Goal: Task Accomplishment & Management: Use online tool/utility

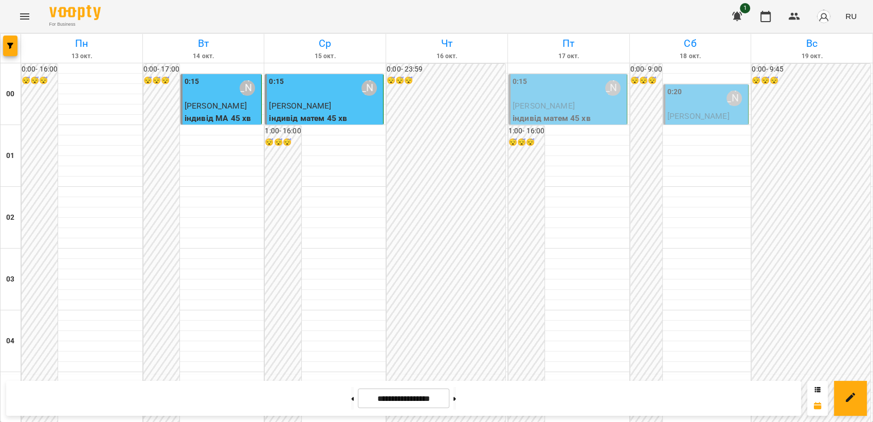
scroll to position [597, 0]
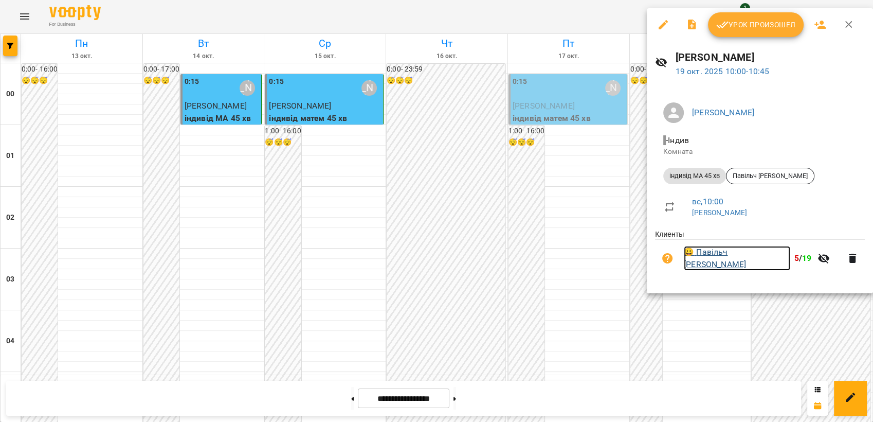
click at [724, 259] on link "😀 Павільч [PERSON_NAME]" at bounding box center [737, 258] width 106 height 24
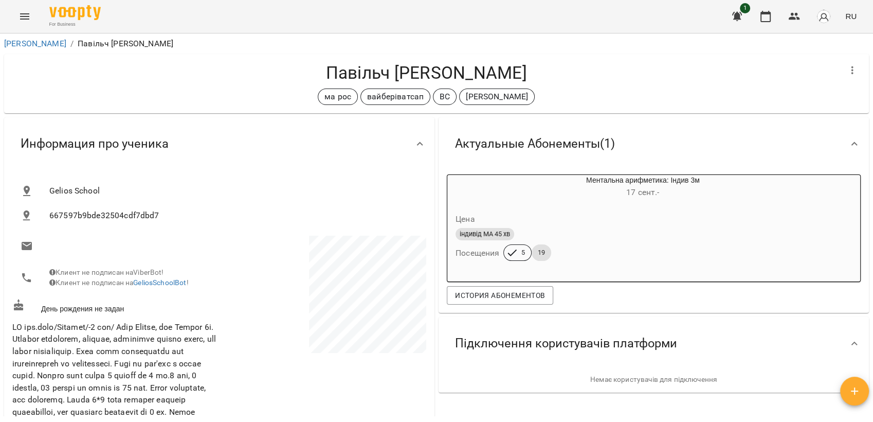
click at [21, 14] on icon "Menu" at bounding box center [25, 16] width 12 height 12
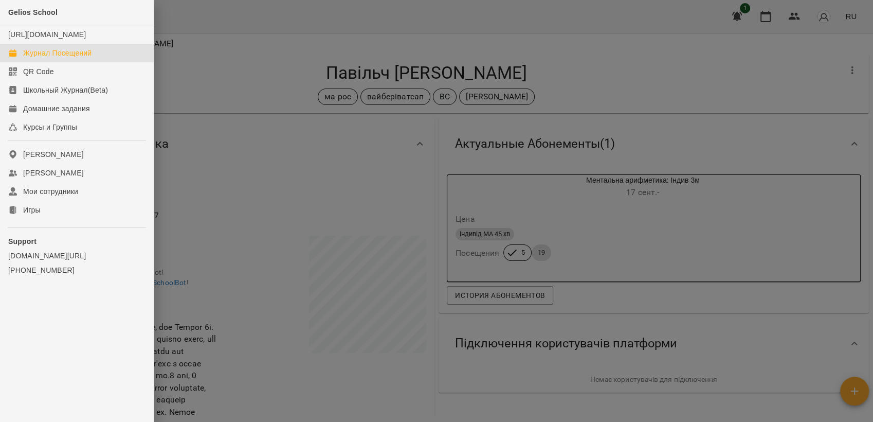
click at [53, 58] on div "Журнал Посещений" at bounding box center [57, 53] width 68 height 10
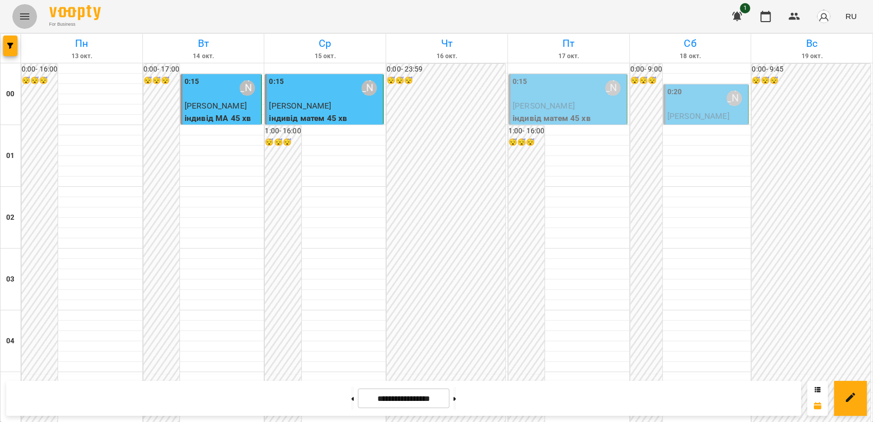
click at [24, 14] on icon "Menu" at bounding box center [25, 16] width 12 height 12
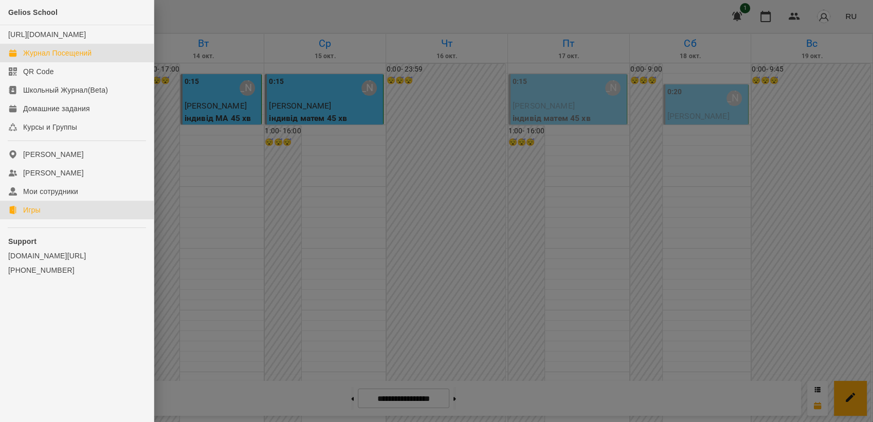
click at [47, 219] on link "Игры" at bounding box center [77, 210] width 154 height 19
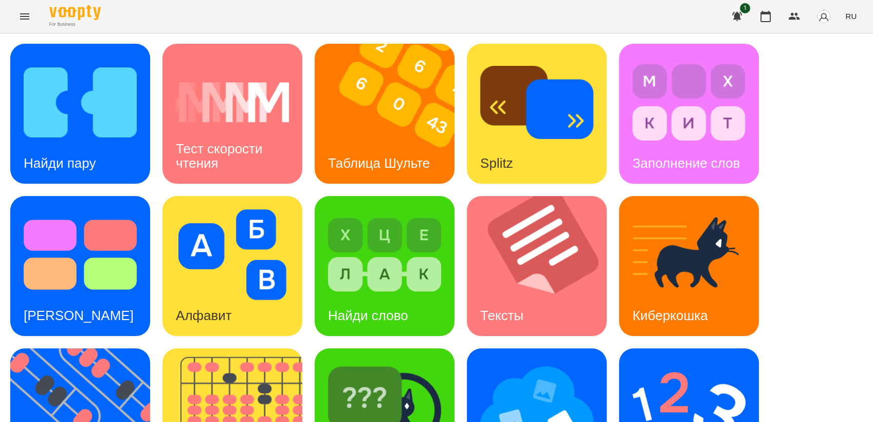
scroll to position [228, 0]
click at [74, 348] on img at bounding box center [86, 418] width 153 height 140
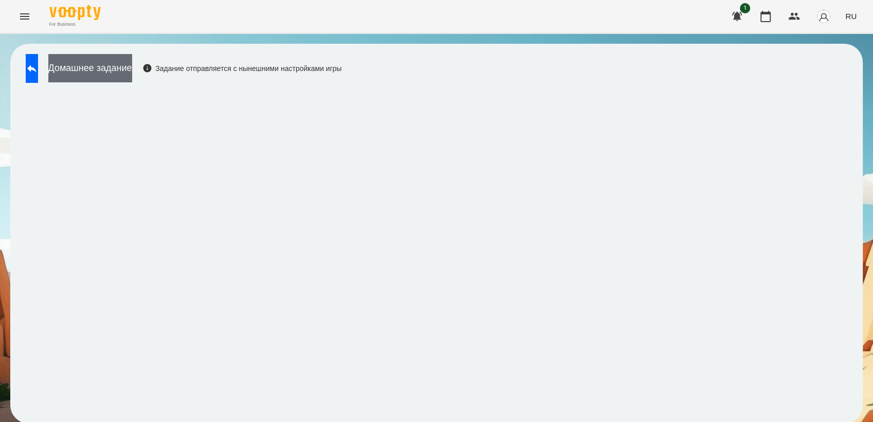
click at [121, 56] on button "Домашнее задание" at bounding box center [90, 68] width 84 height 28
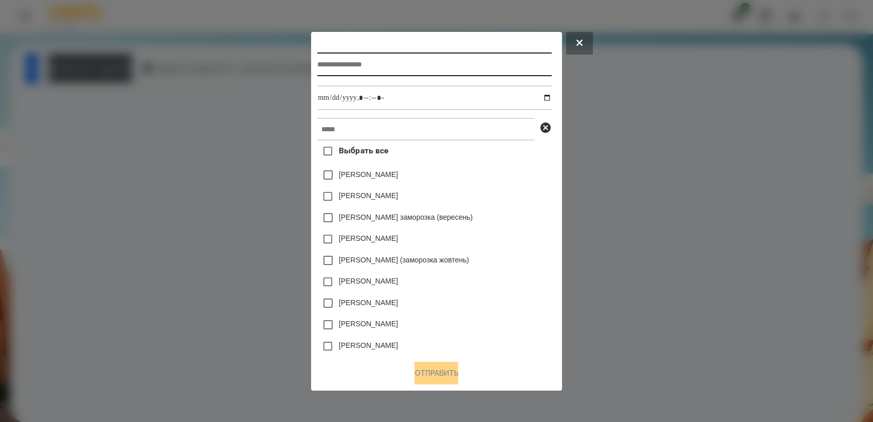
click at [398, 64] on input "text" at bounding box center [434, 64] width 234 height 24
type input "**********"
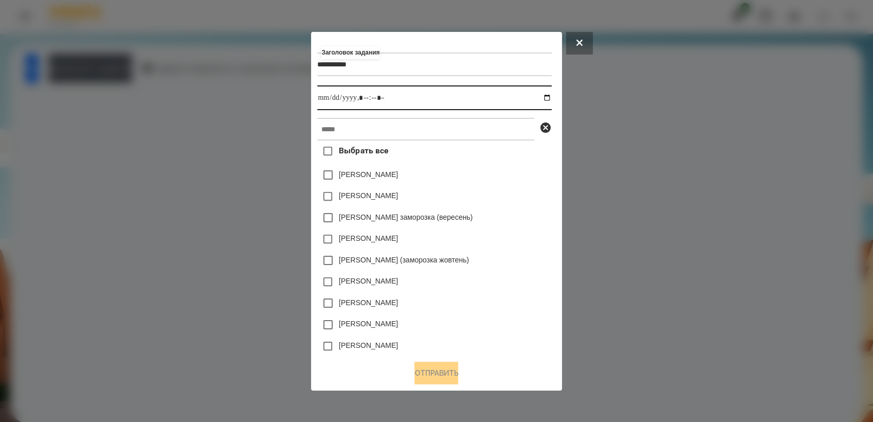
click at [549, 100] on input "datetime-local" at bounding box center [434, 97] width 234 height 25
click at [379, 98] on input "datetime-local" at bounding box center [434, 97] width 234 height 25
click at [551, 100] on input "datetime-local" at bounding box center [434, 97] width 234 height 25
type input "**********"
click at [508, 257] on div "[PERSON_NAME] (заморозка жовтень)" at bounding box center [434, 260] width 234 height 22
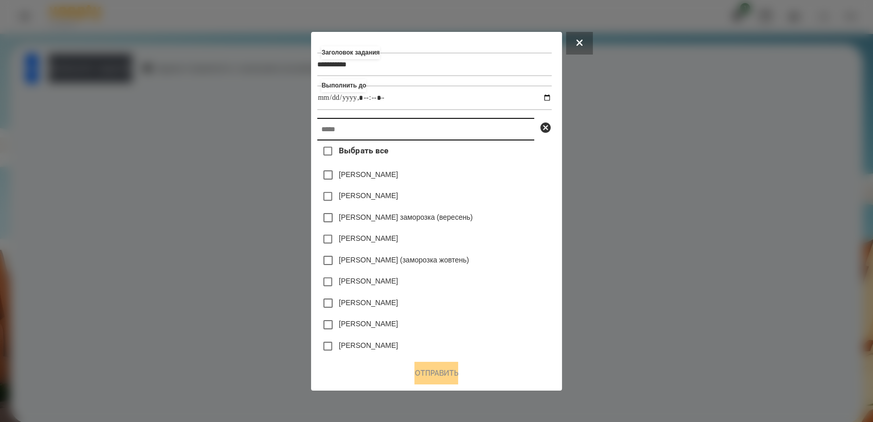
click at [362, 133] on input "text" at bounding box center [425, 129] width 217 height 23
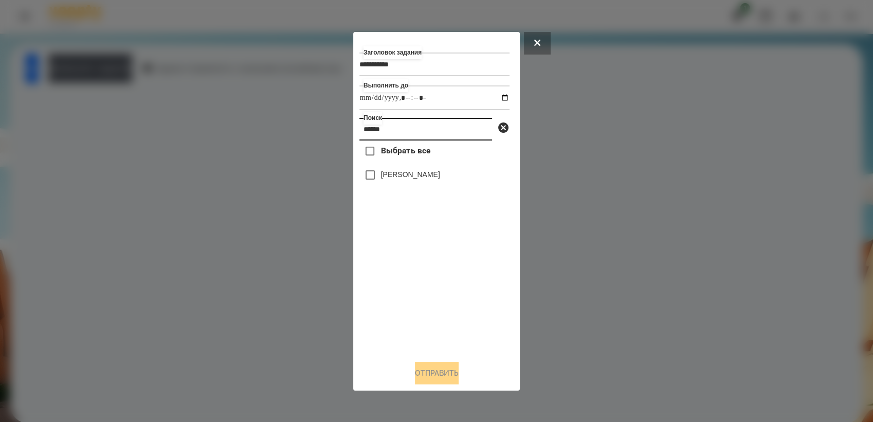
type input "******"
click at [433, 365] on button "Отправить" at bounding box center [437, 373] width 44 height 23
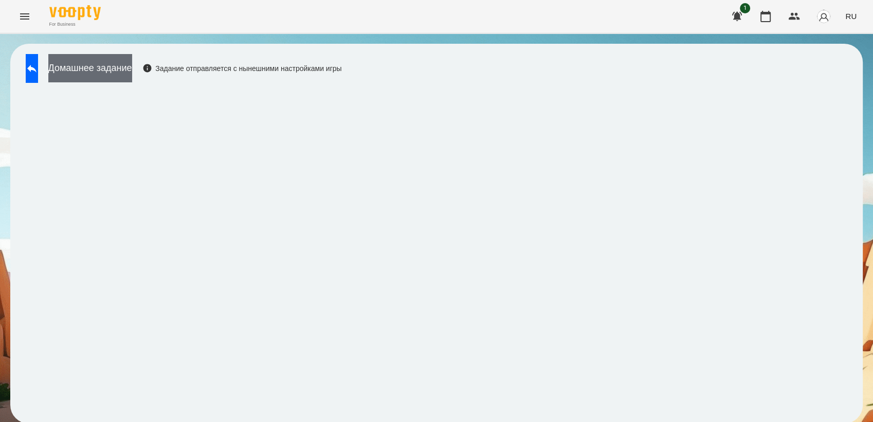
click at [91, 73] on button "Домашнее задание" at bounding box center [90, 68] width 84 height 28
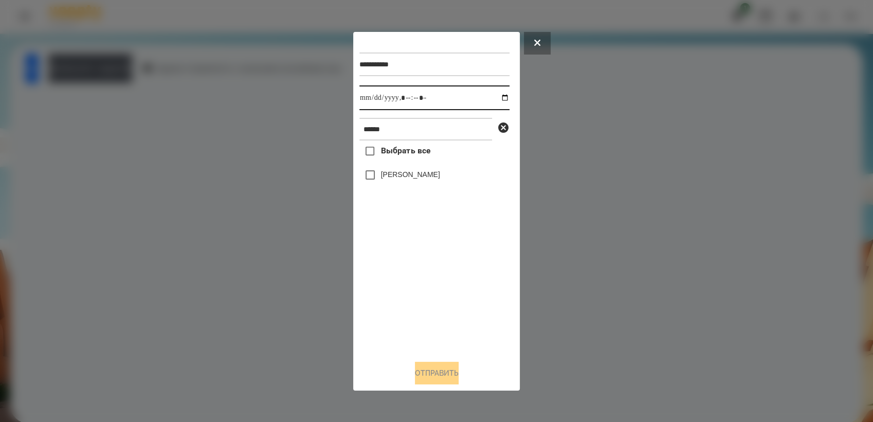
click at [497, 98] on input "datetime-local" at bounding box center [435, 97] width 150 height 25
type input "**********"
drag, startPoint x: 419, startPoint y: 271, endPoint x: 396, endPoint y: 222, distance: 53.8
click at [419, 265] on div "Выбрать все [PERSON_NAME]" at bounding box center [435, 245] width 150 height 211
click at [436, 378] on button "Отправить" at bounding box center [437, 373] width 44 height 23
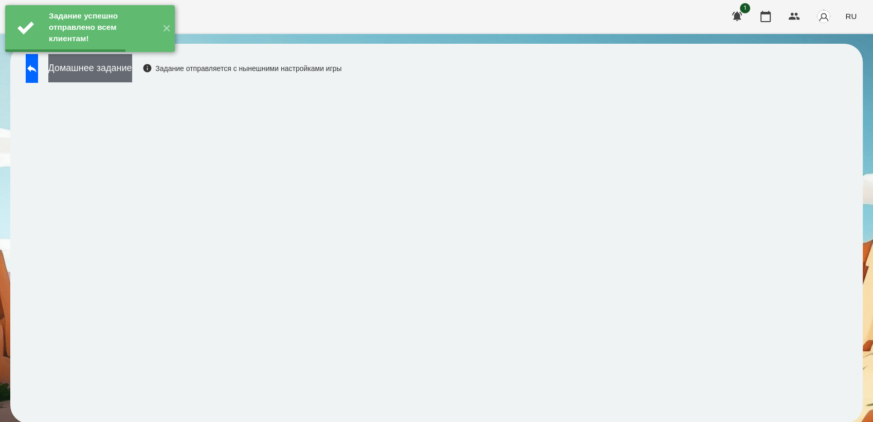
click at [132, 73] on button "Домашнее задание" at bounding box center [90, 68] width 84 height 28
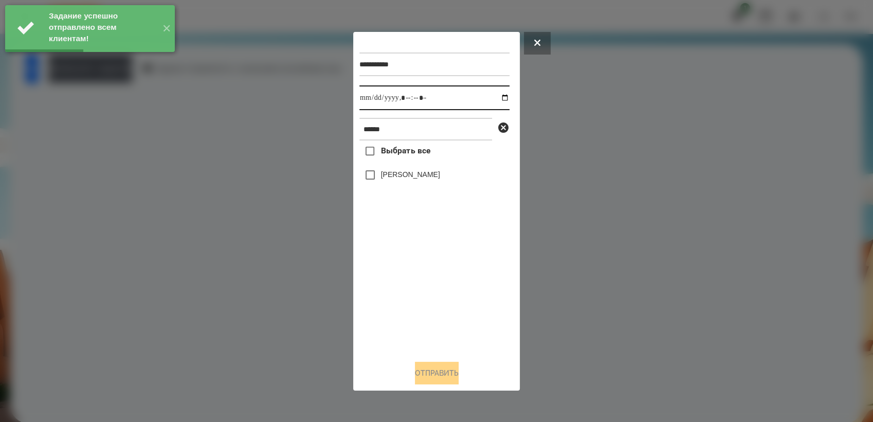
click at [498, 98] on input "datetime-local" at bounding box center [435, 97] width 150 height 25
type input "**********"
drag, startPoint x: 412, startPoint y: 275, endPoint x: 389, endPoint y: 213, distance: 65.7
click at [412, 274] on div "Выбрать все [PERSON_NAME]" at bounding box center [435, 245] width 150 height 211
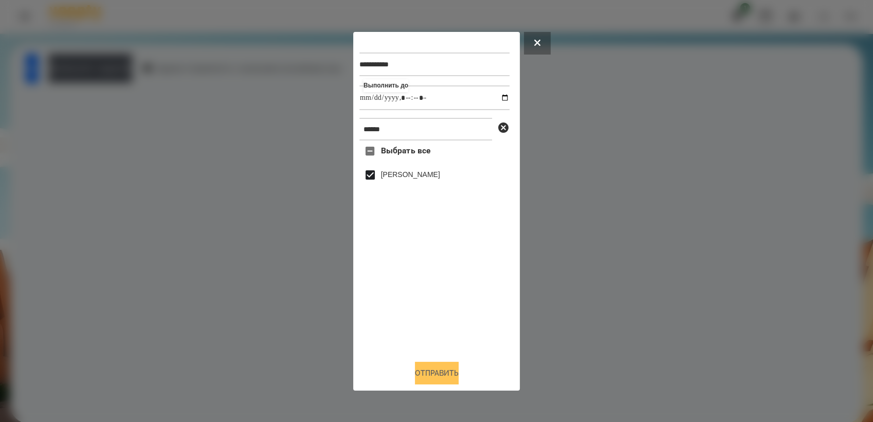
click at [438, 377] on button "Отправить" at bounding box center [437, 373] width 44 height 23
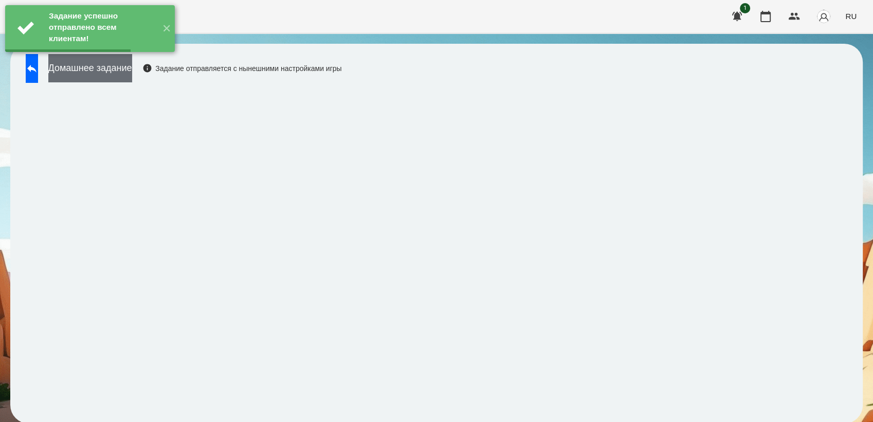
click at [132, 66] on button "Домашнее задание" at bounding box center [90, 68] width 84 height 28
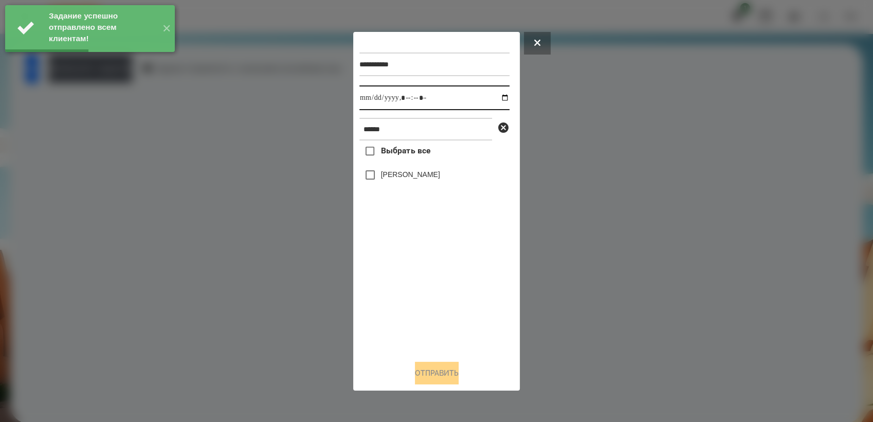
click at [499, 96] on input "datetime-local" at bounding box center [435, 97] width 150 height 25
type input "**********"
drag, startPoint x: 403, startPoint y: 297, endPoint x: 396, endPoint y: 227, distance: 70.4
click at [403, 295] on div "Выбрать все [PERSON_NAME]" at bounding box center [435, 245] width 150 height 211
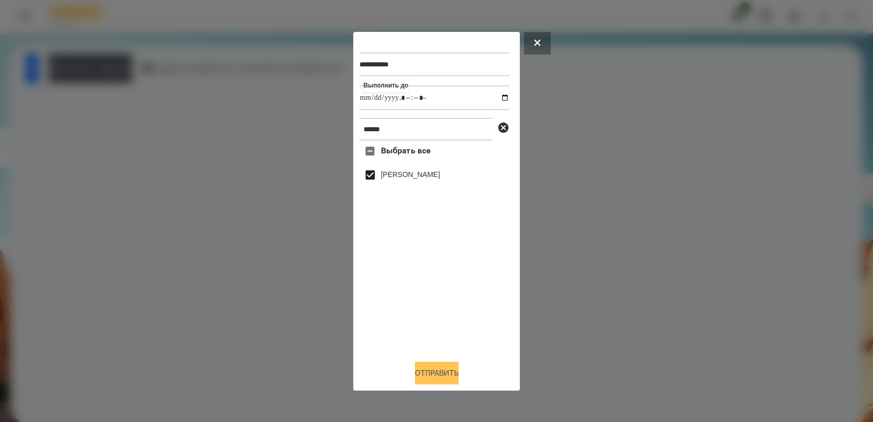
click at [428, 371] on button "Отправить" at bounding box center [437, 373] width 44 height 23
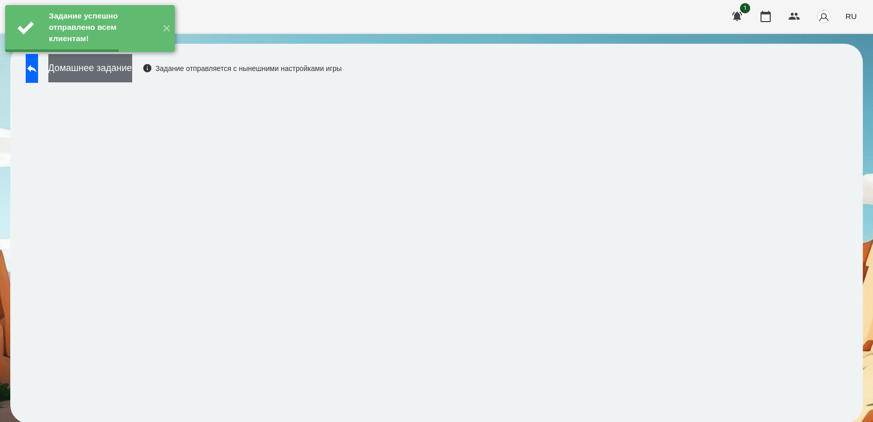
click at [132, 79] on button "Домашнее задание" at bounding box center [90, 68] width 84 height 28
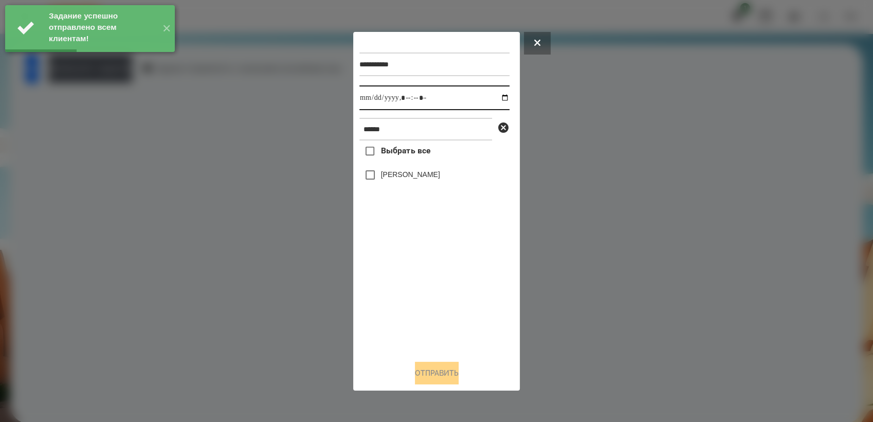
click at [498, 97] on input "datetime-local" at bounding box center [435, 97] width 150 height 25
type input "**********"
click at [435, 297] on div "Выбрать все [PERSON_NAME]" at bounding box center [435, 245] width 150 height 211
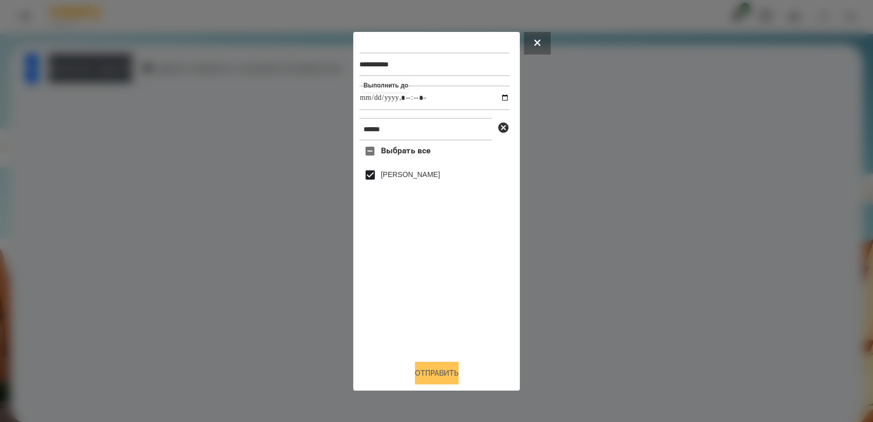
click at [456, 370] on button "Отправить" at bounding box center [437, 373] width 44 height 23
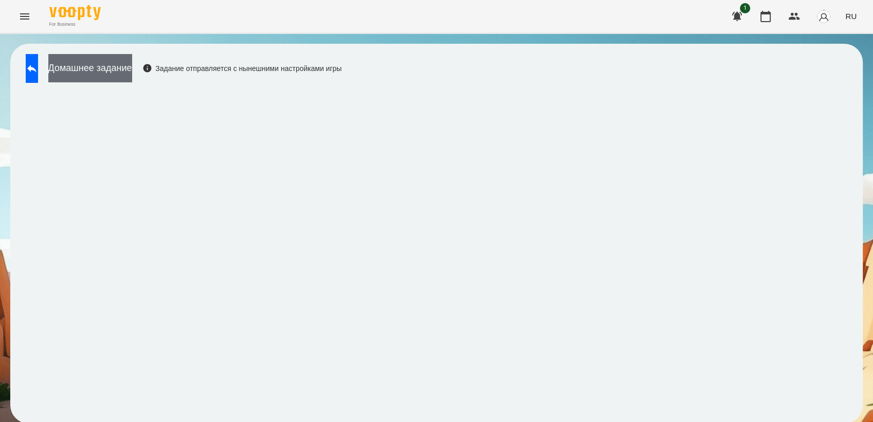
click at [103, 80] on button "Домашнее задание" at bounding box center [90, 68] width 84 height 28
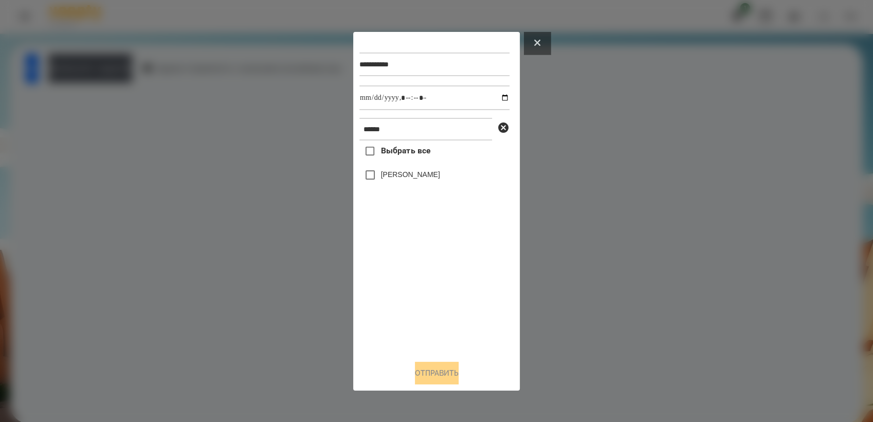
click at [550, 47] on div "**********" at bounding box center [436, 211] width 873 height 422
click at [536, 41] on icon at bounding box center [537, 43] width 6 height 6
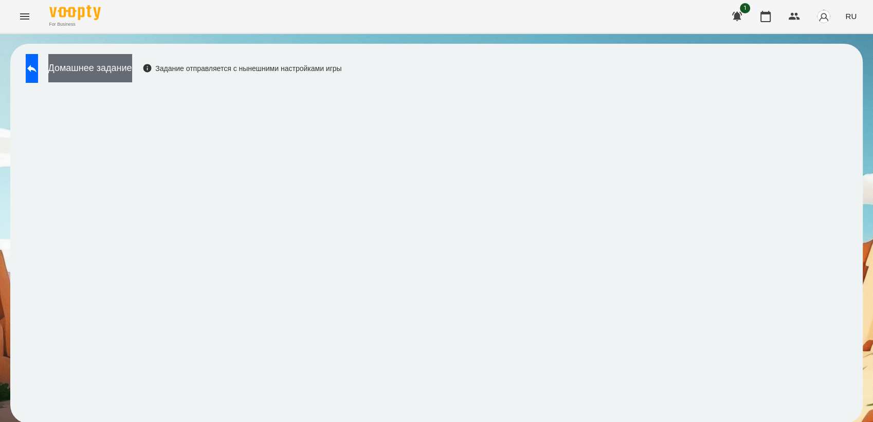
click at [127, 78] on button "Домашнее задание" at bounding box center [90, 68] width 84 height 28
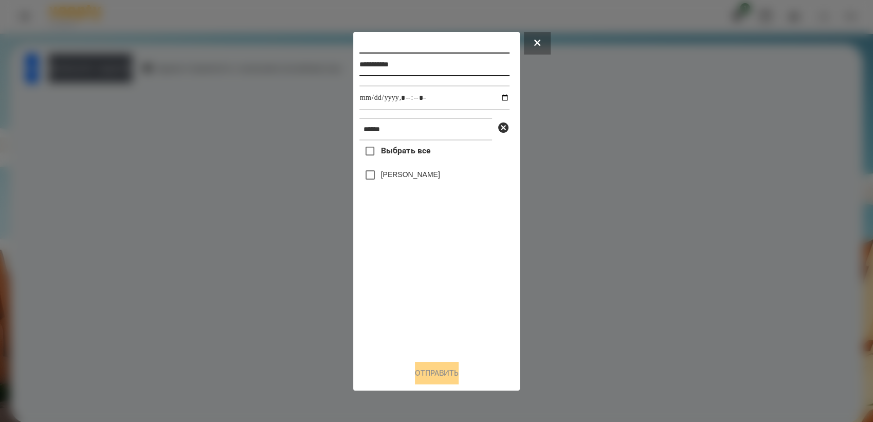
click at [422, 64] on input "**********" at bounding box center [435, 64] width 150 height 24
type input "**********"
click at [496, 93] on input "datetime-local" at bounding box center [435, 97] width 150 height 25
type input "**********"
click at [459, 264] on div "Выбрать все [PERSON_NAME]" at bounding box center [435, 245] width 150 height 211
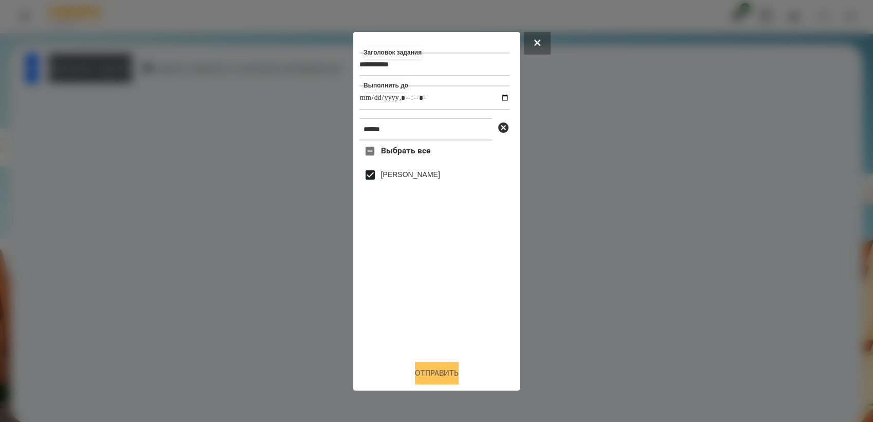
click at [454, 375] on button "Отправить" at bounding box center [437, 373] width 44 height 23
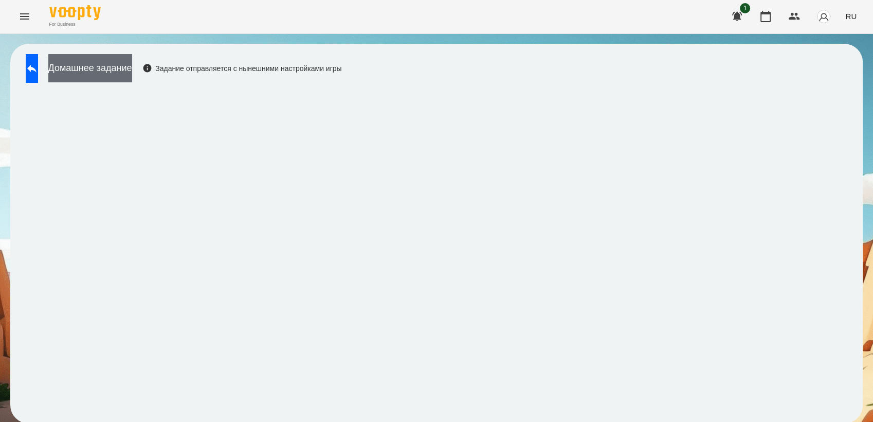
click at [124, 68] on button "Домашнее задание" at bounding box center [90, 68] width 84 height 28
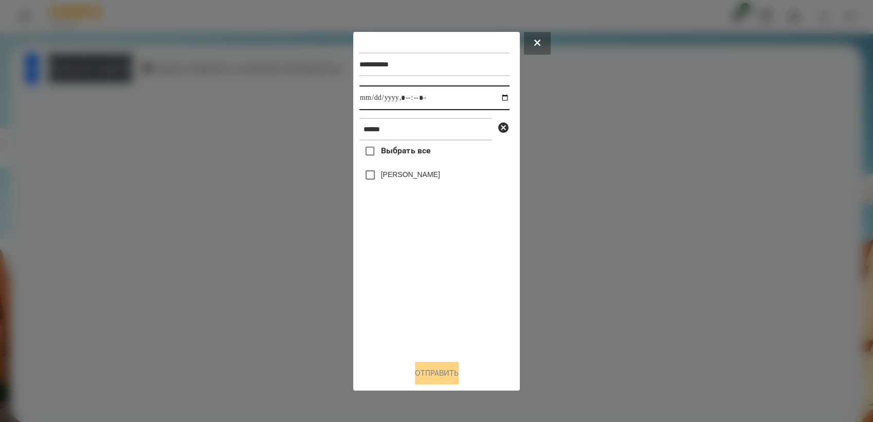
click at [496, 93] on input "datetime-local" at bounding box center [435, 97] width 150 height 25
type input "**********"
drag, startPoint x: 436, startPoint y: 318, endPoint x: 393, endPoint y: 252, distance: 79.2
click at [433, 311] on div "Выбрать все [PERSON_NAME]" at bounding box center [435, 245] width 150 height 211
click at [459, 378] on button "Отправить" at bounding box center [437, 373] width 44 height 23
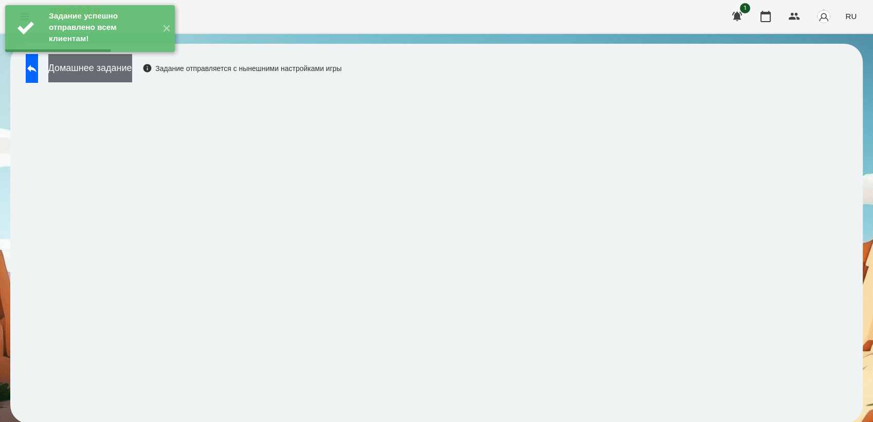
click at [132, 74] on button "Домашнее задание" at bounding box center [90, 68] width 84 height 28
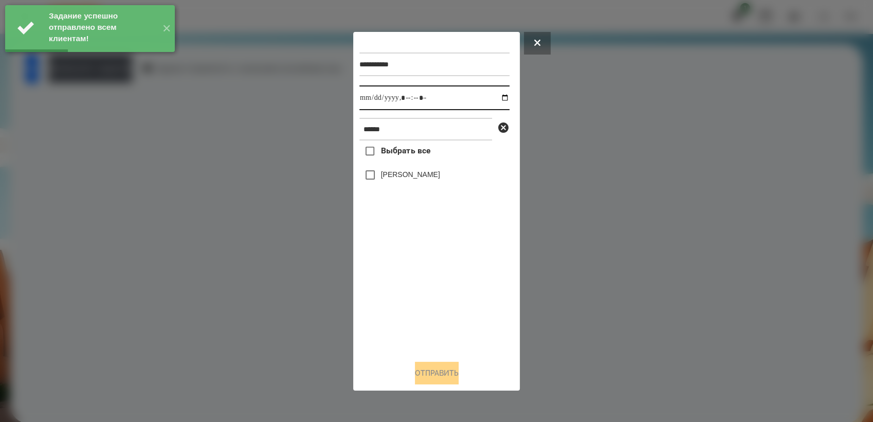
click at [502, 97] on input "datetime-local" at bounding box center [435, 97] width 150 height 25
type input "**********"
drag, startPoint x: 426, startPoint y: 275, endPoint x: 385, endPoint y: 210, distance: 77.2
click at [424, 271] on div "Выбрать все [PERSON_NAME]" at bounding box center [435, 245] width 150 height 211
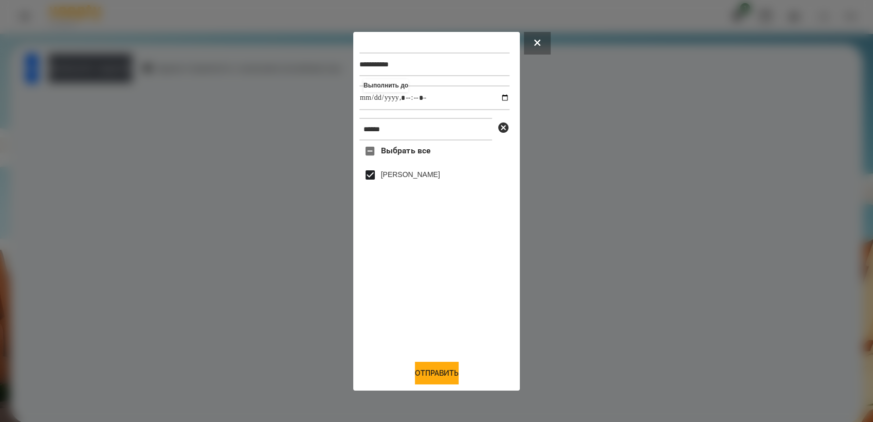
drag, startPoint x: 433, startPoint y: 376, endPoint x: 495, endPoint y: 331, distance: 76.2
click at [435, 376] on button "Отправить" at bounding box center [437, 373] width 44 height 23
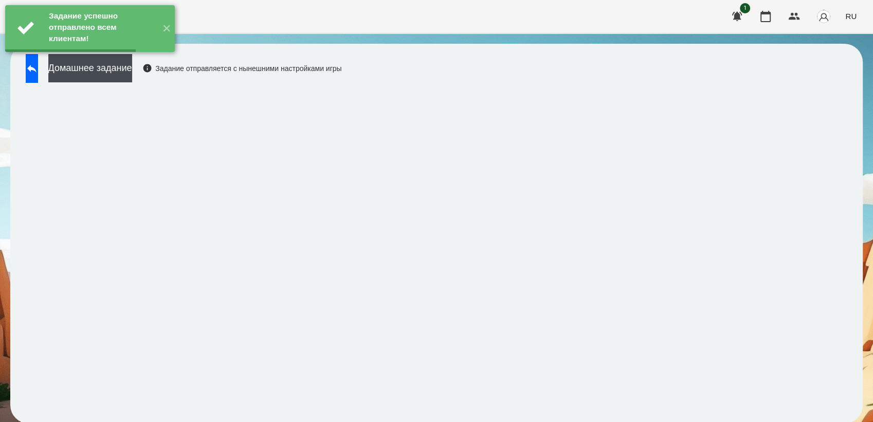
click at [123, 68] on button "Домашнее задание" at bounding box center [90, 68] width 84 height 28
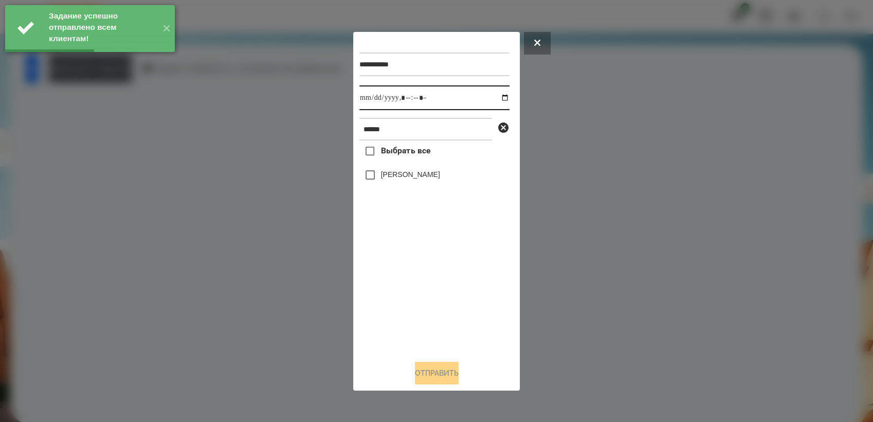
drag, startPoint x: 495, startPoint y: 93, endPoint x: 459, endPoint y: 265, distance: 175.5
click at [497, 94] on input "datetime-local" at bounding box center [435, 97] width 150 height 25
type input "**********"
click at [435, 276] on div "Выбрать все [PERSON_NAME]" at bounding box center [435, 245] width 150 height 211
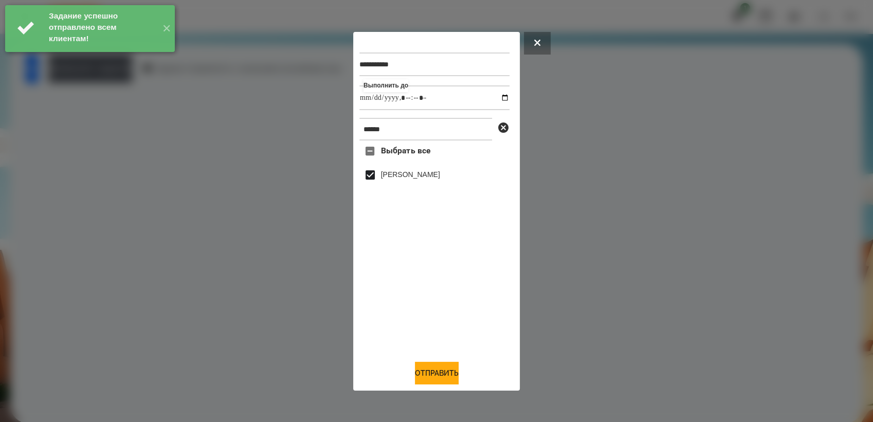
drag, startPoint x: 460, startPoint y: 372, endPoint x: 469, endPoint y: 364, distance: 12.4
click at [459, 370] on button "Отправить" at bounding box center [437, 373] width 44 height 23
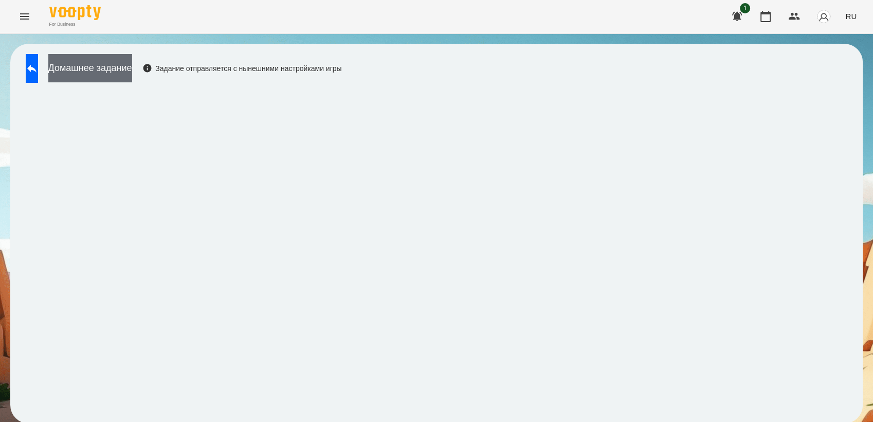
click at [110, 66] on button "Домашнее задание" at bounding box center [90, 68] width 84 height 28
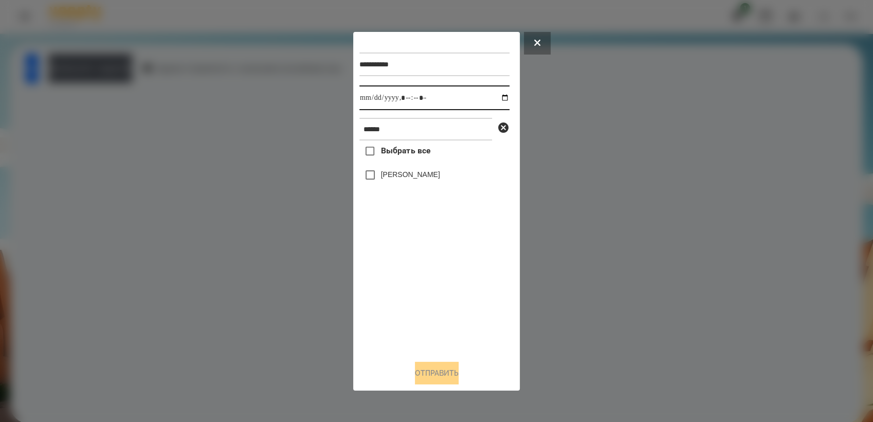
click at [500, 97] on input "datetime-local" at bounding box center [435, 97] width 150 height 25
click at [469, 300] on div "Выбрать все [PERSON_NAME]" at bounding box center [435, 245] width 150 height 211
click at [447, 375] on button "Отправить" at bounding box center [437, 373] width 44 height 23
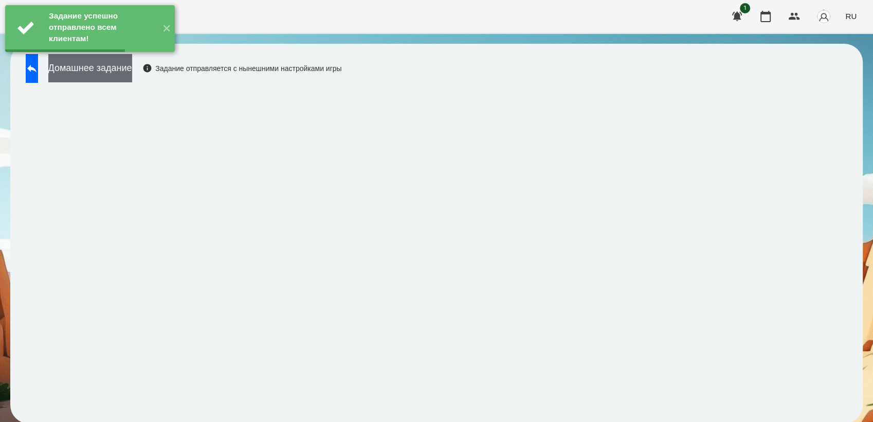
click at [132, 78] on button "Домашнее задание" at bounding box center [90, 68] width 84 height 28
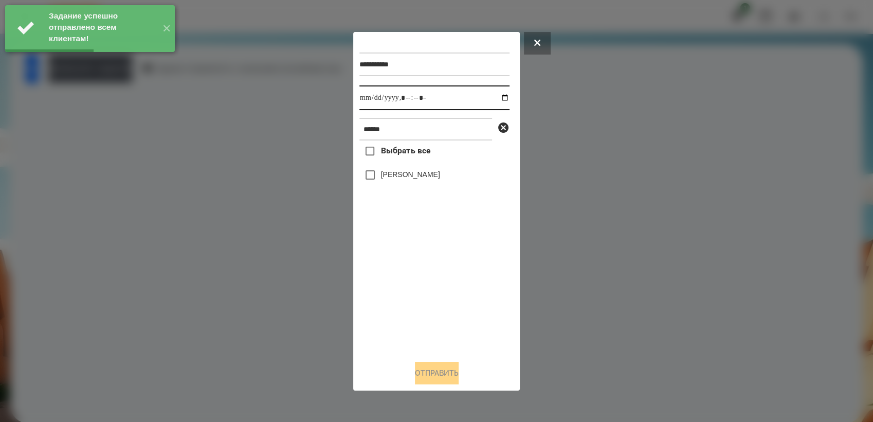
click at [499, 96] on input "datetime-local" at bounding box center [435, 97] width 150 height 25
type input "**********"
click at [440, 290] on div "Выбрать все [PERSON_NAME]" at bounding box center [435, 245] width 150 height 211
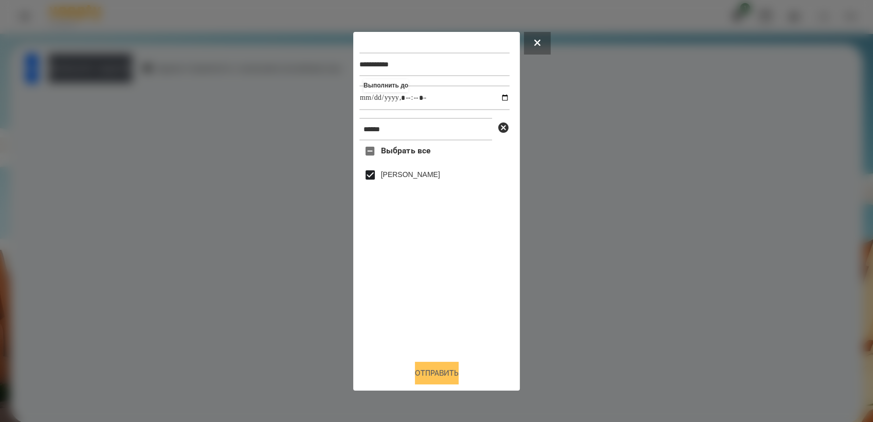
click at [440, 378] on button "Отправить" at bounding box center [437, 373] width 44 height 23
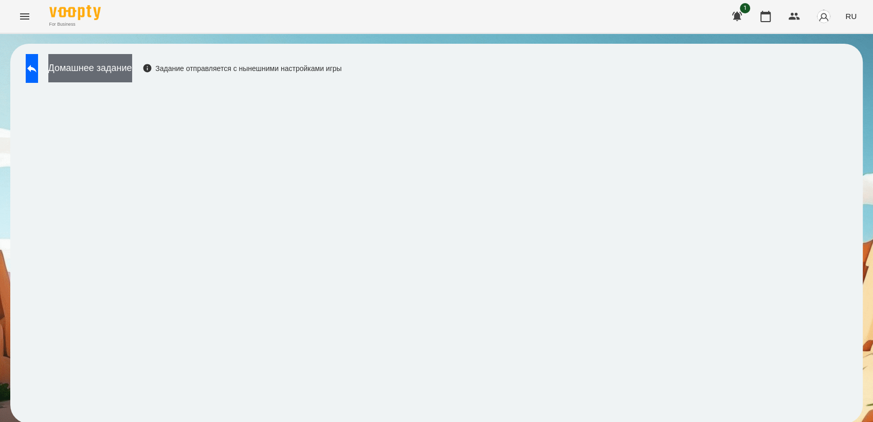
click at [119, 61] on button "Домашнее задание" at bounding box center [90, 68] width 84 height 28
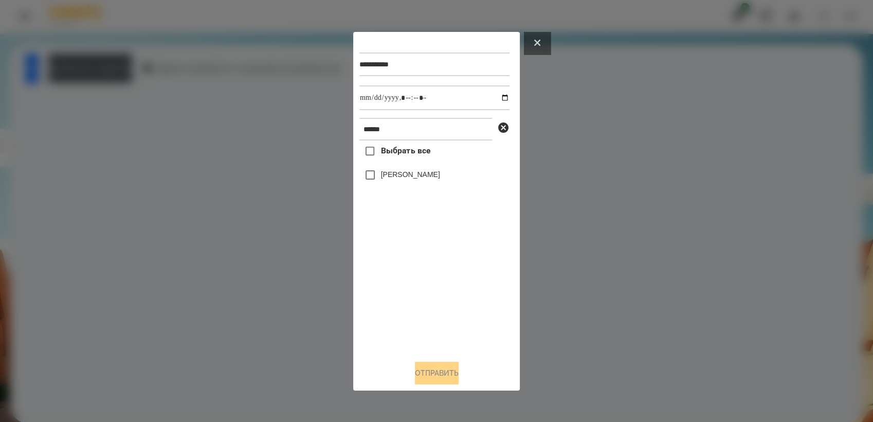
click at [544, 42] on button at bounding box center [537, 43] width 27 height 23
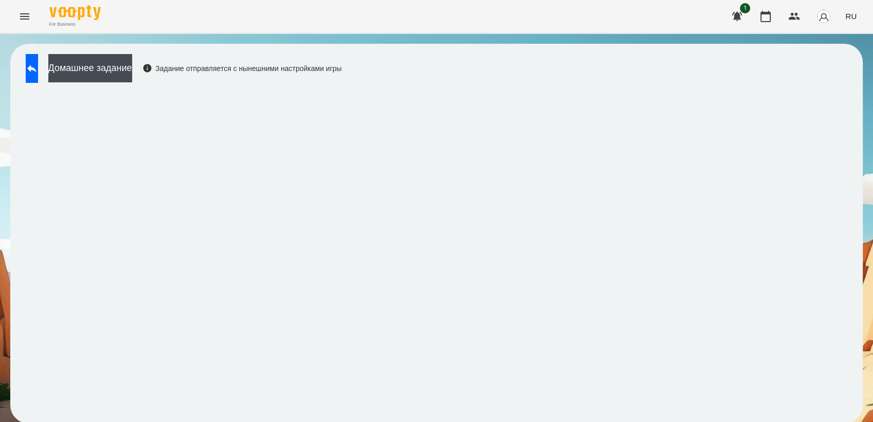
click at [23, 77] on div "Домашнее задание Задание отправляется с нынешними настройками игры" at bounding box center [181, 71] width 321 height 34
click at [36, 66] on icon at bounding box center [32, 68] width 12 height 12
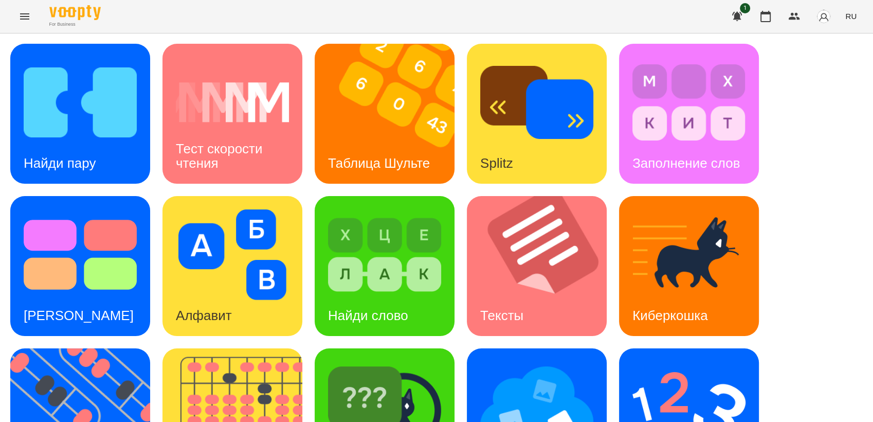
scroll to position [228, 0]
click at [59, 348] on img at bounding box center [86, 418] width 153 height 140
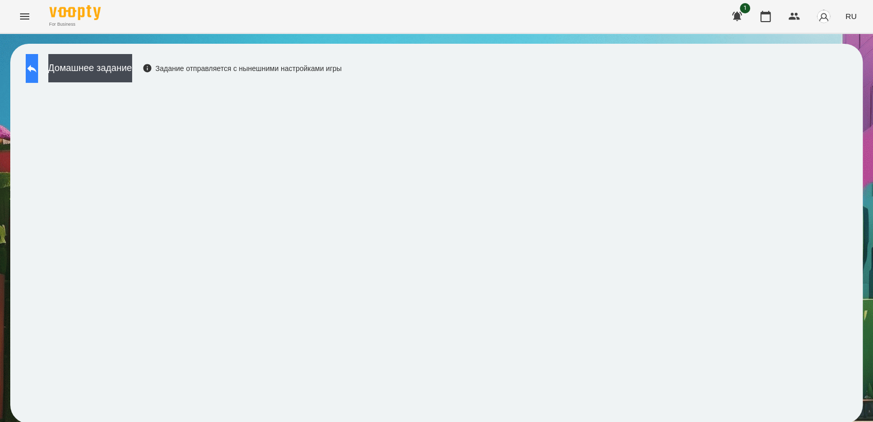
click at [37, 69] on icon at bounding box center [31, 69] width 9 height 8
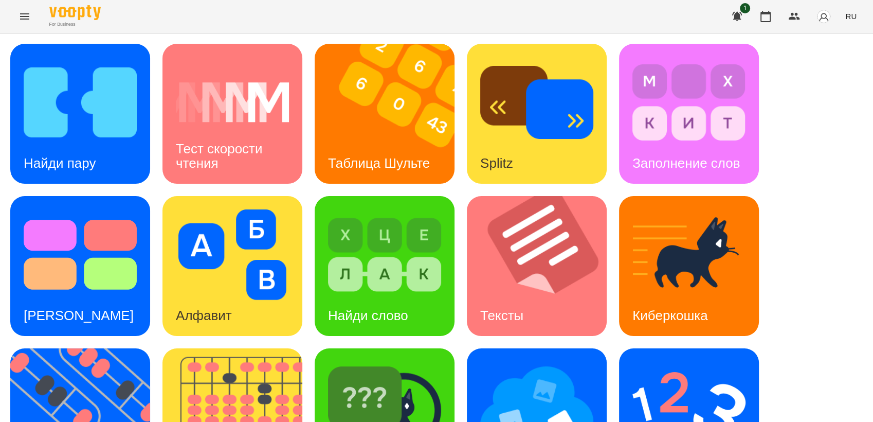
scroll to position [228, 0]
click at [68, 348] on img at bounding box center [86, 418] width 153 height 140
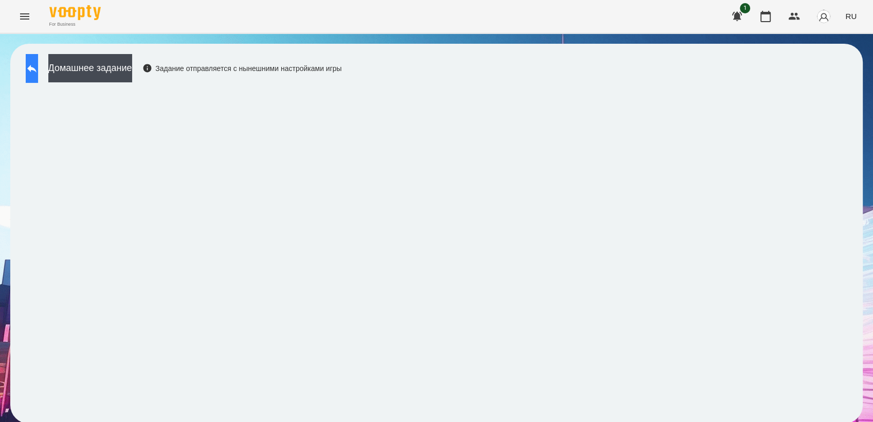
click at [37, 67] on icon at bounding box center [32, 68] width 12 height 12
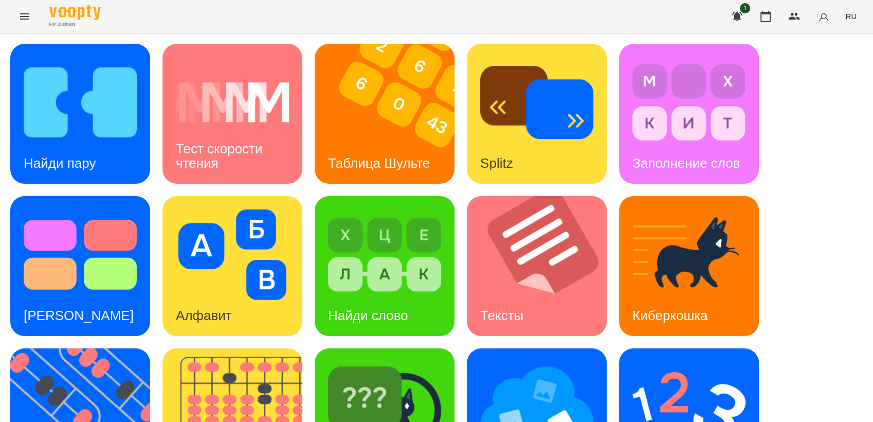
scroll to position [171, 0]
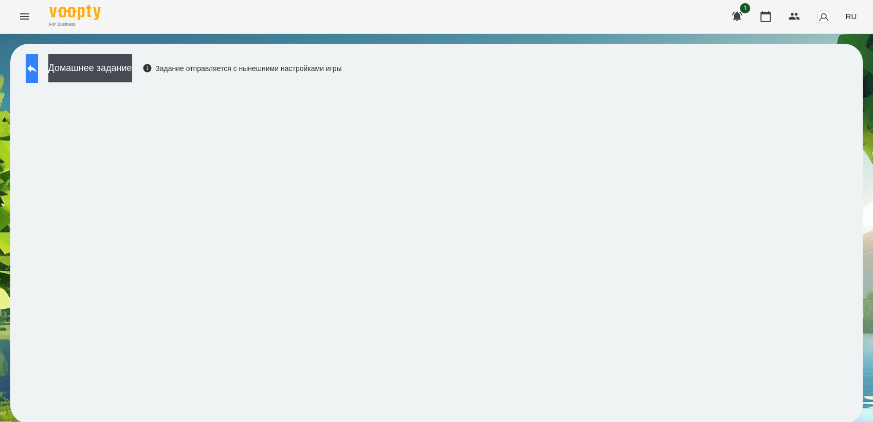
click at [38, 66] on icon at bounding box center [32, 68] width 12 height 12
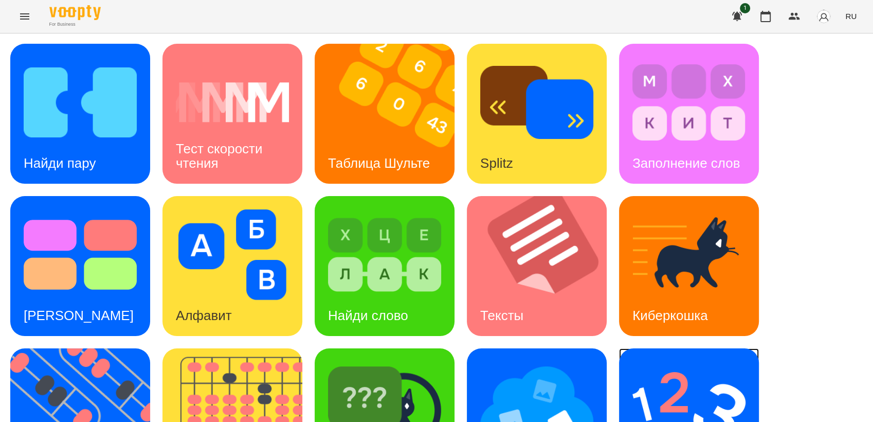
click at [656, 383] on img at bounding box center [689, 407] width 113 height 91
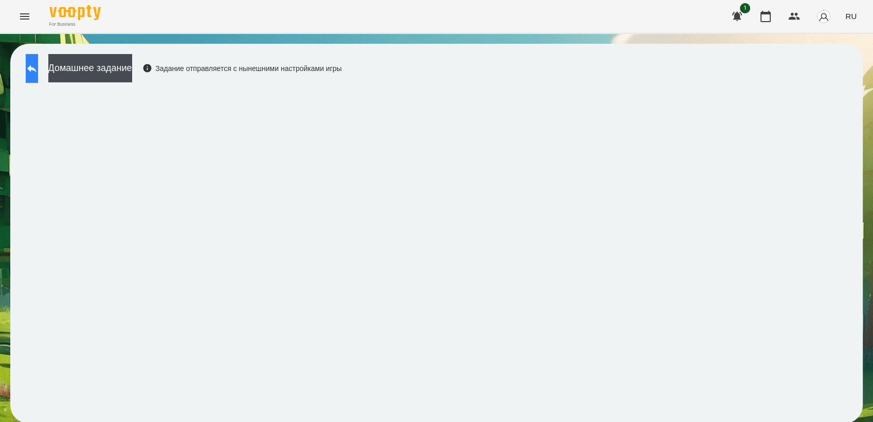
click at [37, 67] on icon at bounding box center [31, 69] width 9 height 8
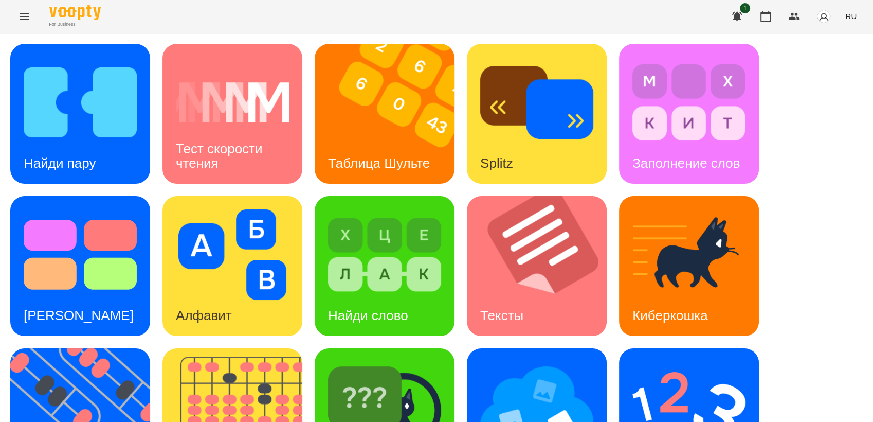
click at [32, 19] on button "Menu" at bounding box center [24, 16] width 25 height 25
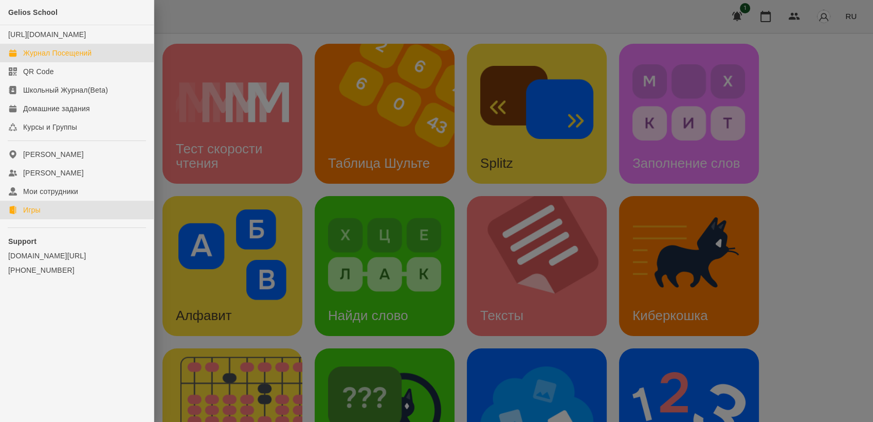
click at [50, 62] on link "Журнал Посещений" at bounding box center [77, 53] width 154 height 19
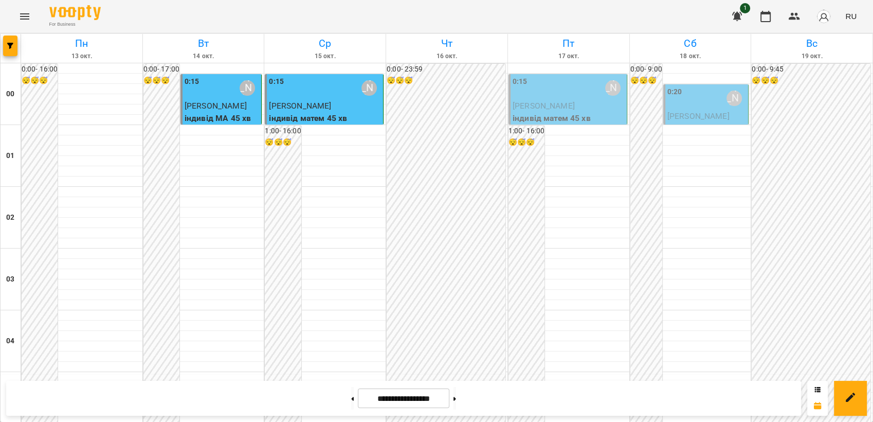
scroll to position [883, 0]
click at [29, 12] on icon "Menu" at bounding box center [25, 16] width 12 height 12
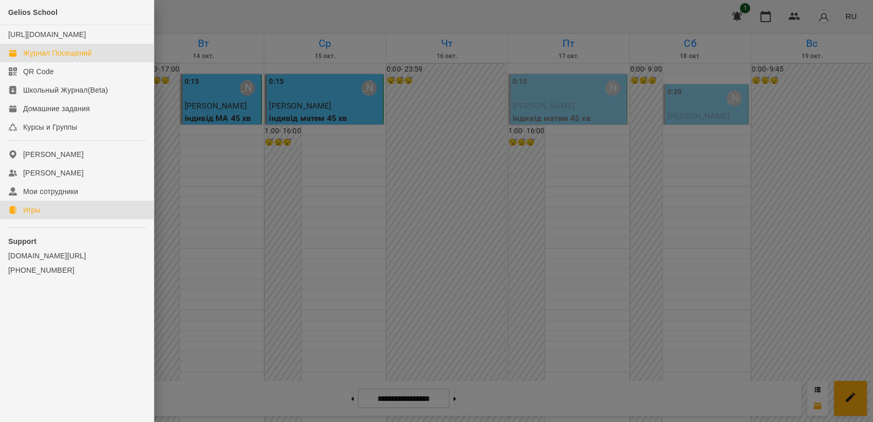
click at [38, 215] on div "Игры" at bounding box center [31, 210] width 17 height 10
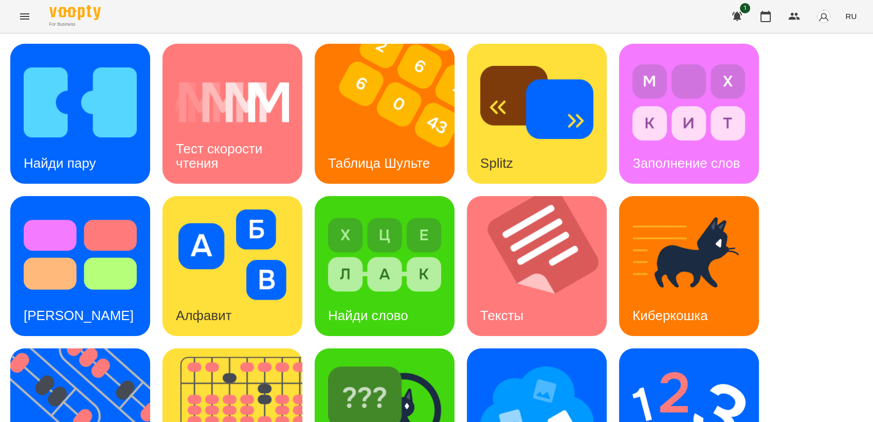
scroll to position [228, 0]
click at [95, 348] on img at bounding box center [86, 418] width 153 height 140
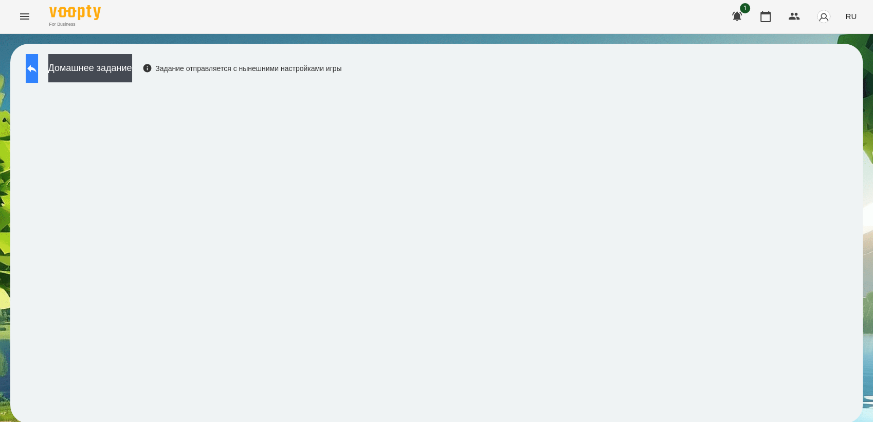
click at [37, 66] on icon at bounding box center [31, 69] width 9 height 8
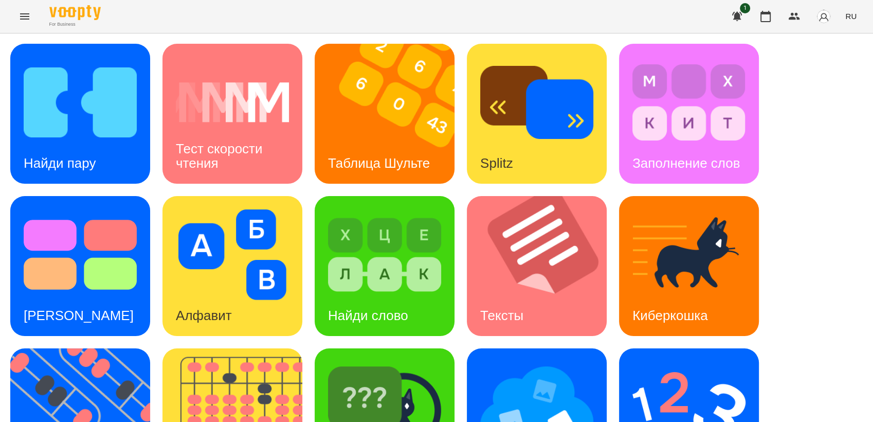
scroll to position [228, 0]
click at [66, 348] on img at bounding box center [86, 418] width 153 height 140
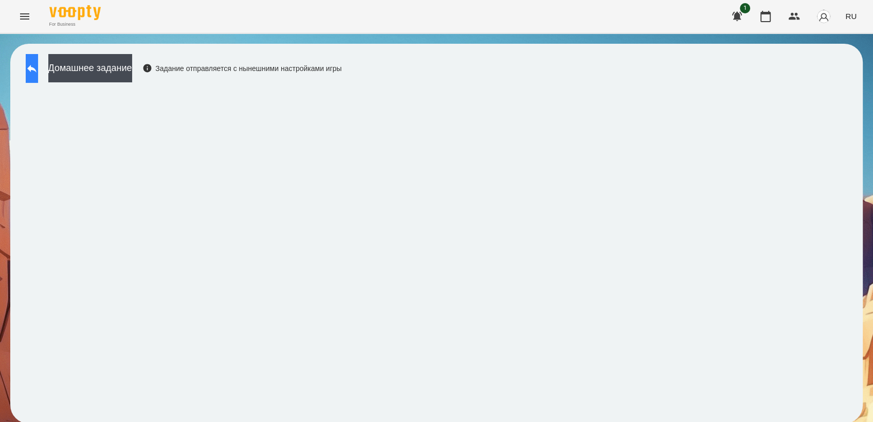
click at [35, 64] on button at bounding box center [32, 68] width 12 height 29
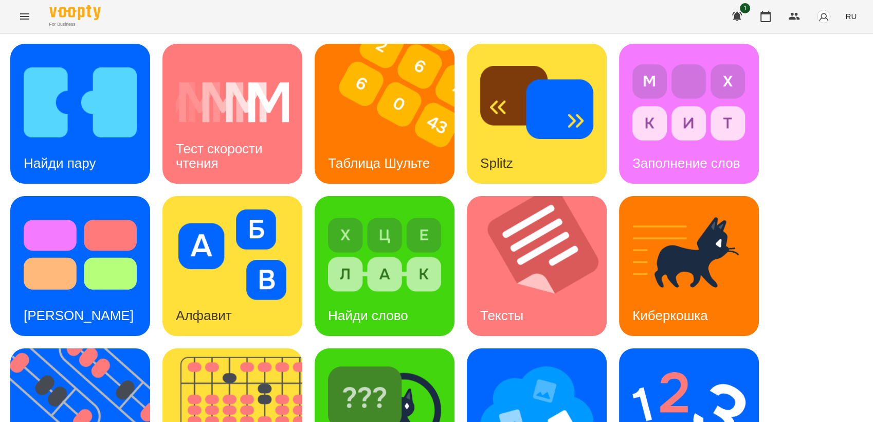
scroll to position [228, 0]
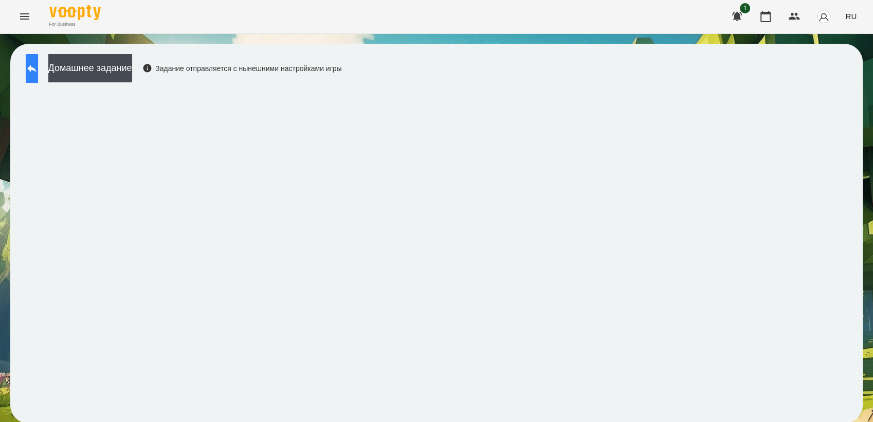
click at [38, 67] on icon at bounding box center [32, 68] width 12 height 12
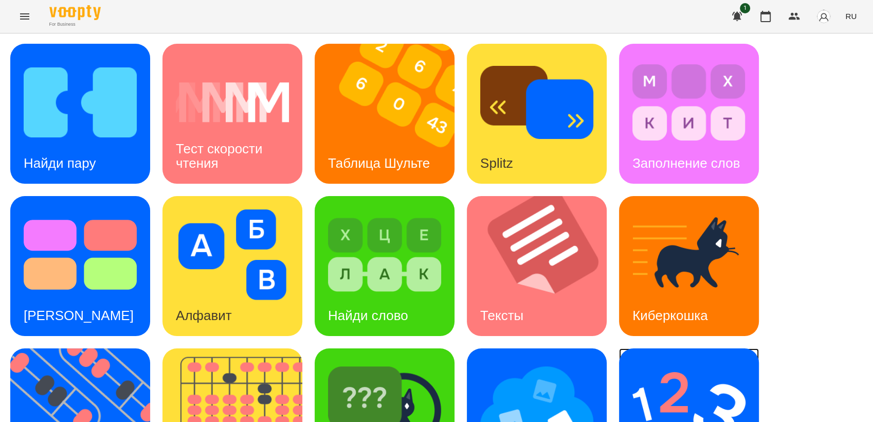
click at [646, 407] on img at bounding box center [689, 407] width 113 height 91
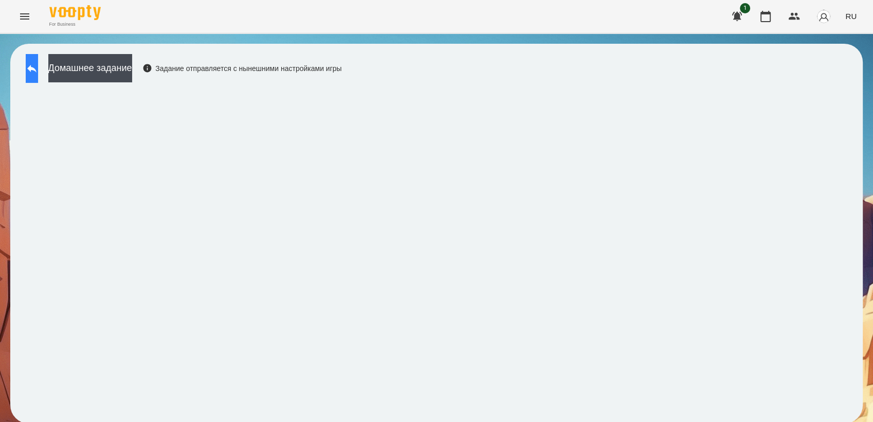
click at [33, 69] on button at bounding box center [32, 68] width 12 height 29
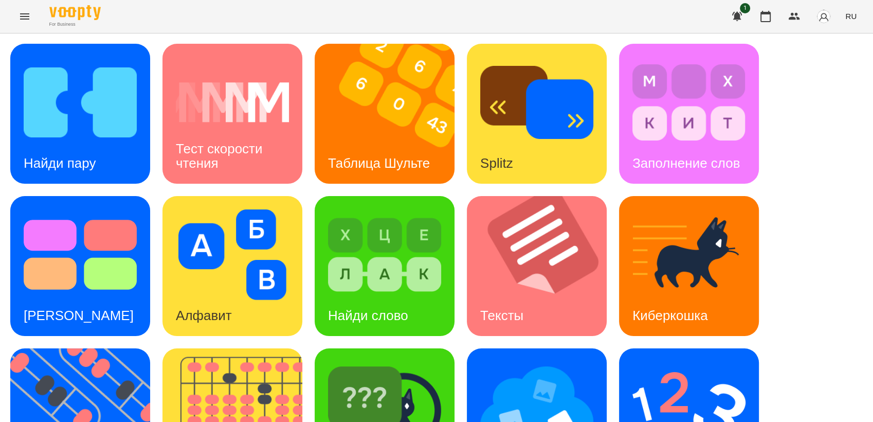
scroll to position [171, 0]
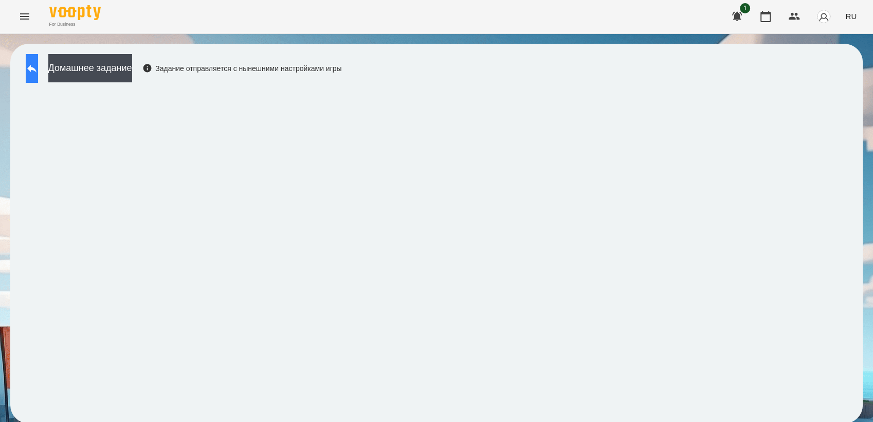
click at [38, 63] on icon at bounding box center [32, 68] width 12 height 12
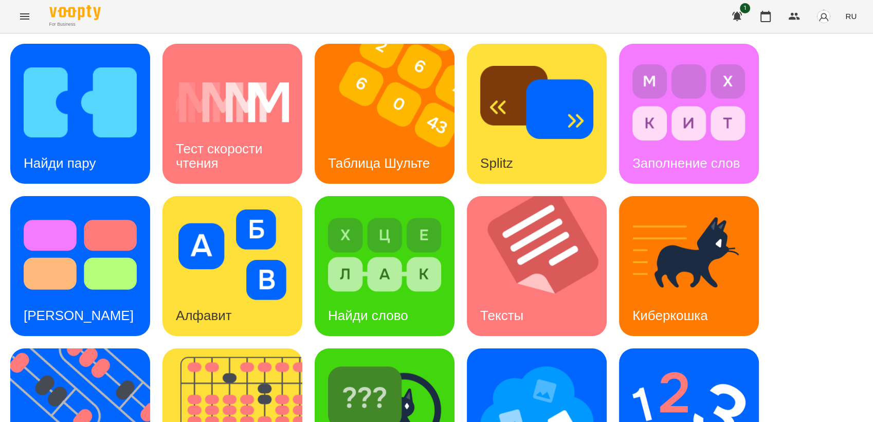
scroll to position [171, 0]
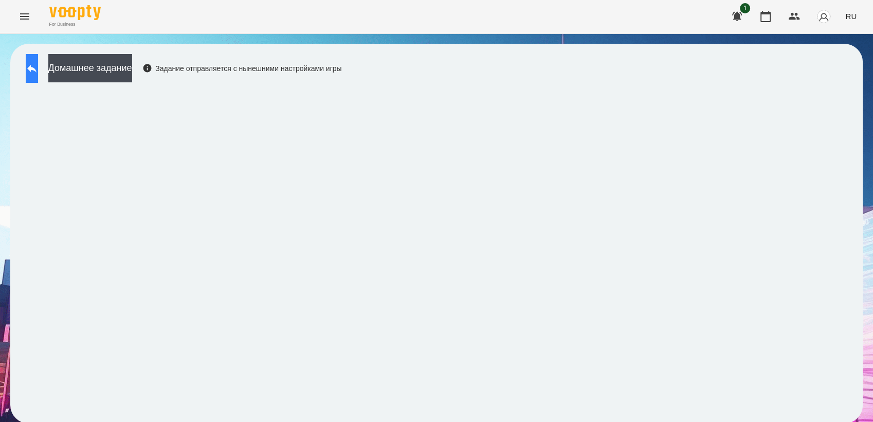
click at [38, 73] on icon at bounding box center [32, 68] width 12 height 12
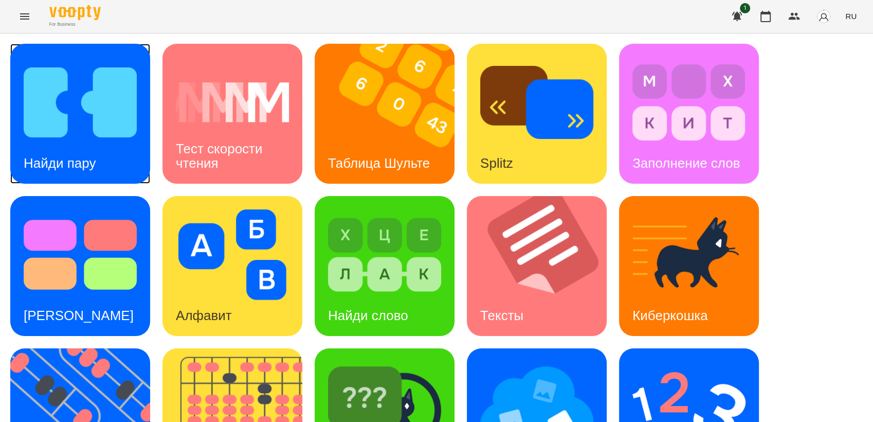
click at [91, 121] on img at bounding box center [80, 102] width 113 height 91
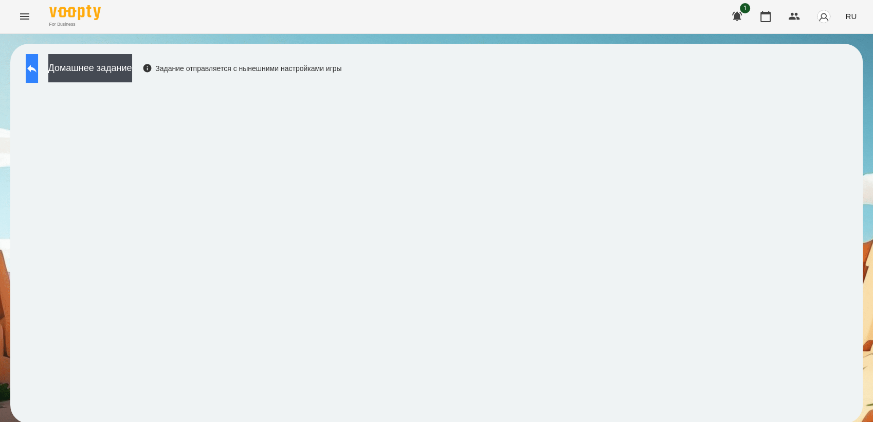
click at [38, 71] on icon at bounding box center [32, 68] width 12 height 12
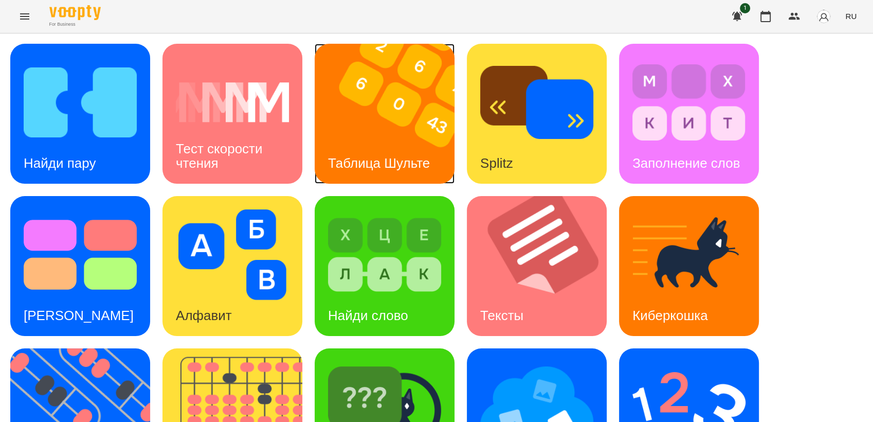
click at [368, 135] on img at bounding box center [391, 114] width 153 height 140
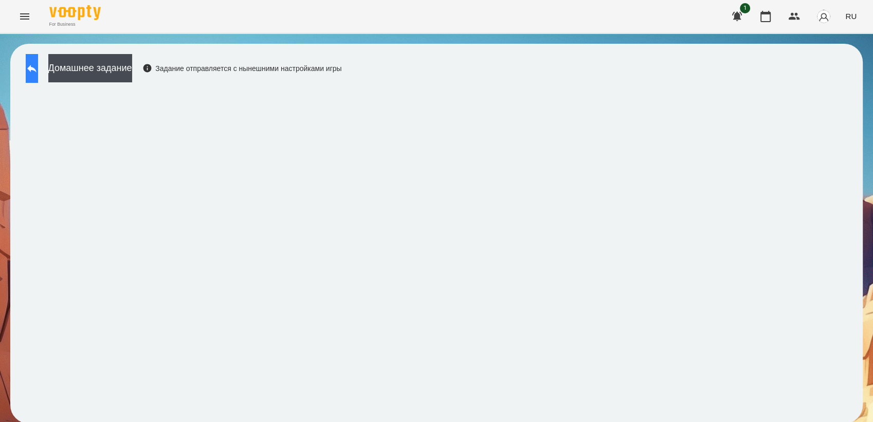
click at [37, 73] on icon at bounding box center [32, 68] width 12 height 12
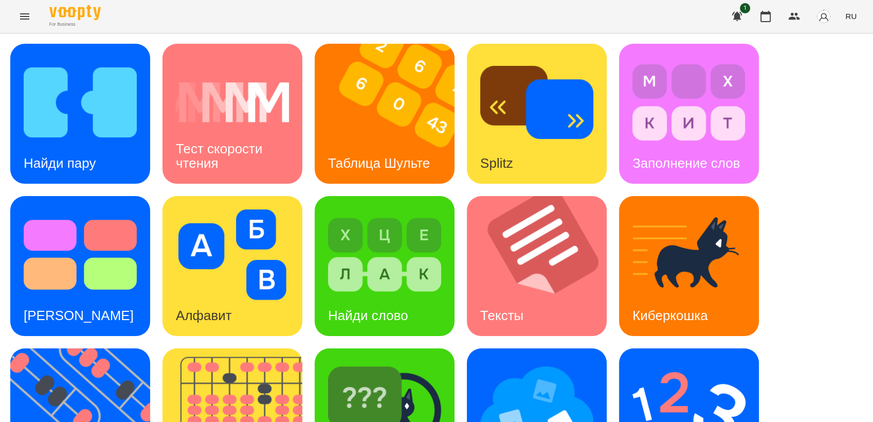
scroll to position [228, 0]
click at [523, 362] on img at bounding box center [536, 407] width 113 height 91
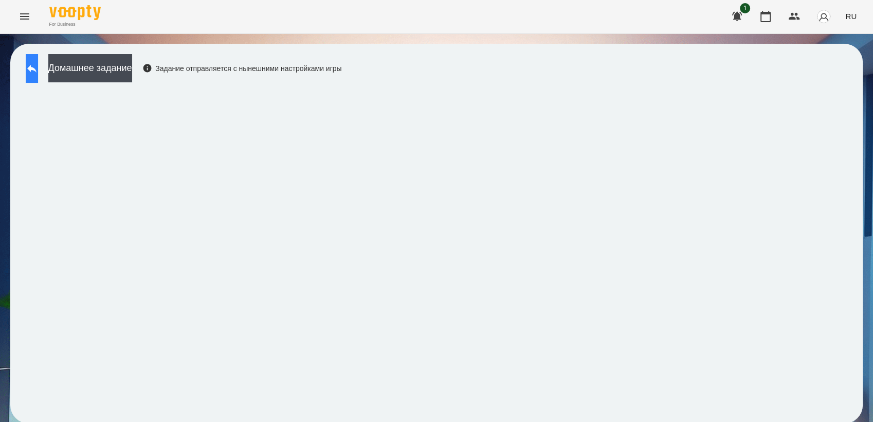
click at [38, 71] on icon at bounding box center [32, 68] width 12 height 12
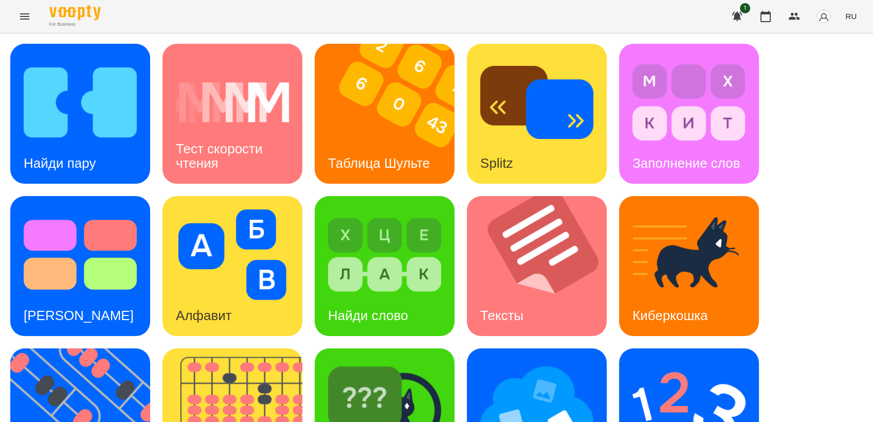
scroll to position [228, 0]
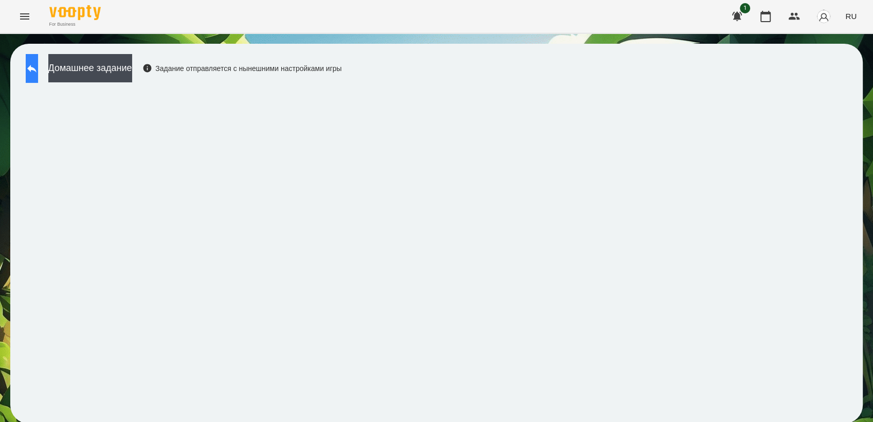
click at [35, 71] on icon at bounding box center [32, 68] width 12 height 12
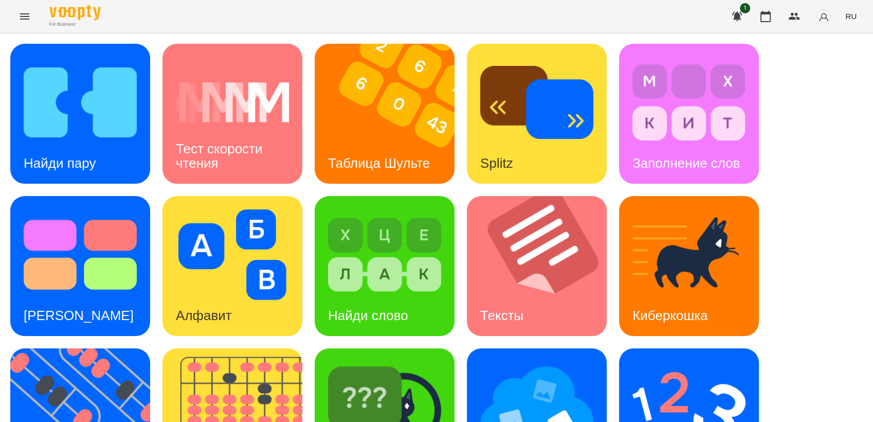
click at [23, 16] on icon "Menu" at bounding box center [24, 16] width 9 height 6
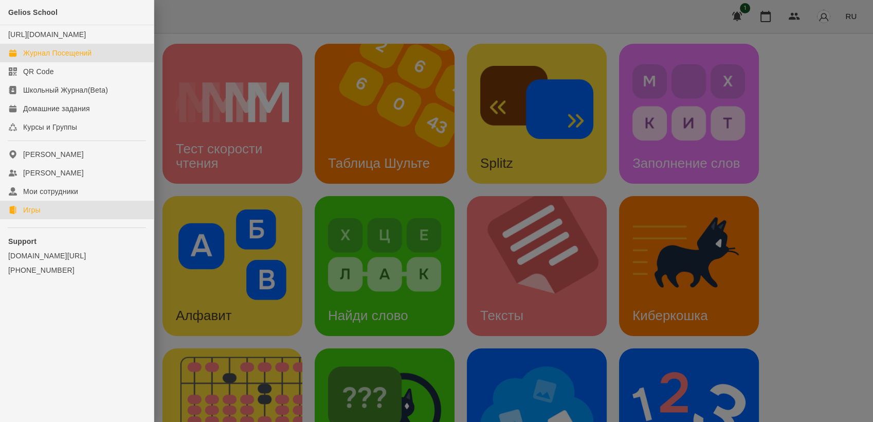
click at [81, 58] on div "Журнал Посещений" at bounding box center [57, 53] width 68 height 10
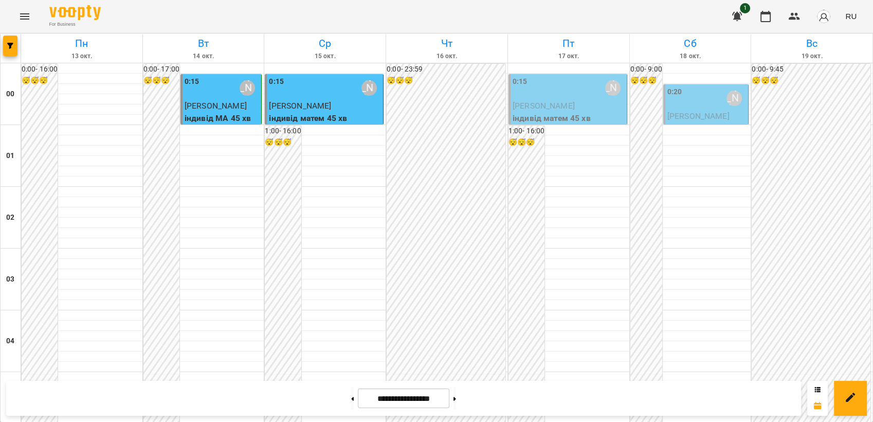
scroll to position [857, 0]
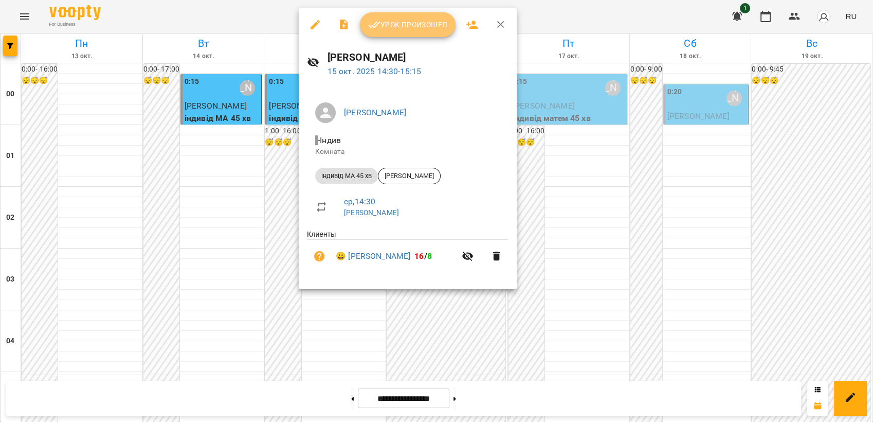
click at [408, 26] on span "Урок произошел" at bounding box center [407, 25] width 79 height 12
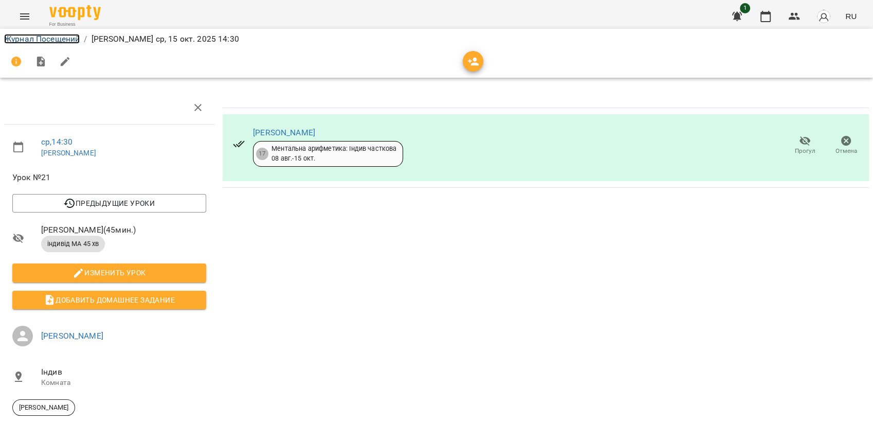
click at [47, 39] on link "Журнал Посещений" at bounding box center [42, 39] width 76 height 10
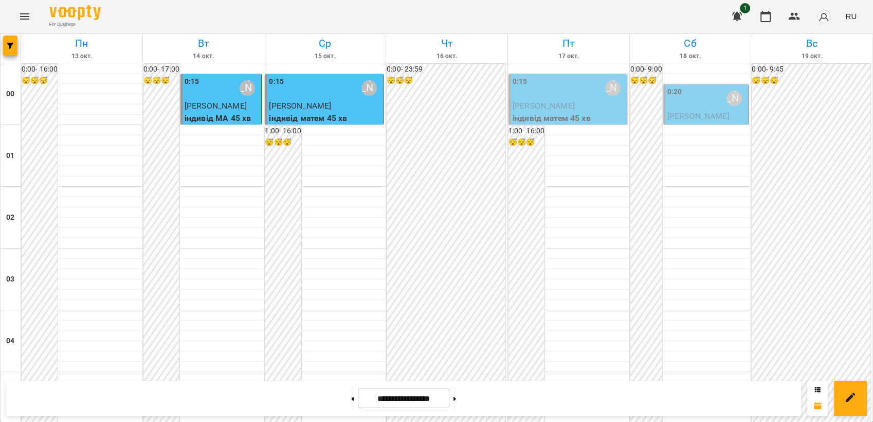
scroll to position [857, 0]
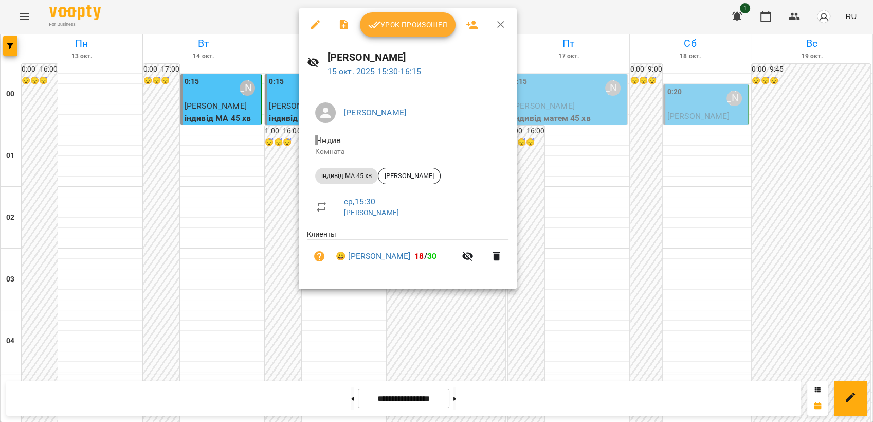
click at [407, 33] on button "Урок произошел" at bounding box center [408, 24] width 96 height 25
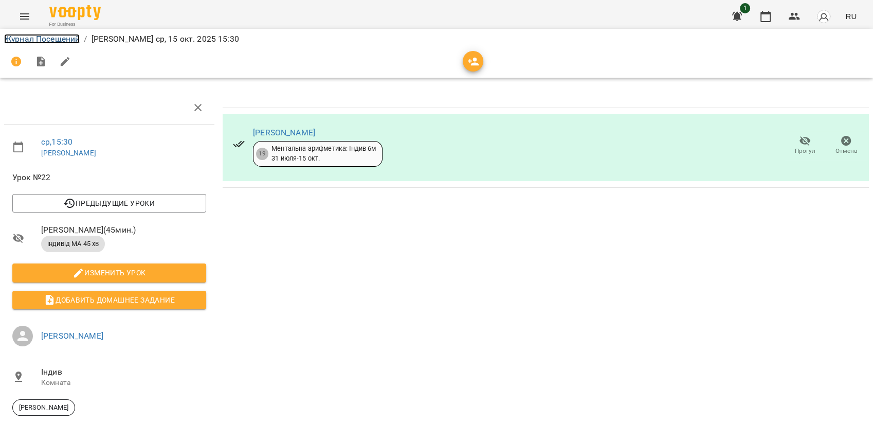
drag, startPoint x: 46, startPoint y: 39, endPoint x: 76, endPoint y: 40, distance: 29.3
click at [46, 39] on link "Журнал Посещений" at bounding box center [42, 39] width 76 height 10
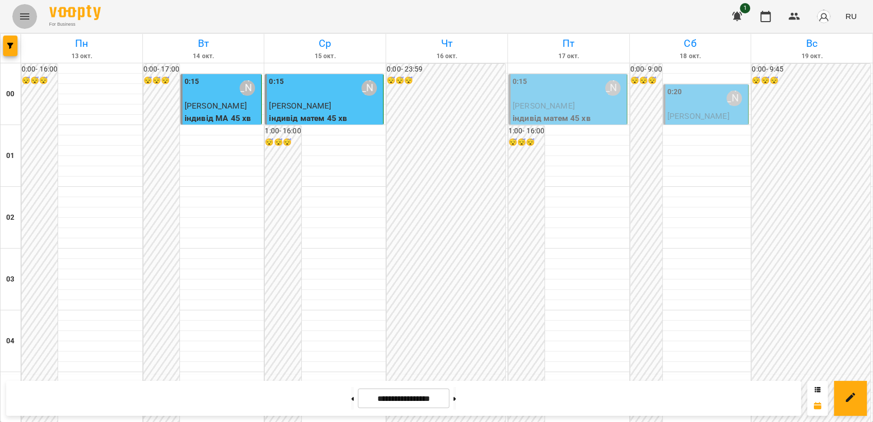
click at [26, 15] on icon "Menu" at bounding box center [25, 16] width 12 height 12
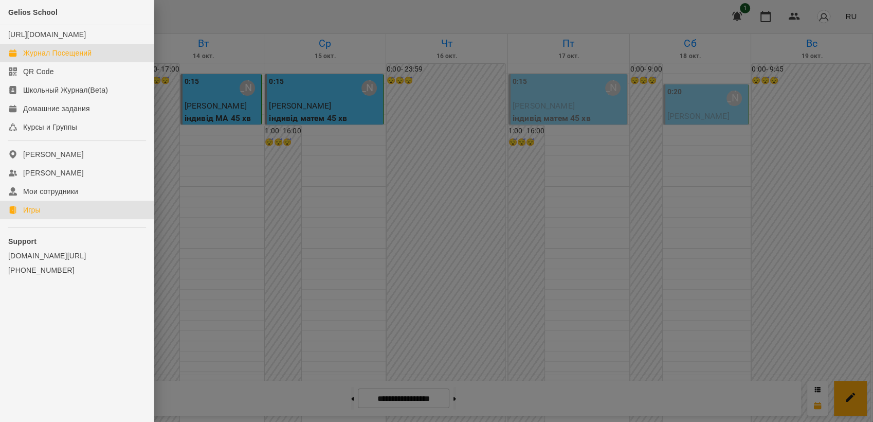
click at [45, 219] on link "Игры" at bounding box center [77, 210] width 154 height 19
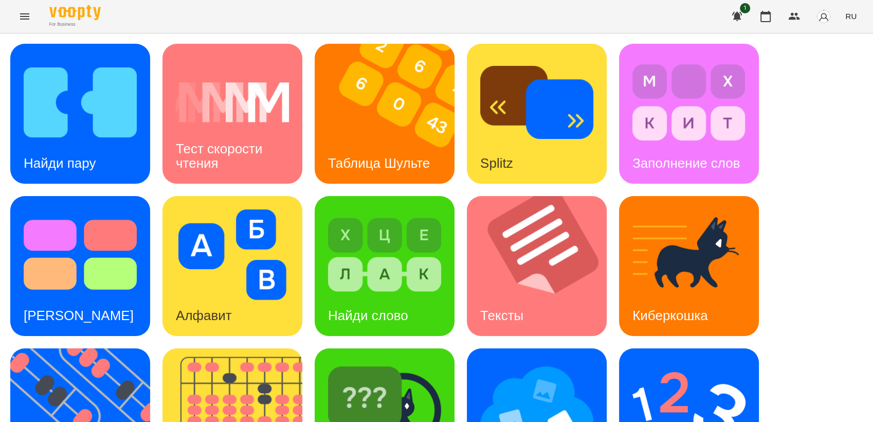
scroll to position [228, 0]
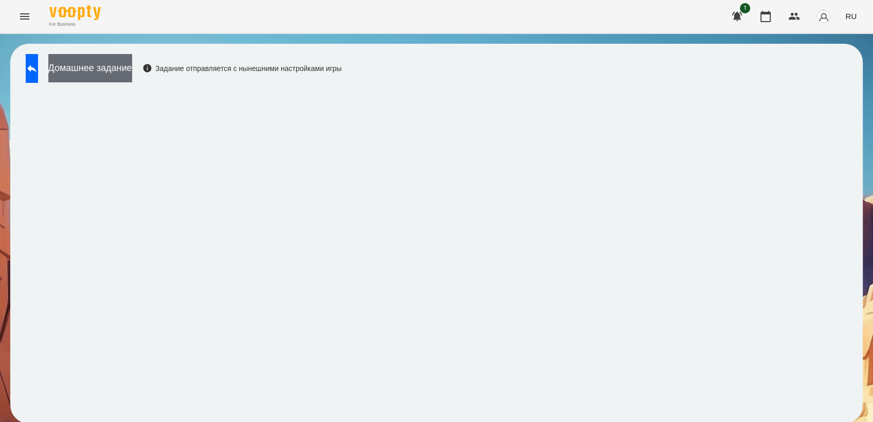
click at [132, 63] on button "Домашнее задание" at bounding box center [90, 68] width 84 height 28
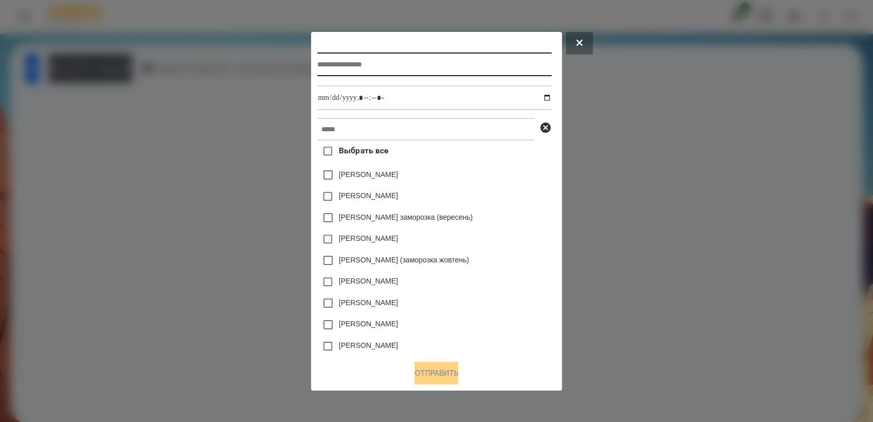
click at [348, 64] on input "text" at bounding box center [434, 64] width 234 height 24
type input "*********"
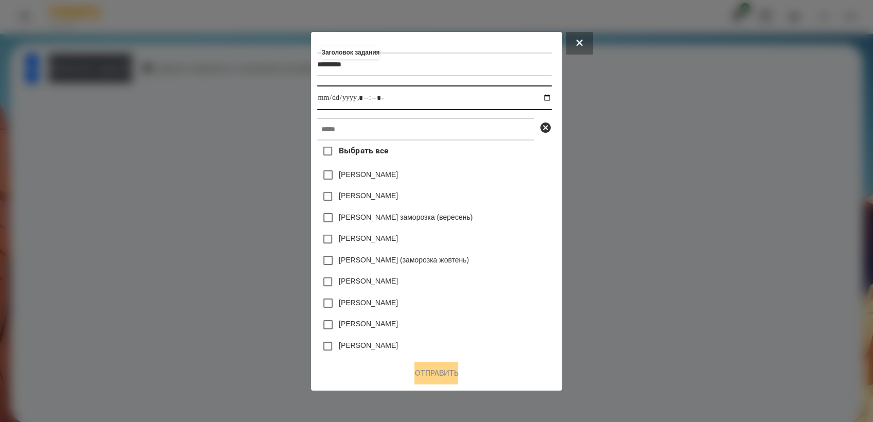
click at [544, 94] on input "datetime-local" at bounding box center [434, 97] width 234 height 25
click at [545, 95] on input "datetime-local" at bounding box center [434, 97] width 234 height 25
click at [551, 95] on input "datetime-local" at bounding box center [434, 97] width 234 height 25
type input "**********"
drag, startPoint x: 506, startPoint y: 245, endPoint x: 473, endPoint y: 176, distance: 76.4
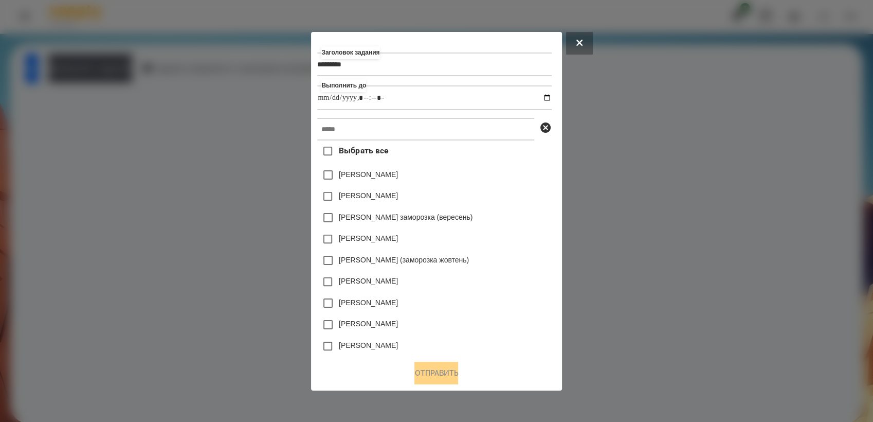
click at [506, 243] on div "[PERSON_NAME]" at bounding box center [434, 239] width 234 height 22
click at [395, 134] on input "text" at bounding box center [425, 129] width 217 height 23
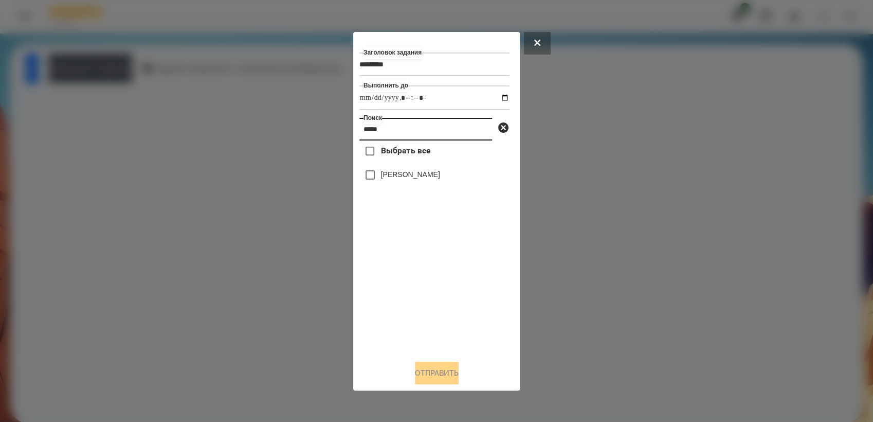
type input "*****"
drag, startPoint x: 423, startPoint y: 373, endPoint x: 421, endPoint y: 355, distance: 18.6
click at [424, 369] on button "Отправить" at bounding box center [437, 373] width 44 height 23
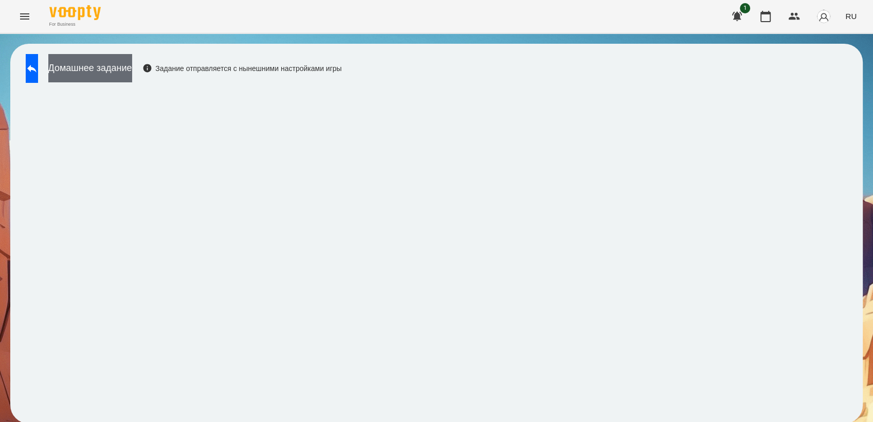
click at [117, 62] on button "Домашнее задание" at bounding box center [90, 68] width 84 height 28
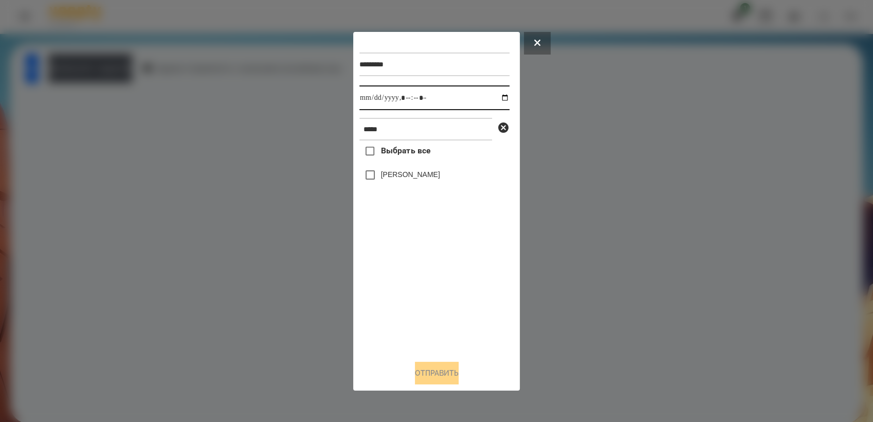
click at [496, 101] on input "datetime-local" at bounding box center [435, 97] width 150 height 25
type input "**********"
click at [423, 292] on div "Выбрать все [PERSON_NAME]" at bounding box center [435, 245] width 150 height 211
click at [451, 376] on button "Отправить" at bounding box center [437, 373] width 44 height 23
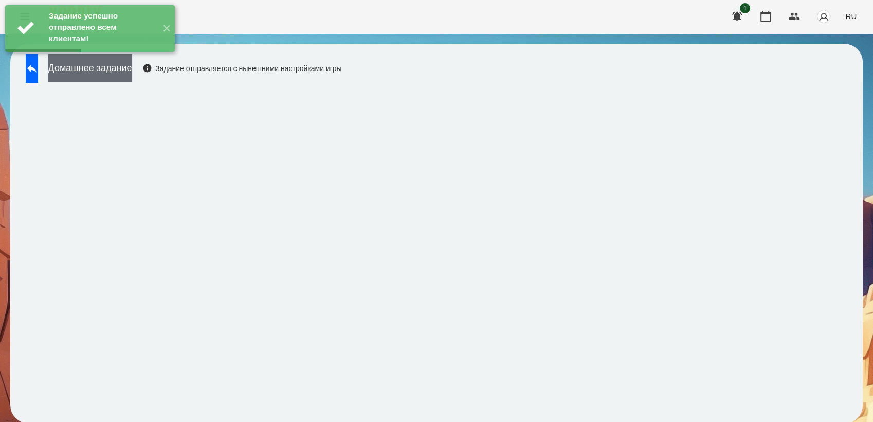
click at [119, 68] on button "Домашнее задание" at bounding box center [90, 68] width 84 height 28
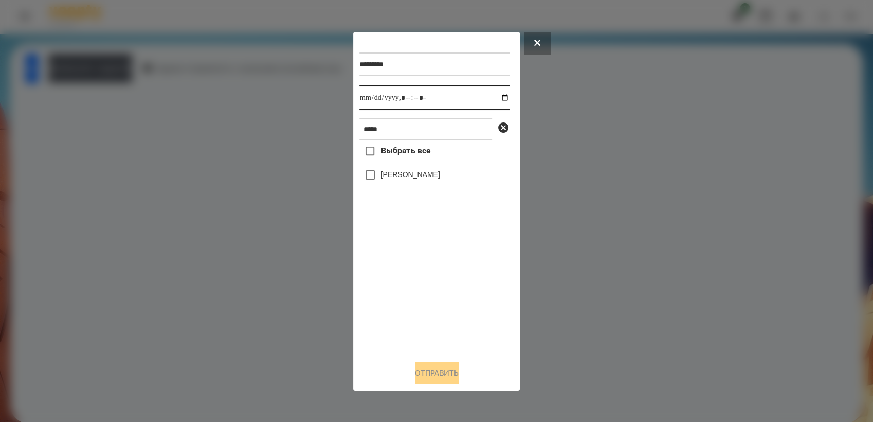
drag, startPoint x: 497, startPoint y: 96, endPoint x: 507, endPoint y: 112, distance: 18.0
click at [497, 97] on input "datetime-local" at bounding box center [435, 97] width 150 height 25
type input "**********"
drag, startPoint x: 422, startPoint y: 279, endPoint x: 406, endPoint y: 254, distance: 29.1
click at [422, 279] on div "Выбрать все [PERSON_NAME]" at bounding box center [435, 245] width 150 height 211
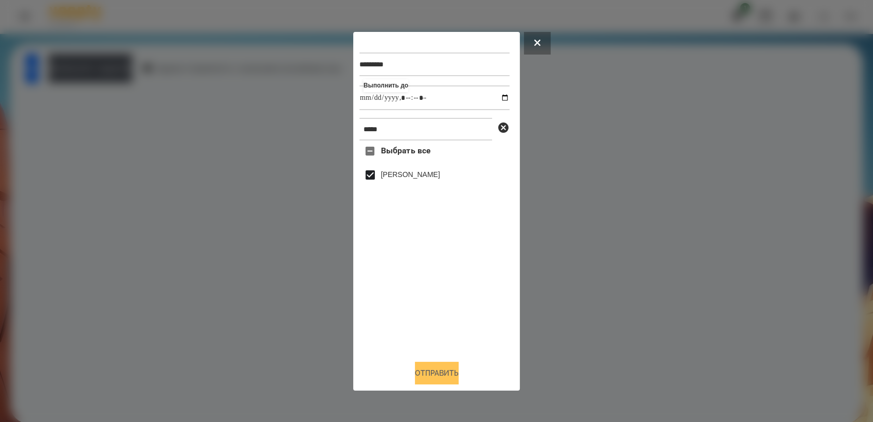
click at [446, 381] on button "Отправить" at bounding box center [437, 373] width 44 height 23
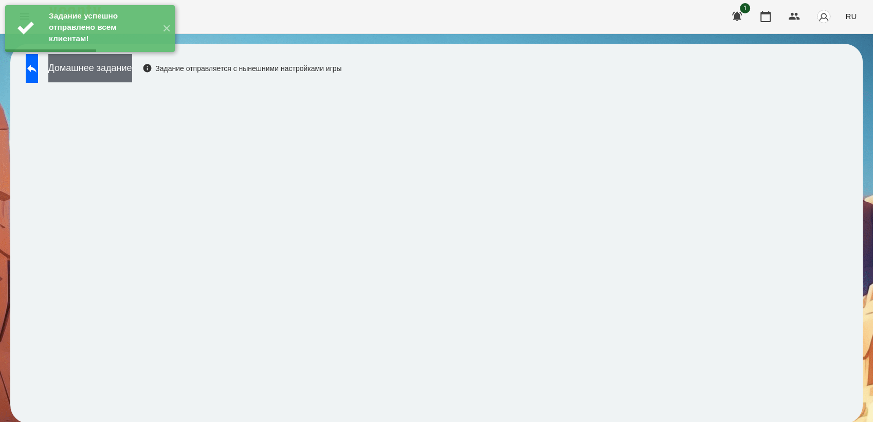
click at [132, 76] on button "Домашнее задание" at bounding box center [90, 68] width 84 height 28
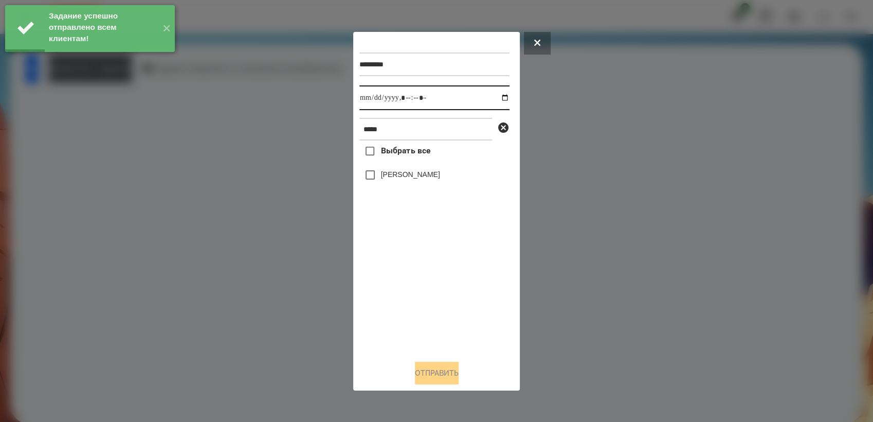
click at [499, 100] on input "datetime-local" at bounding box center [435, 97] width 150 height 25
type input "**********"
click at [396, 317] on div "Выбрать все [PERSON_NAME]" at bounding box center [435, 245] width 150 height 211
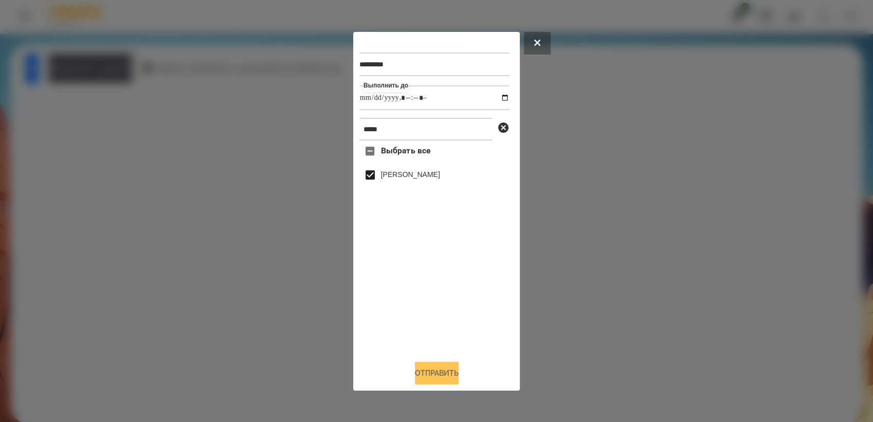
click at [456, 367] on button "Отправить" at bounding box center [437, 373] width 44 height 23
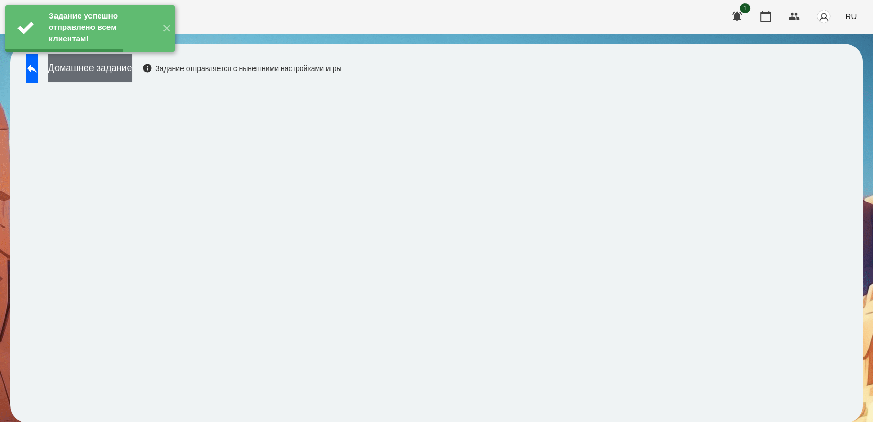
click at [122, 66] on button "Домашнее задание" at bounding box center [90, 68] width 84 height 28
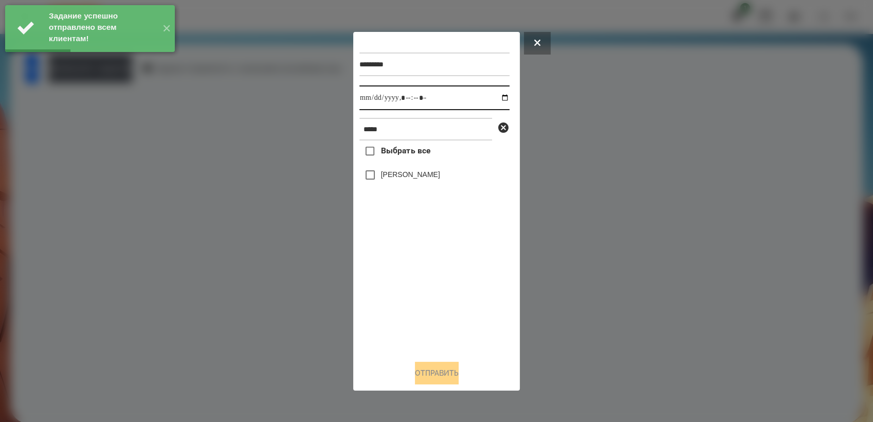
click at [499, 97] on input "datetime-local" at bounding box center [435, 97] width 150 height 25
type input "**********"
click at [400, 338] on div "Выбрать все [PERSON_NAME]" at bounding box center [435, 245] width 150 height 211
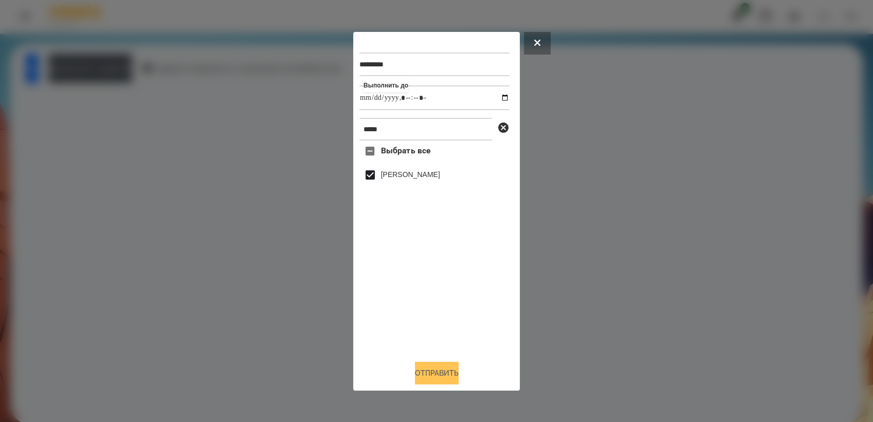
click at [453, 381] on button "Отправить" at bounding box center [437, 373] width 44 height 23
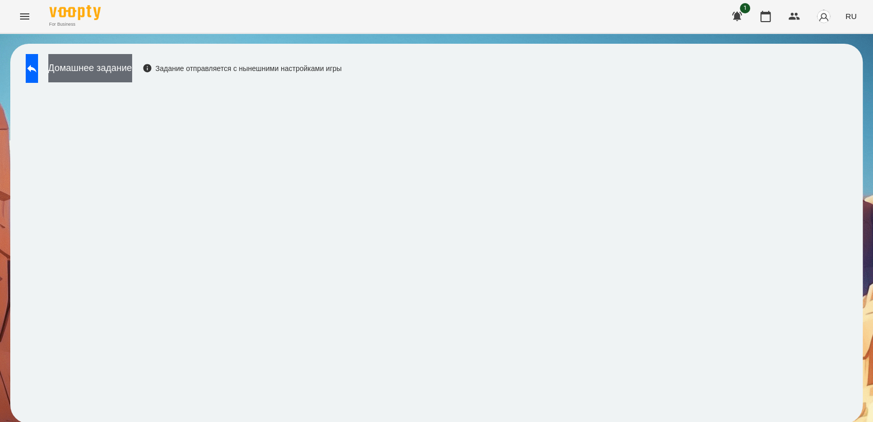
click at [132, 74] on button "Домашнее задание" at bounding box center [90, 68] width 84 height 28
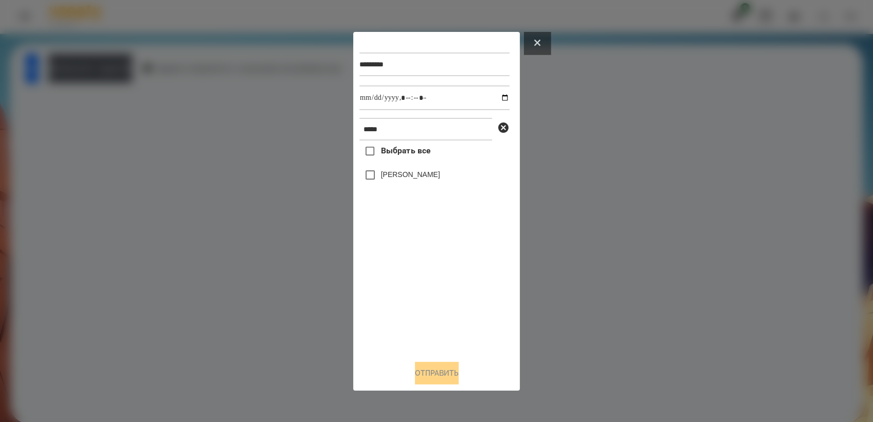
click at [531, 38] on button at bounding box center [537, 43] width 27 height 23
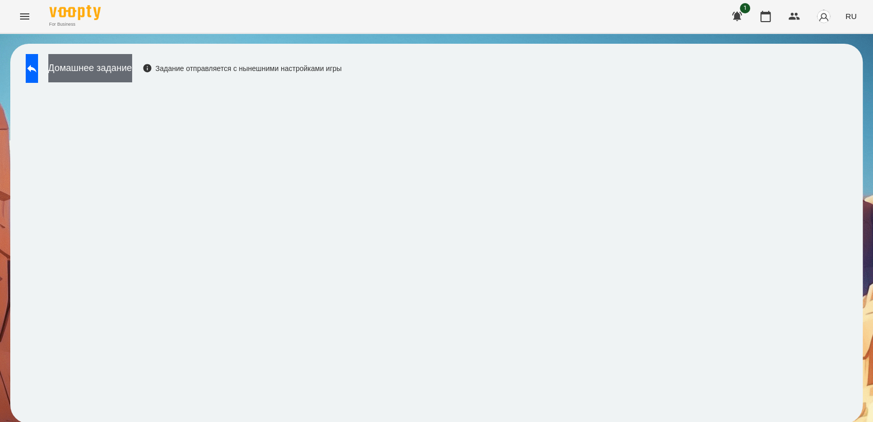
click at [122, 65] on button "Домашнее задание" at bounding box center [90, 68] width 84 height 28
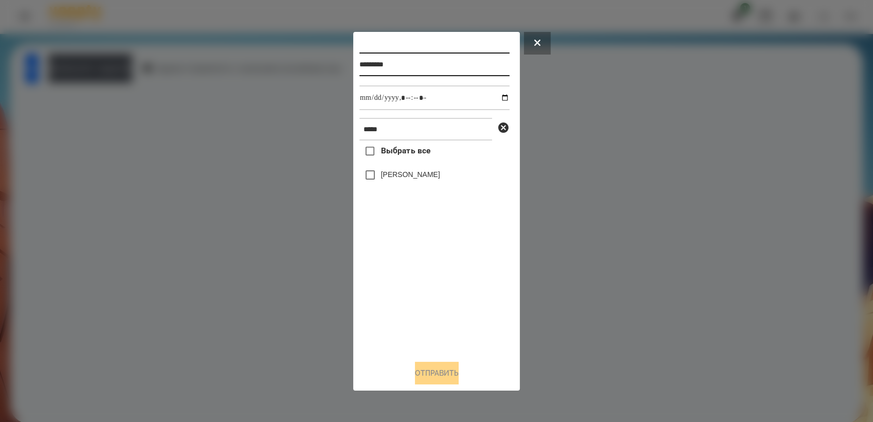
click at [415, 67] on input "*********" at bounding box center [435, 64] width 150 height 24
type input "*********"
click at [498, 98] on input "datetime-local" at bounding box center [435, 97] width 150 height 25
type input "**********"
click at [430, 292] on div "Выбрать все [PERSON_NAME]" at bounding box center [435, 245] width 150 height 211
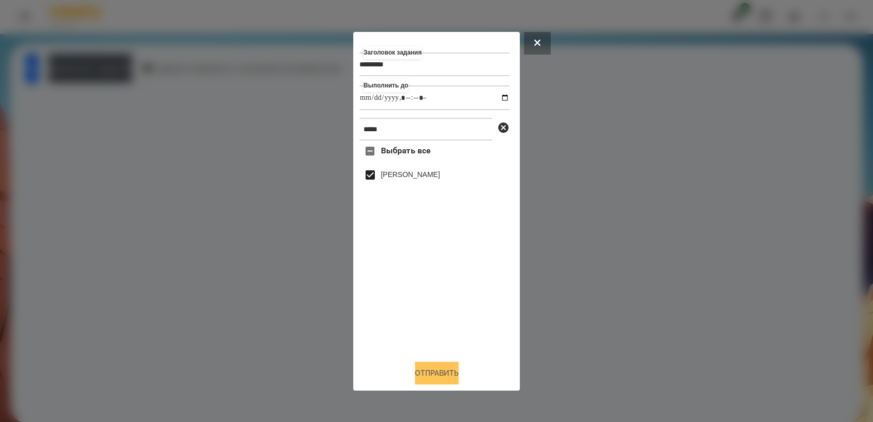
click at [434, 381] on button "Отправить" at bounding box center [437, 373] width 44 height 23
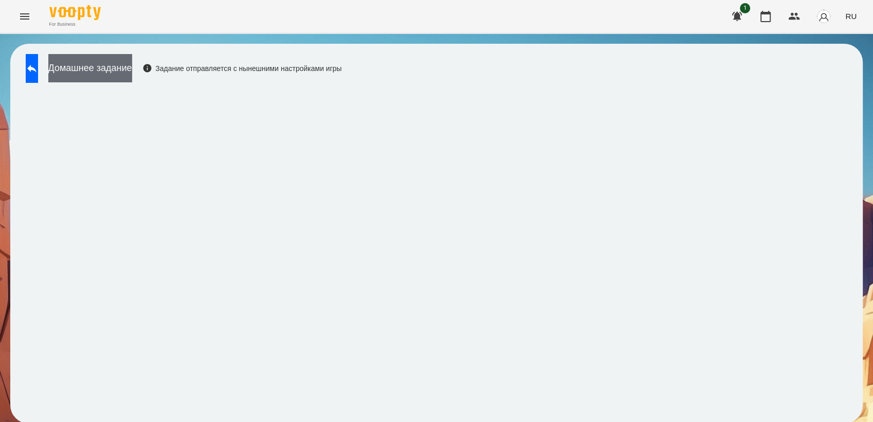
click at [126, 68] on button "Домашнее задание" at bounding box center [90, 68] width 84 height 28
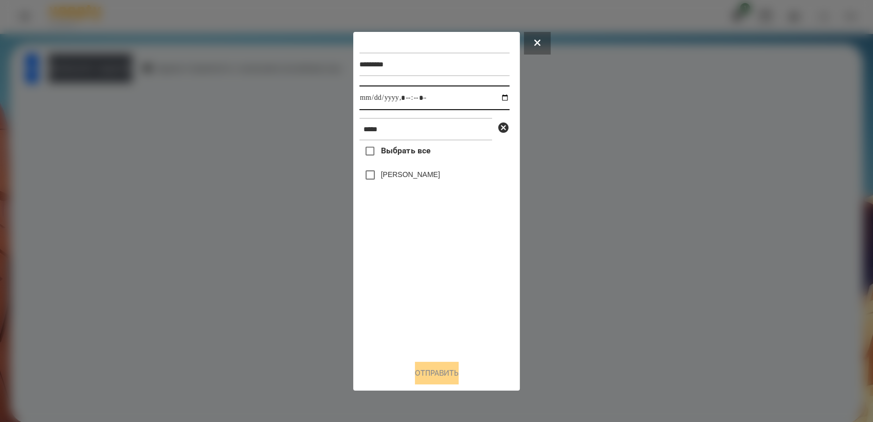
click at [496, 96] on input "datetime-local" at bounding box center [435, 97] width 150 height 25
type input "**********"
click at [418, 281] on div "Выбрать все [PERSON_NAME]" at bounding box center [435, 245] width 150 height 211
click at [459, 380] on button "Отправить" at bounding box center [437, 373] width 44 height 23
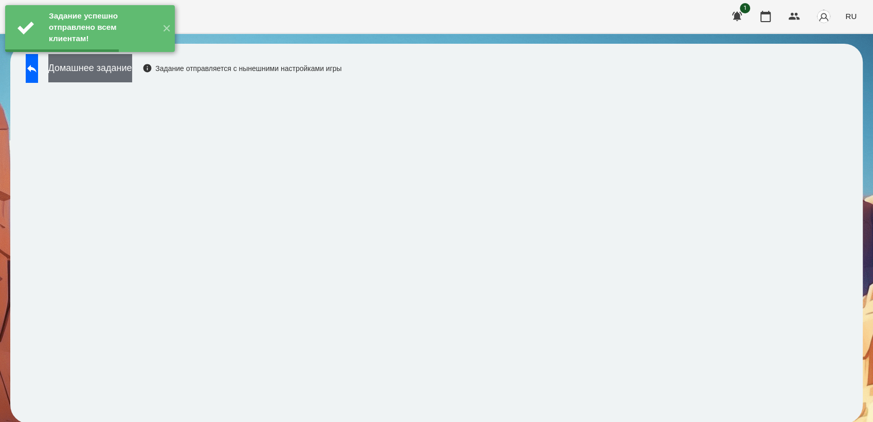
click at [90, 76] on button "Домашнее задание" at bounding box center [90, 68] width 84 height 28
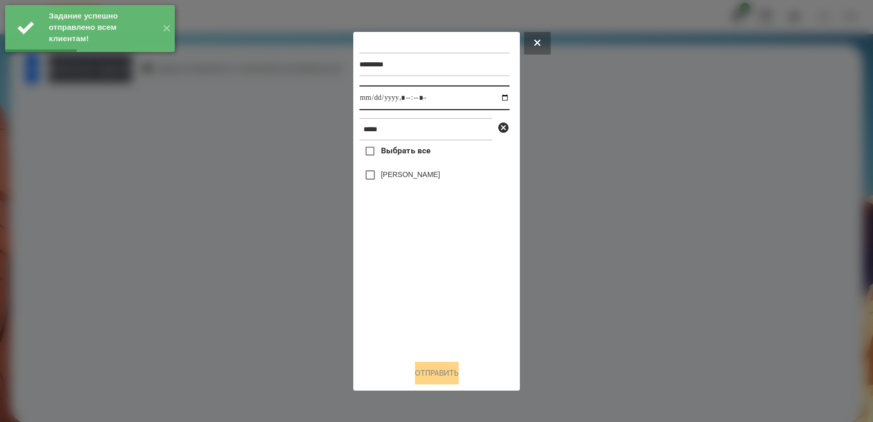
click at [494, 96] on input "datetime-local" at bounding box center [435, 97] width 150 height 25
type input "**********"
click at [417, 295] on div "Выбрать все [PERSON_NAME]" at bounding box center [435, 245] width 150 height 211
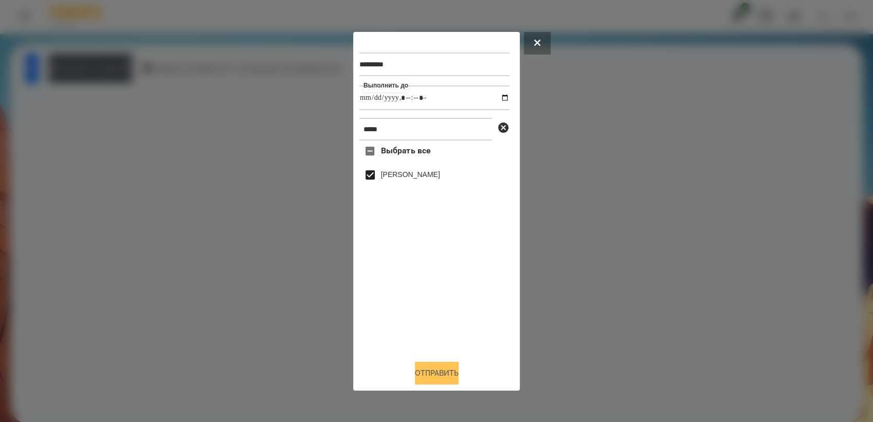
click at [445, 371] on button "Отправить" at bounding box center [437, 373] width 44 height 23
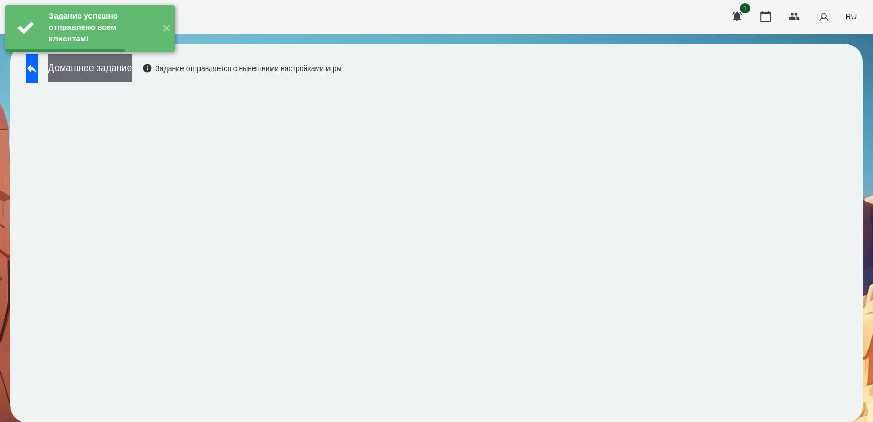
click at [132, 77] on button "Домашнее задание" at bounding box center [90, 68] width 84 height 28
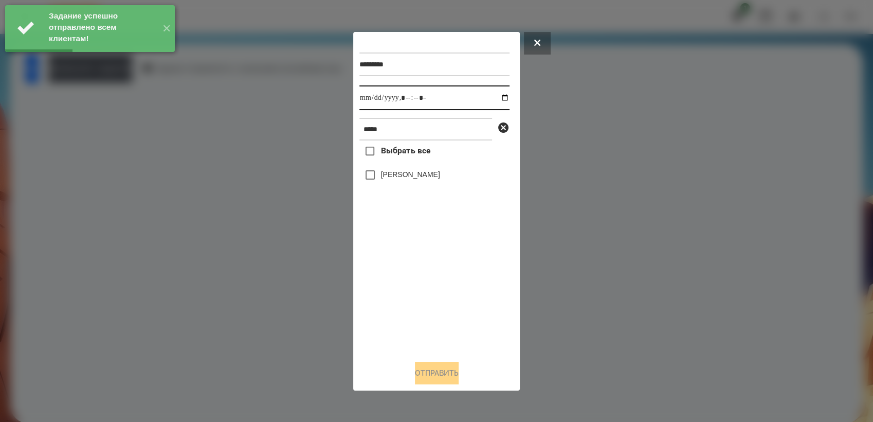
click at [495, 97] on input "datetime-local" at bounding box center [435, 97] width 150 height 25
type input "**********"
drag, startPoint x: 432, startPoint y: 288, endPoint x: 412, endPoint y: 264, distance: 31.4
click at [432, 288] on div "Выбрать все [PERSON_NAME]" at bounding box center [435, 245] width 150 height 211
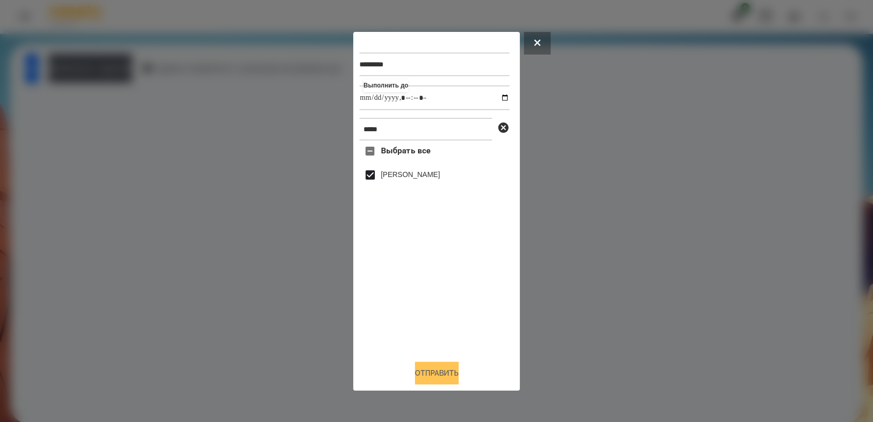
click at [424, 372] on button "Отправить" at bounding box center [437, 373] width 44 height 23
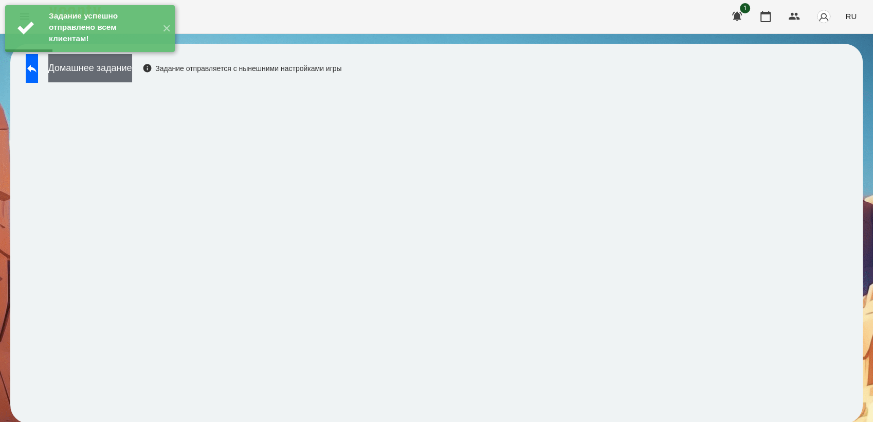
click at [126, 76] on button "Домашнее задание" at bounding box center [90, 68] width 84 height 28
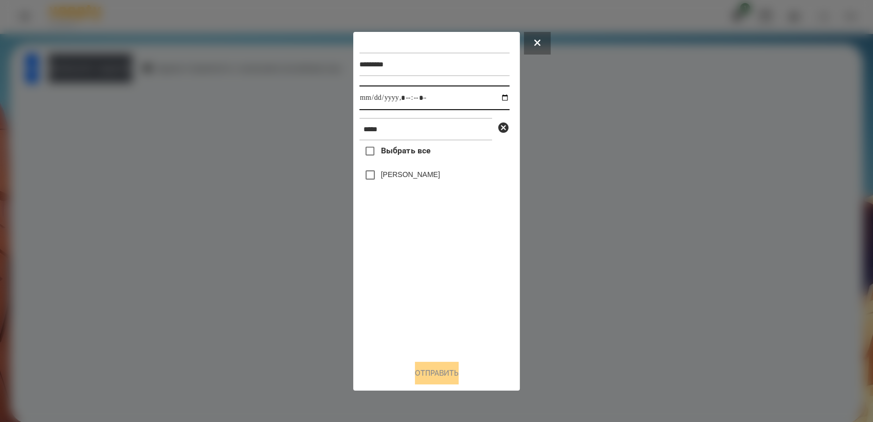
click at [498, 100] on input "datetime-local" at bounding box center [435, 97] width 150 height 25
type input "**********"
click at [422, 294] on div "Выбрать все [PERSON_NAME]" at bounding box center [435, 245] width 150 height 211
click at [416, 381] on button "Отправить" at bounding box center [437, 373] width 44 height 23
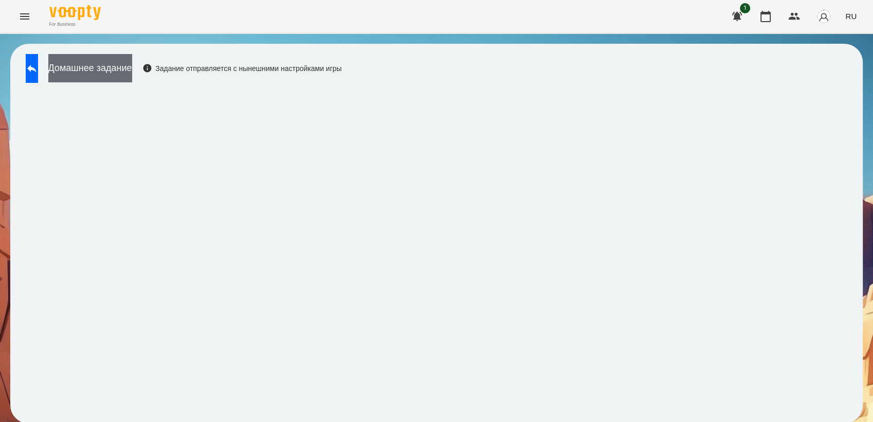
click at [111, 66] on button "Домашнее задание" at bounding box center [90, 68] width 84 height 28
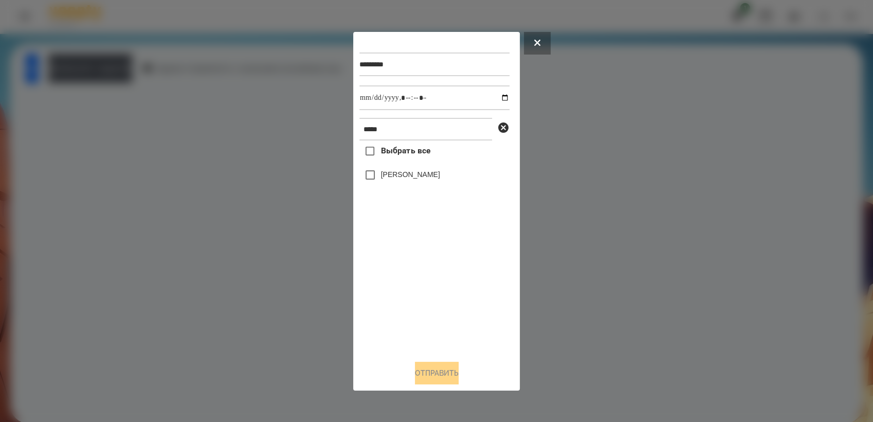
drag, startPoint x: 541, startPoint y: 39, endPoint x: 353, endPoint y: 73, distance: 190.2
click at [541, 40] on button at bounding box center [537, 43] width 27 height 23
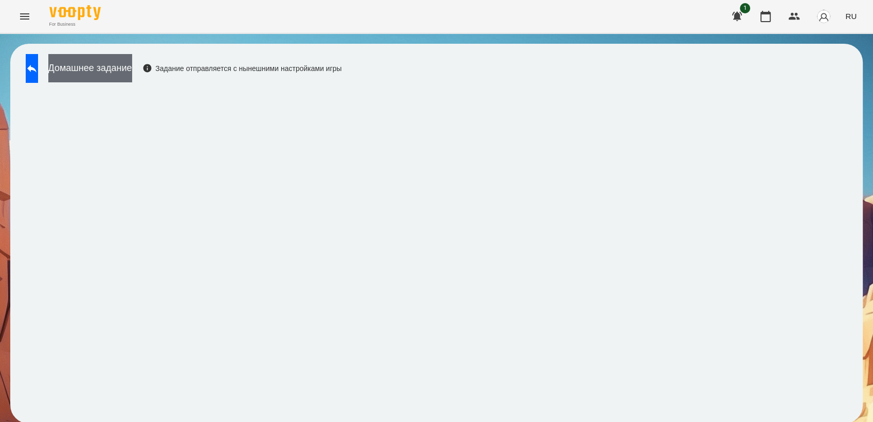
click at [118, 62] on button "Домашнее задание" at bounding box center [90, 68] width 84 height 28
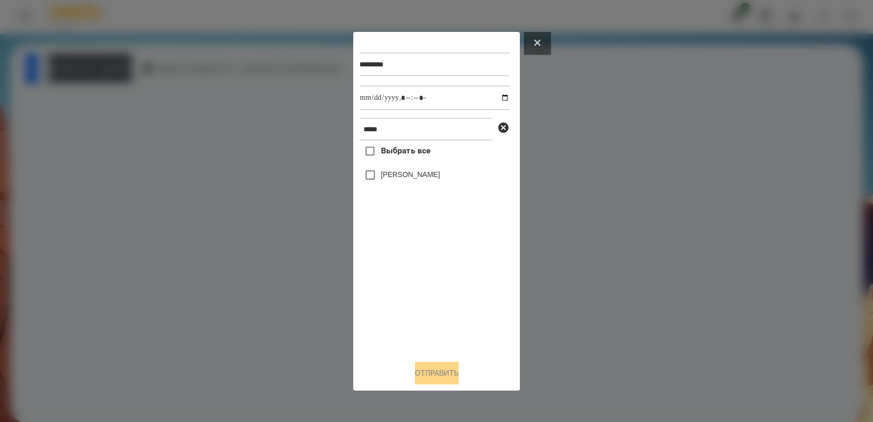
click at [530, 43] on button at bounding box center [537, 43] width 27 height 23
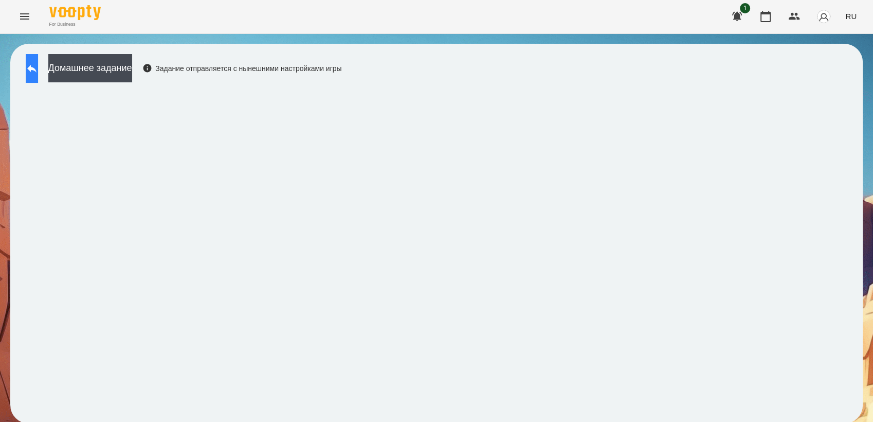
click at [31, 66] on button at bounding box center [32, 68] width 12 height 29
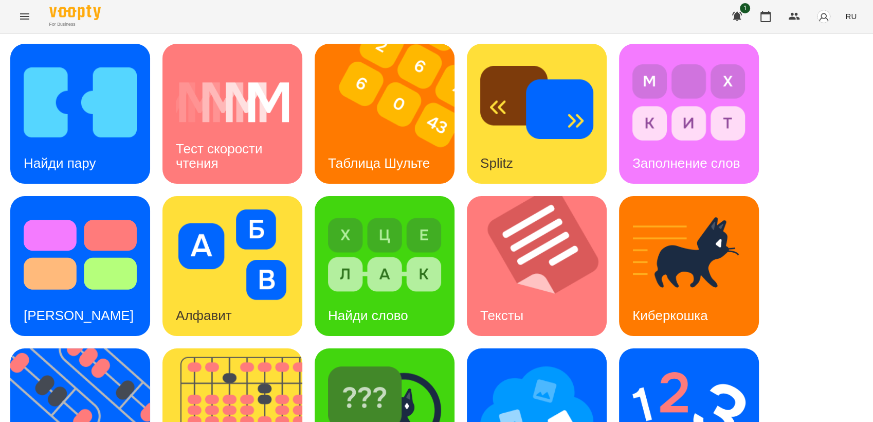
scroll to position [228, 0]
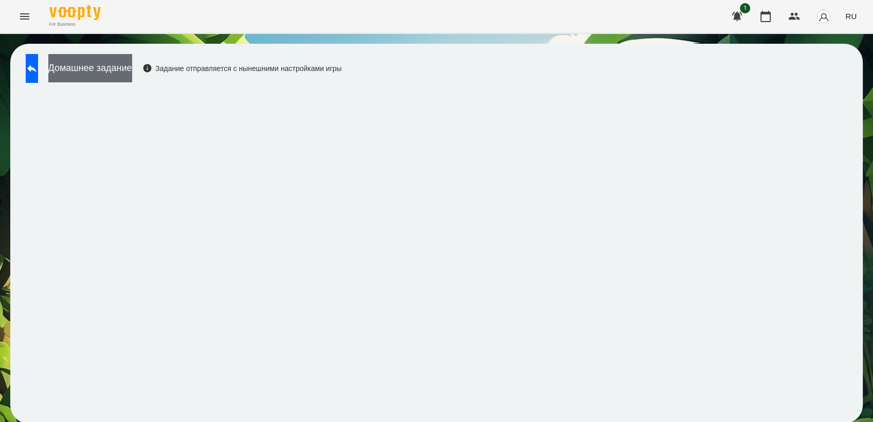
click at [132, 75] on button "Домашнее задание" at bounding box center [90, 68] width 84 height 28
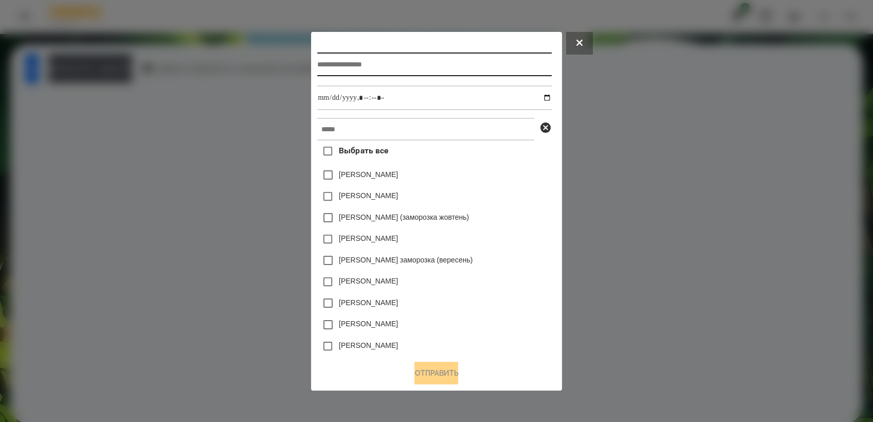
click at [335, 64] on input "text" at bounding box center [434, 64] width 234 height 24
type input "**********"
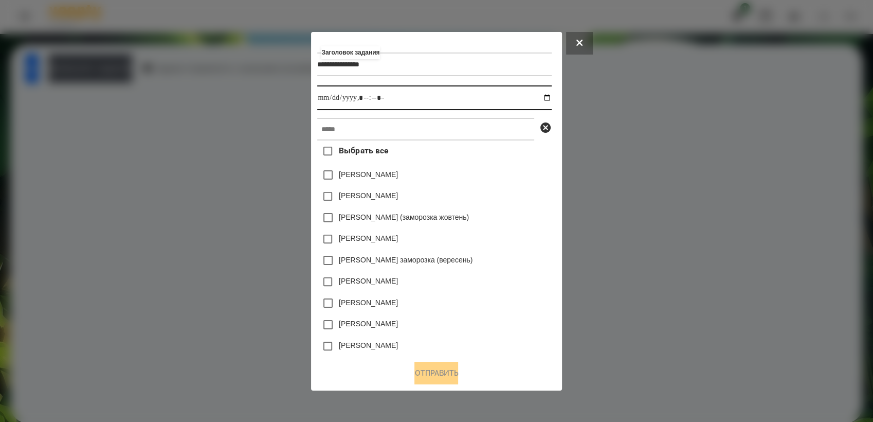
click at [550, 96] on input "datetime-local" at bounding box center [434, 97] width 234 height 25
type input "**********"
click at [497, 278] on div "[PERSON_NAME]" at bounding box center [434, 282] width 234 height 22
click at [414, 144] on div "Выбрать все [PERSON_NAME] [PERSON_NAME] [PERSON_NAME] (заморозка жовтень) [PERS…" at bounding box center [434, 245] width 234 height 211
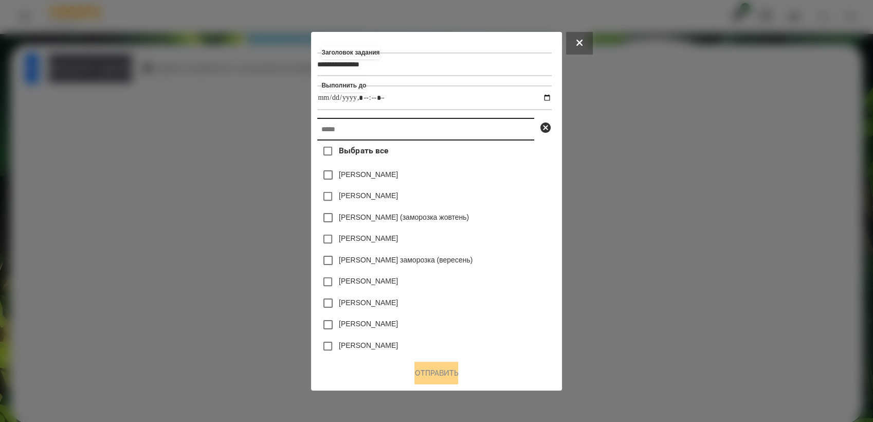
click at [408, 133] on input "text" at bounding box center [425, 129] width 217 height 23
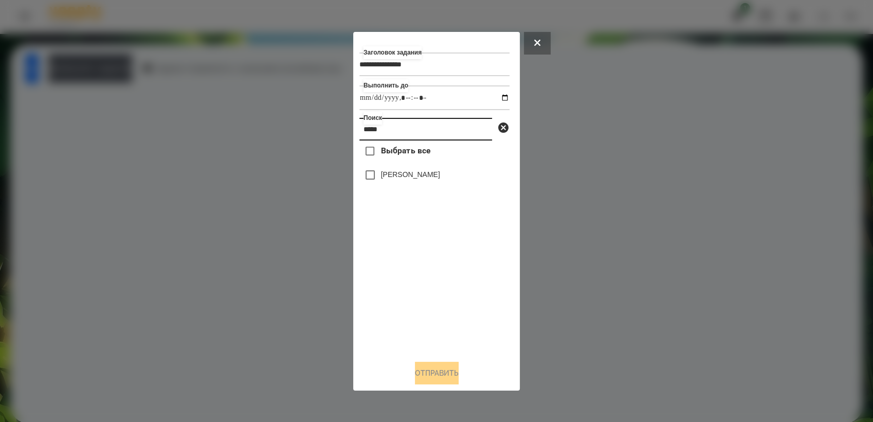
type input "*****"
click at [437, 373] on button "Отправить" at bounding box center [437, 373] width 44 height 23
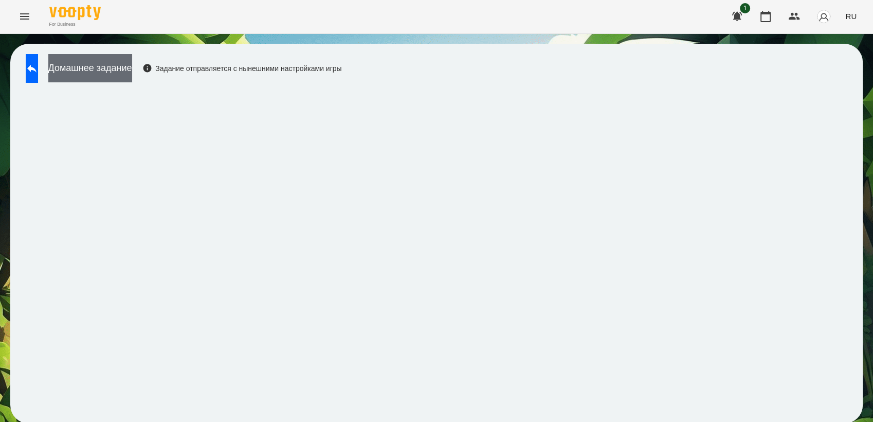
click at [132, 58] on button "Домашнее задание" at bounding box center [90, 68] width 84 height 28
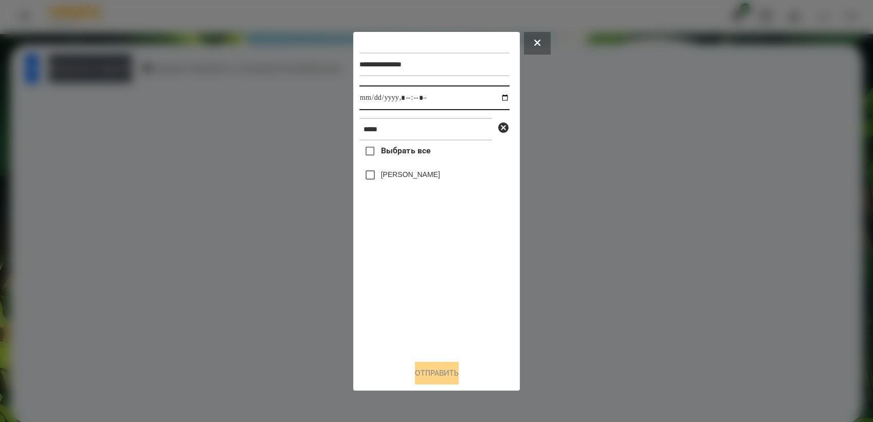
click at [497, 97] on input "datetime-local" at bounding box center [435, 97] width 150 height 25
type input "**********"
click at [425, 266] on div "Выбрать все [PERSON_NAME]" at bounding box center [435, 245] width 150 height 211
click at [441, 372] on button "Отправить" at bounding box center [437, 373] width 44 height 23
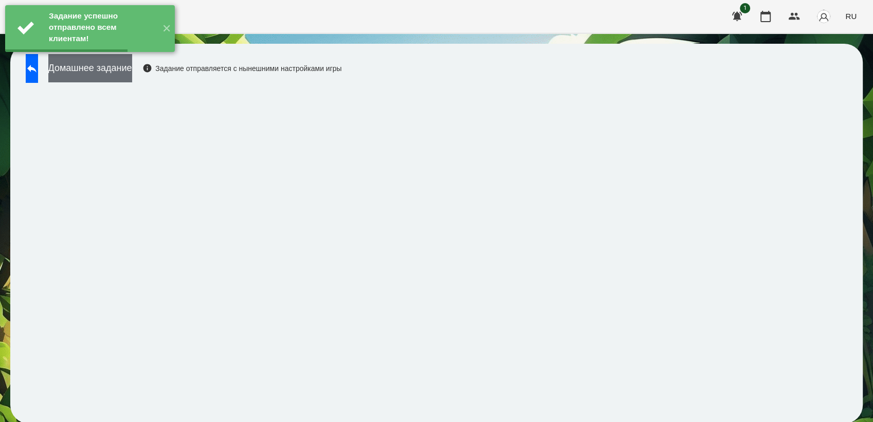
click at [132, 72] on button "Домашнее задание" at bounding box center [90, 68] width 84 height 28
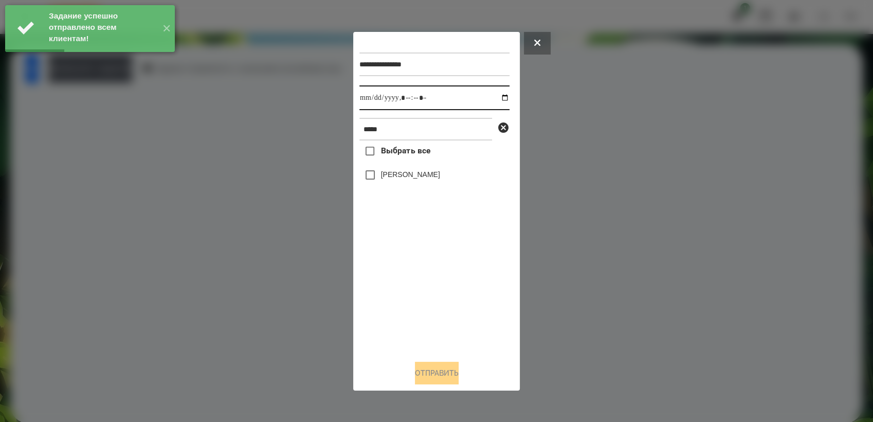
click at [502, 99] on input "datetime-local" at bounding box center [435, 97] width 150 height 25
click at [498, 104] on input "datetime-local" at bounding box center [435, 97] width 150 height 25
click at [498, 97] on input "datetime-local" at bounding box center [435, 97] width 150 height 25
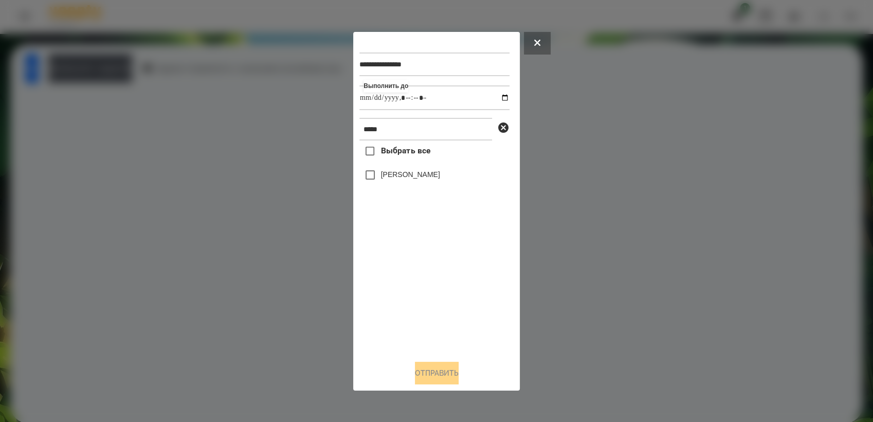
type input "**********"
drag, startPoint x: 430, startPoint y: 277, endPoint x: 425, endPoint y: 257, distance: 20.7
click at [430, 274] on div "Выбрать все [PERSON_NAME]" at bounding box center [435, 245] width 150 height 211
click at [459, 372] on button "Отправить" at bounding box center [437, 373] width 44 height 23
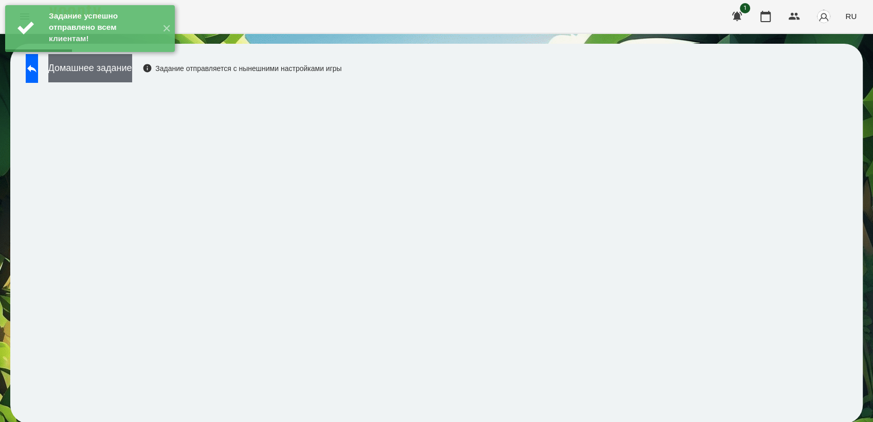
click at [113, 70] on button "Домашнее задание" at bounding box center [90, 68] width 84 height 28
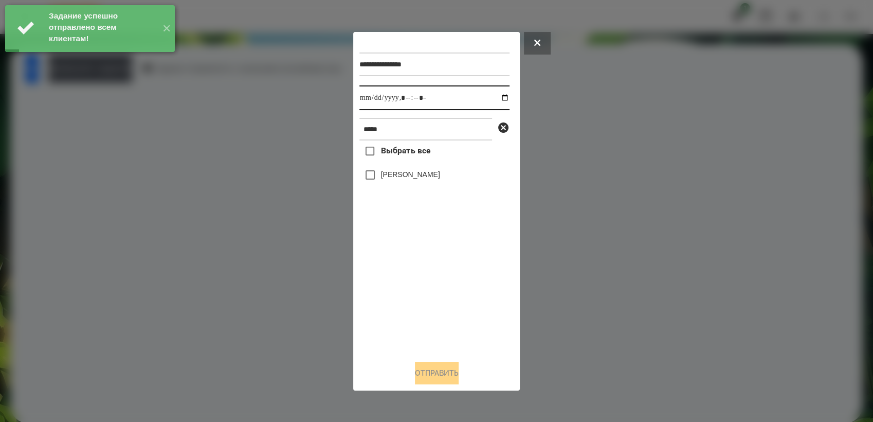
click at [494, 99] on input "datetime-local" at bounding box center [435, 97] width 150 height 25
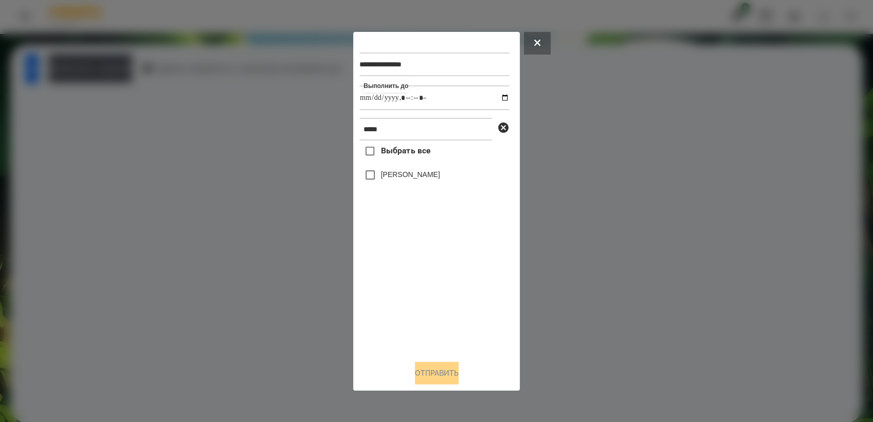
type input "**********"
click at [449, 294] on div "Выбрать все [PERSON_NAME]" at bounding box center [435, 245] width 150 height 211
click at [457, 370] on button "Отправить" at bounding box center [437, 373] width 44 height 23
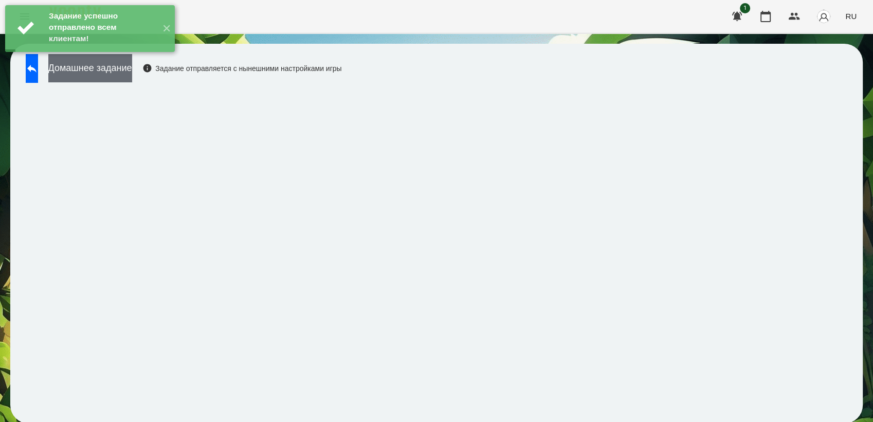
click at [121, 75] on button "Домашнее задание" at bounding box center [90, 68] width 84 height 28
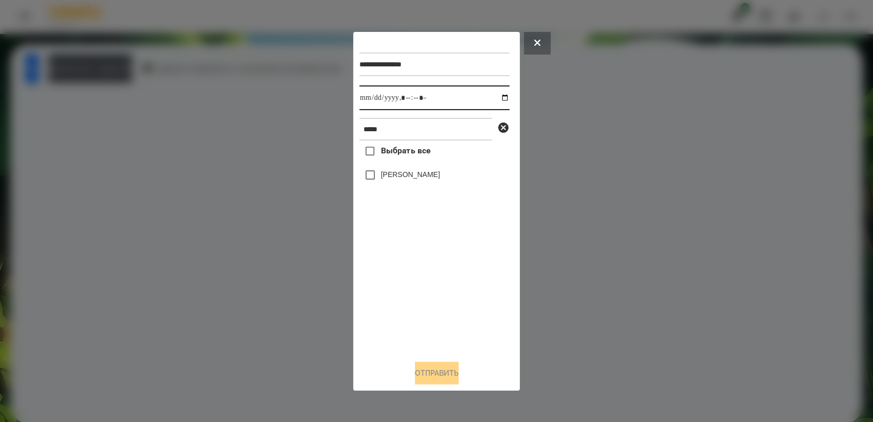
click at [493, 98] on input "datetime-local" at bounding box center [435, 97] width 150 height 25
type input "**********"
click at [423, 298] on div "Выбрать все [PERSON_NAME]" at bounding box center [435, 245] width 150 height 211
click at [432, 373] on button "Отправить" at bounding box center [437, 373] width 44 height 23
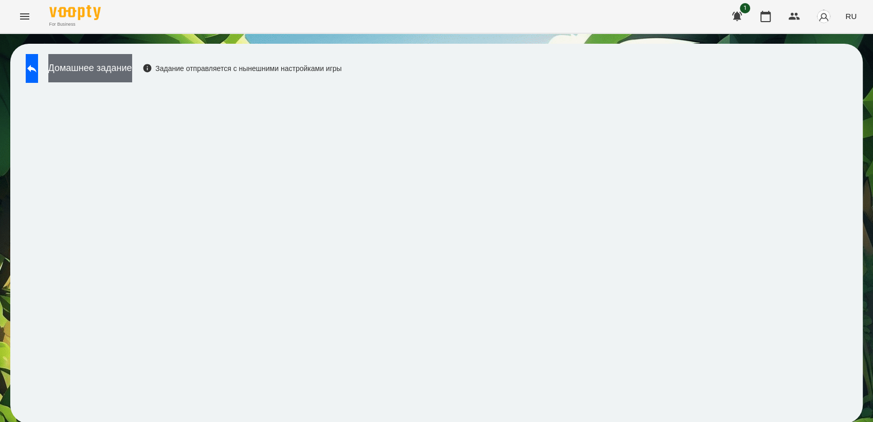
click at [132, 63] on button "Домашнее задание" at bounding box center [90, 68] width 84 height 28
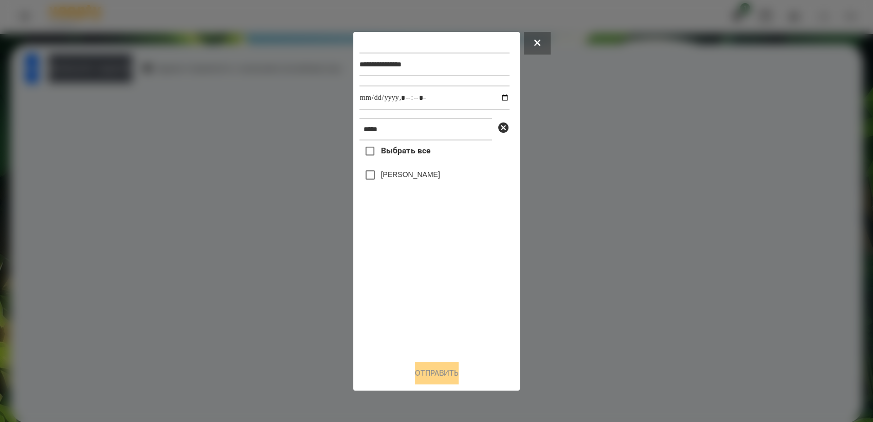
drag, startPoint x: 538, startPoint y: 41, endPoint x: 449, endPoint y: 60, distance: 91.0
click at [538, 41] on icon at bounding box center [537, 43] width 6 height 6
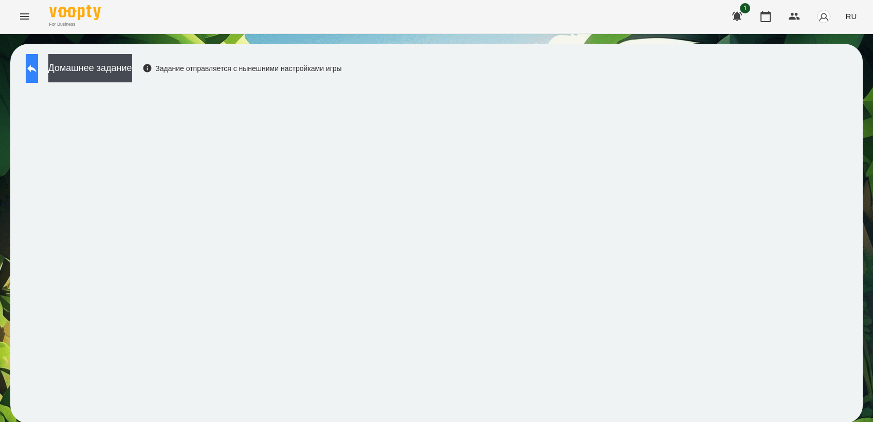
click at [38, 73] on icon at bounding box center [32, 68] width 12 height 12
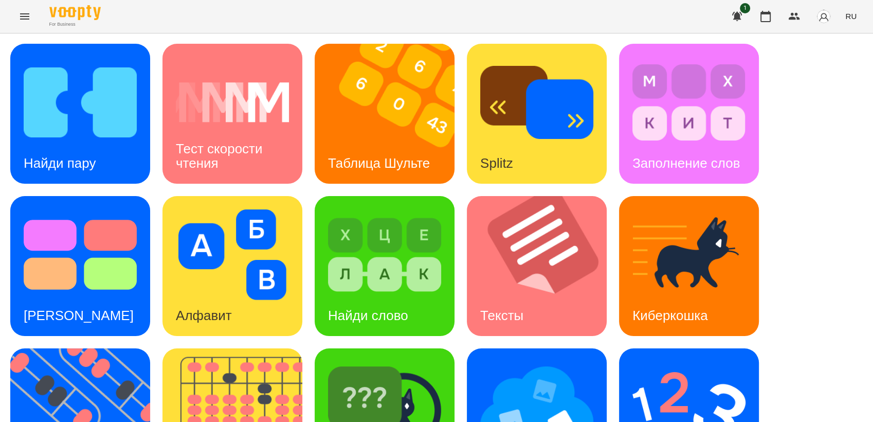
scroll to position [228, 0]
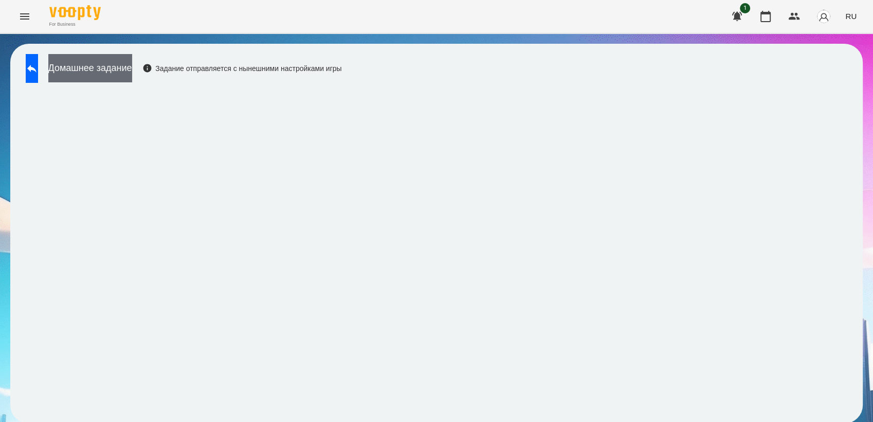
click at [131, 71] on button "Домашнее задание" at bounding box center [90, 68] width 84 height 28
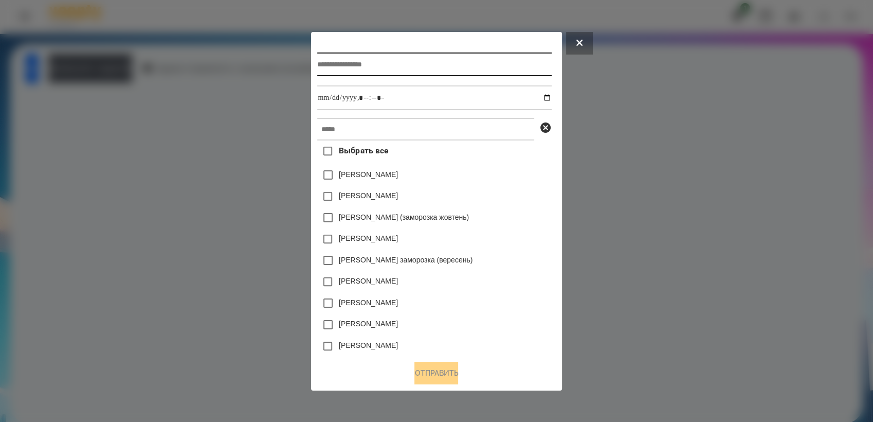
click at [344, 70] on input "text" at bounding box center [434, 64] width 234 height 24
type input "**********"
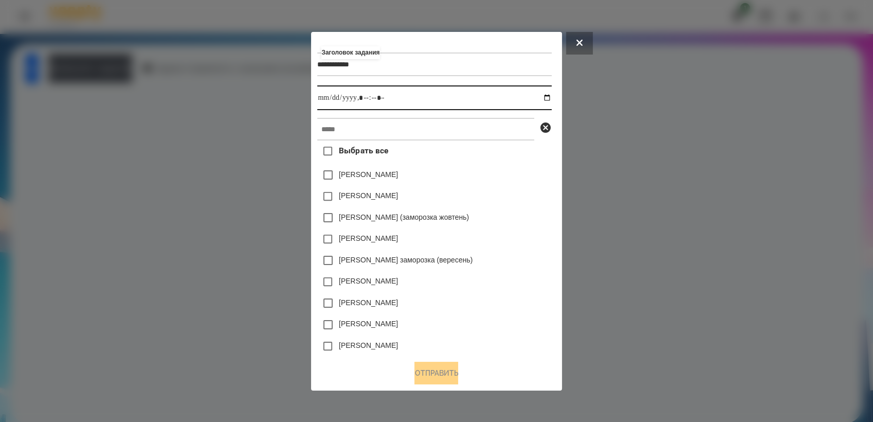
click at [550, 97] on input "datetime-local" at bounding box center [434, 97] width 234 height 25
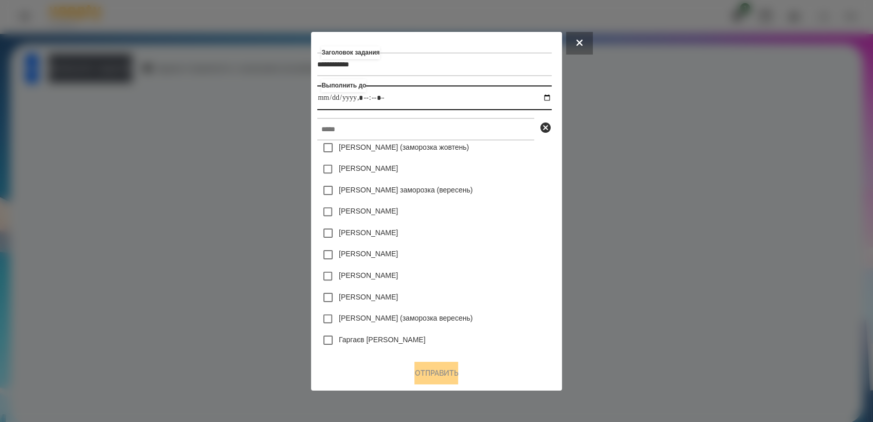
scroll to position [171, 0]
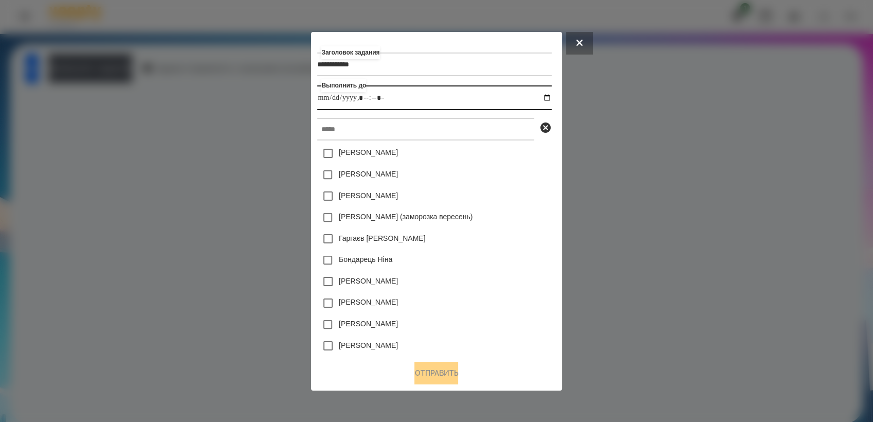
click at [551, 98] on input "datetime-local" at bounding box center [434, 97] width 234 height 25
click at [551, 253] on div "Бондарець Ніна" at bounding box center [434, 260] width 234 height 22
click at [549, 98] on input "datetime-local" at bounding box center [434, 97] width 234 height 25
type input "**********"
click at [443, 103] on input "datetime-local" at bounding box center [434, 97] width 234 height 25
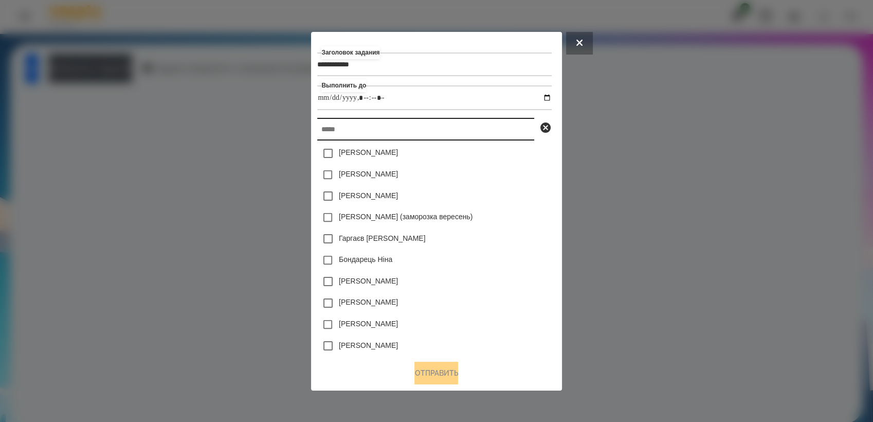
click at [368, 126] on input "text" at bounding box center [425, 129] width 217 height 23
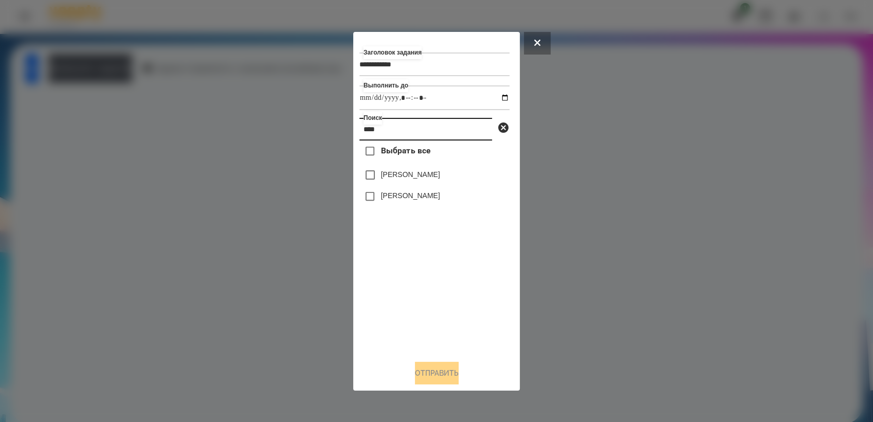
scroll to position [0, 0]
type input "*****"
click at [436, 368] on button "Отправить" at bounding box center [437, 373] width 44 height 23
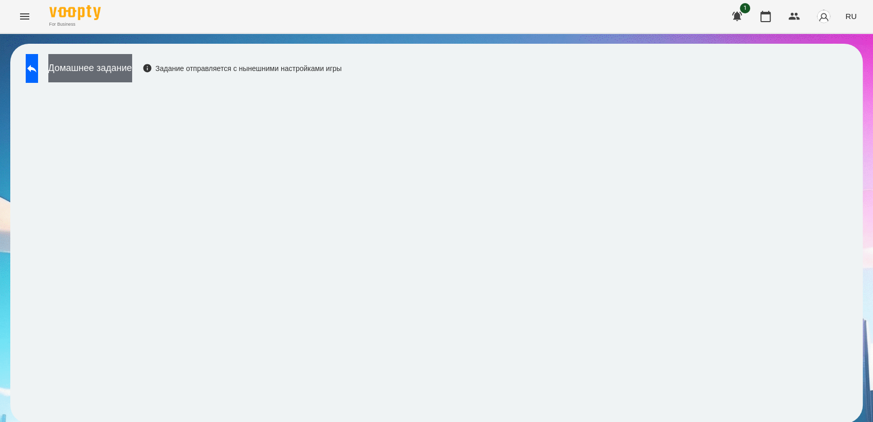
click at [126, 68] on button "Домашнее задание" at bounding box center [90, 68] width 84 height 28
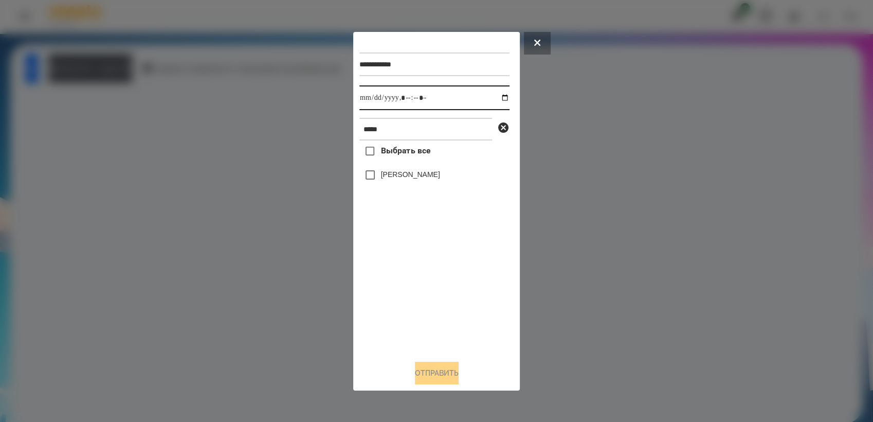
click at [497, 98] on input "datetime-local" at bounding box center [435, 97] width 150 height 25
type input "**********"
drag, startPoint x: 424, startPoint y: 303, endPoint x: 402, endPoint y: 257, distance: 51.5
click at [424, 300] on div "Выбрать все [PERSON_NAME]" at bounding box center [435, 245] width 150 height 211
click at [455, 384] on button "Отправить" at bounding box center [437, 373] width 44 height 23
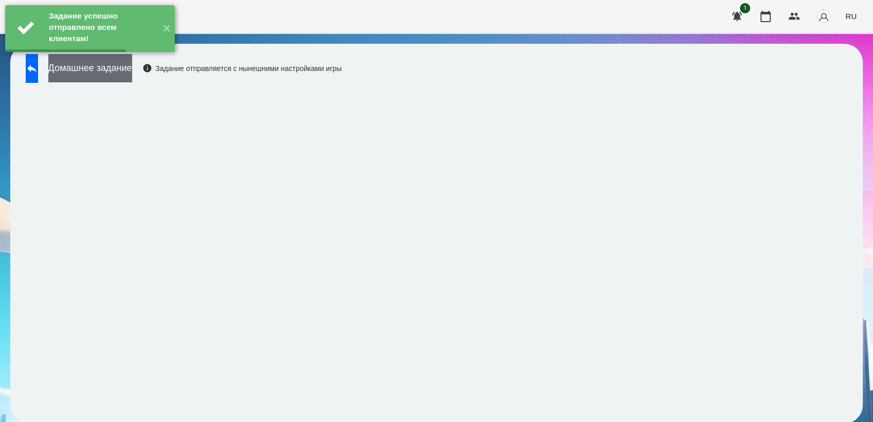
click at [132, 79] on button "Домашнее задание" at bounding box center [90, 68] width 84 height 28
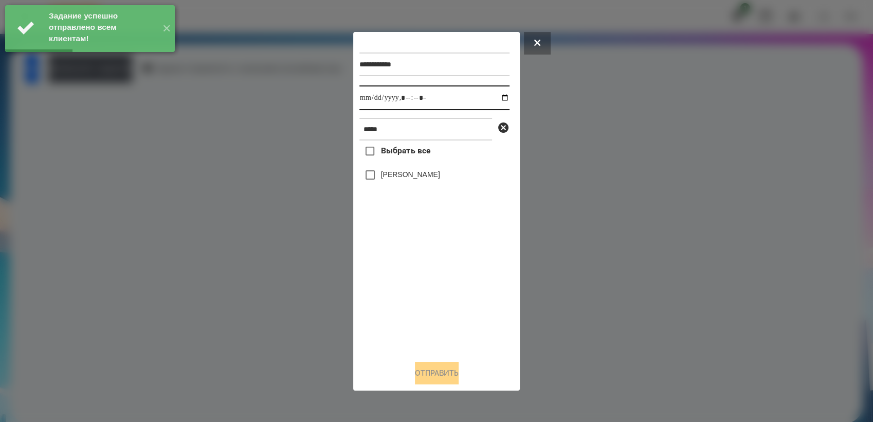
click at [498, 101] on input "datetime-local" at bounding box center [435, 97] width 150 height 25
type input "**********"
click at [416, 270] on div "Выбрать все [PERSON_NAME]" at bounding box center [435, 245] width 150 height 211
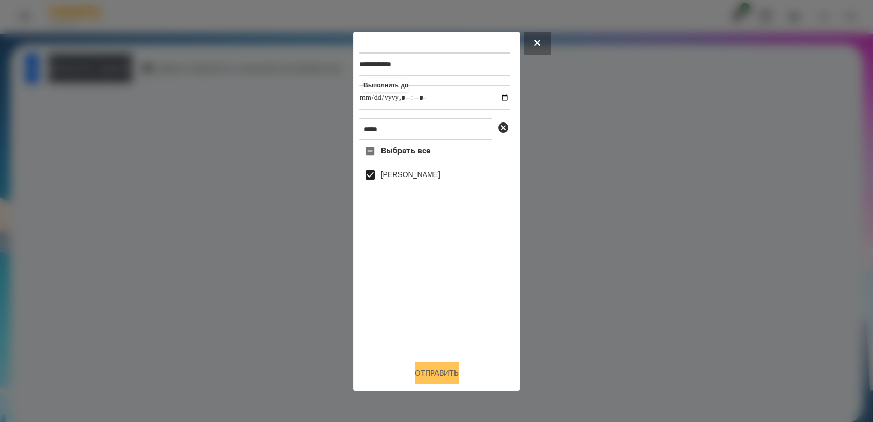
click at [422, 368] on button "Отправить" at bounding box center [437, 373] width 44 height 23
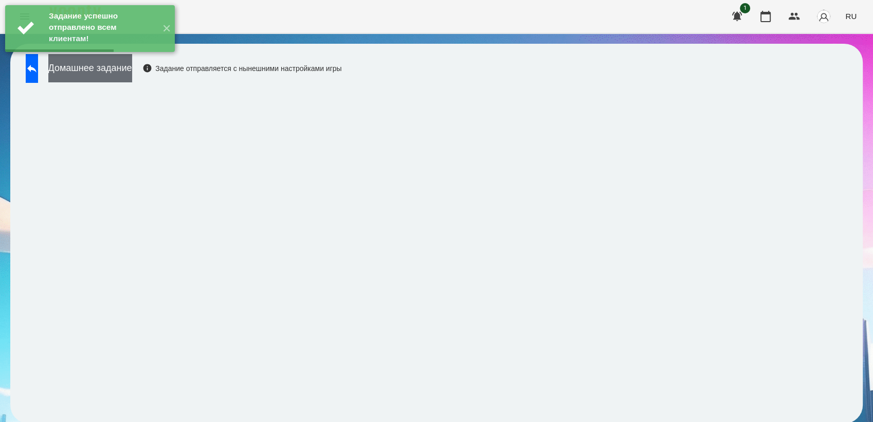
click at [132, 68] on button "Домашнее задание" at bounding box center [90, 68] width 84 height 28
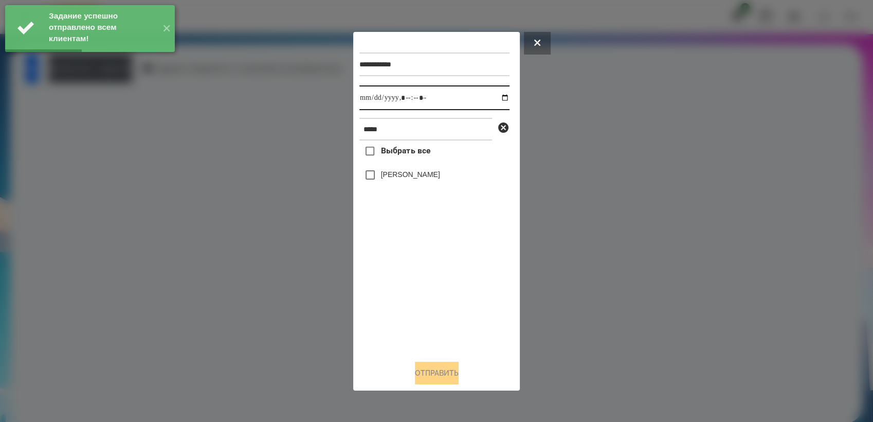
click at [498, 97] on input "datetime-local" at bounding box center [435, 97] width 150 height 25
type input "**********"
click at [420, 321] on div "Выбрать все [PERSON_NAME]" at bounding box center [435, 245] width 150 height 211
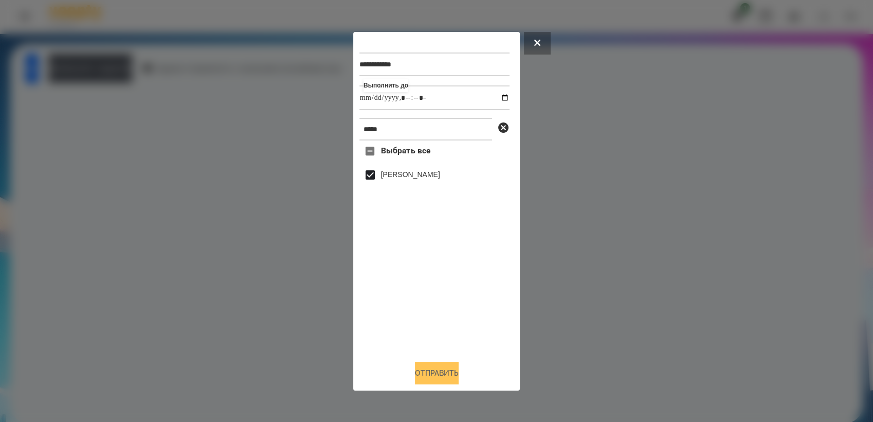
click at [459, 374] on button "Отправить" at bounding box center [437, 373] width 44 height 23
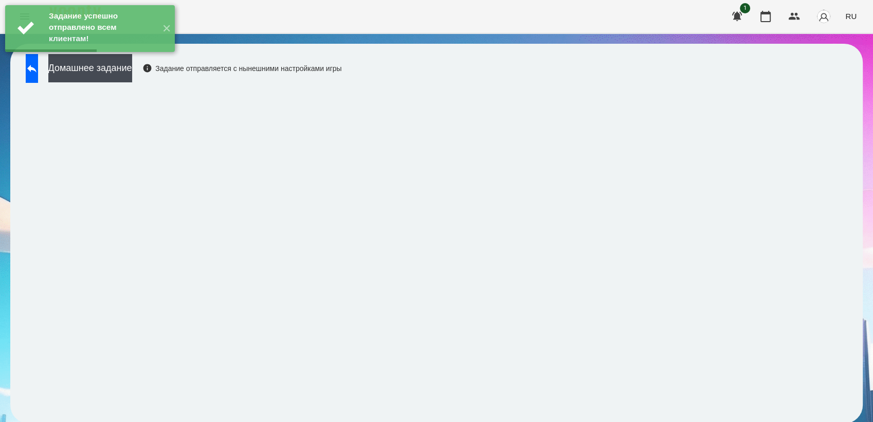
click at [129, 82] on div "Домашнее задание Задание отправляется с нынешними настройками игры" at bounding box center [181, 71] width 321 height 34
drag, startPoint x: 126, startPoint y: 71, endPoint x: 132, endPoint y: 71, distance: 6.2
click at [132, 71] on button "Домашнее задание" at bounding box center [90, 68] width 84 height 28
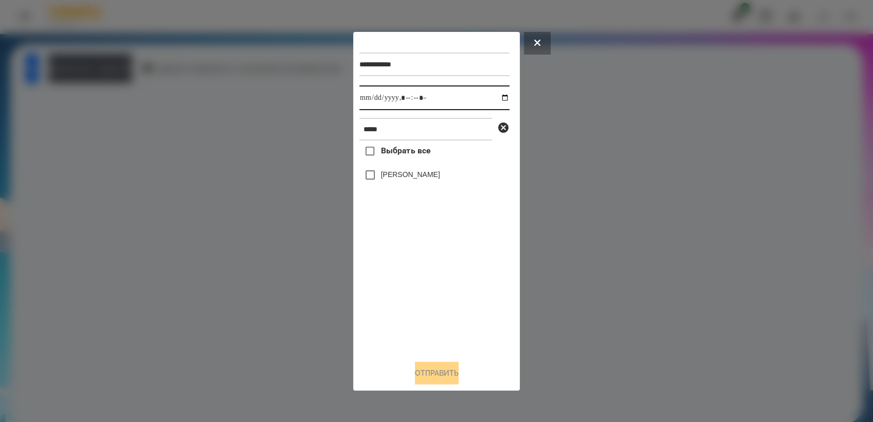
click at [500, 101] on input "datetime-local" at bounding box center [435, 97] width 150 height 25
type input "**********"
click at [417, 292] on div "Выбрать все [PERSON_NAME]" at bounding box center [435, 245] width 150 height 211
click at [432, 365] on button "Отправить" at bounding box center [437, 373] width 44 height 23
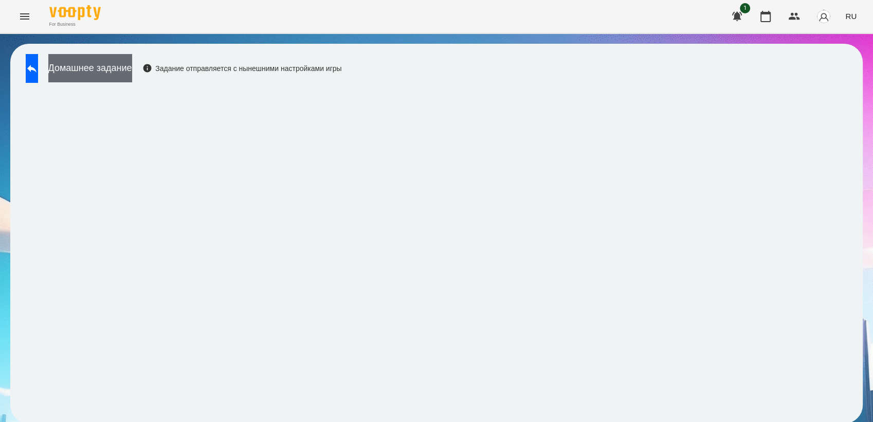
click at [122, 68] on button "Домашнее задание" at bounding box center [90, 68] width 84 height 28
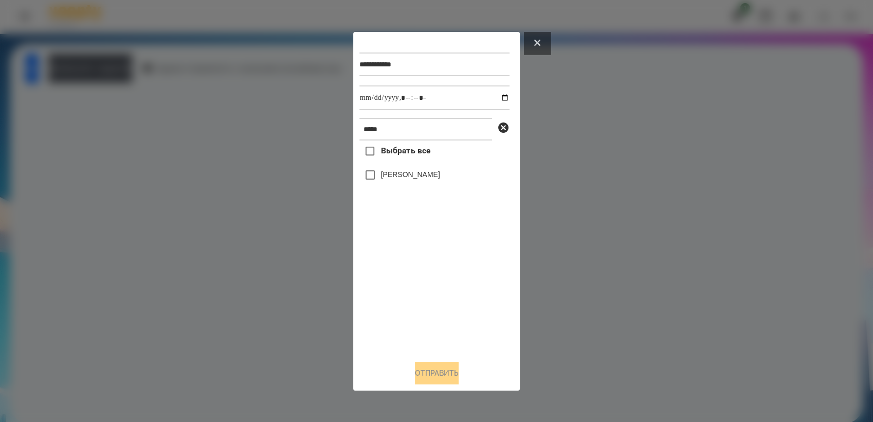
click at [540, 43] on button at bounding box center [537, 43] width 27 height 23
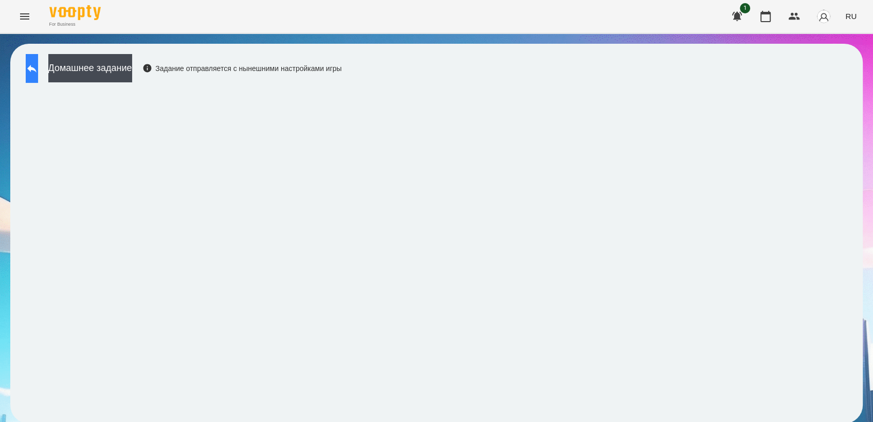
click at [37, 68] on icon at bounding box center [31, 69] width 9 height 8
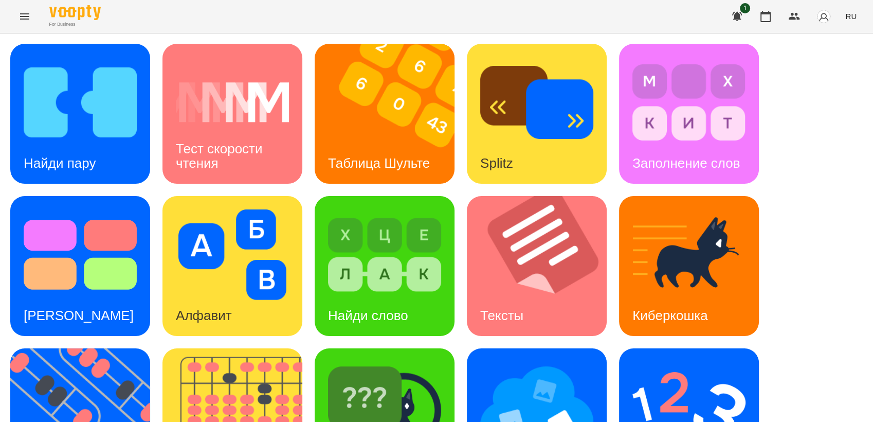
scroll to position [228, 0]
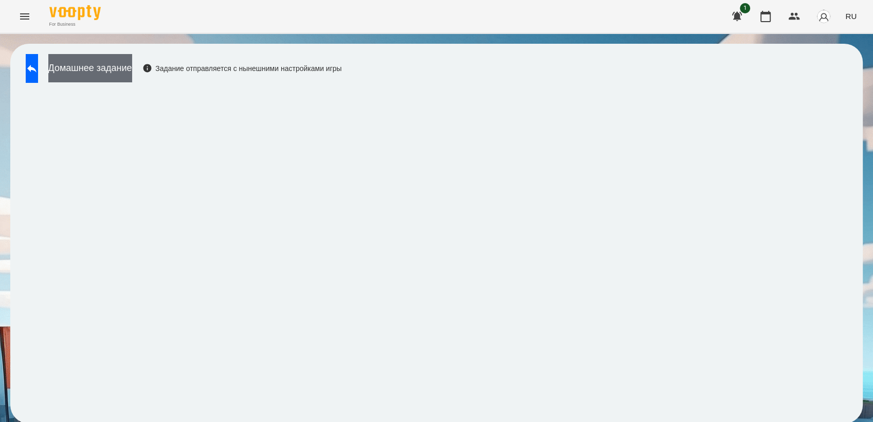
click at [102, 72] on button "Домашнее задание" at bounding box center [90, 68] width 84 height 28
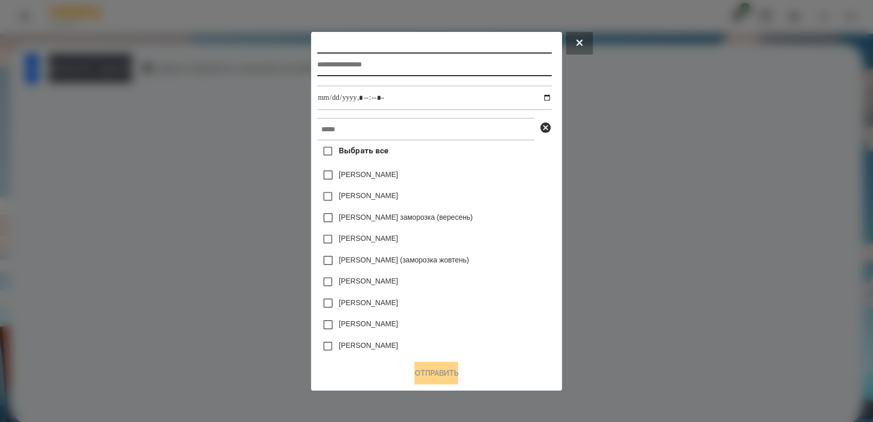
click at [342, 65] on input "text" at bounding box center [434, 64] width 234 height 24
type input "*********"
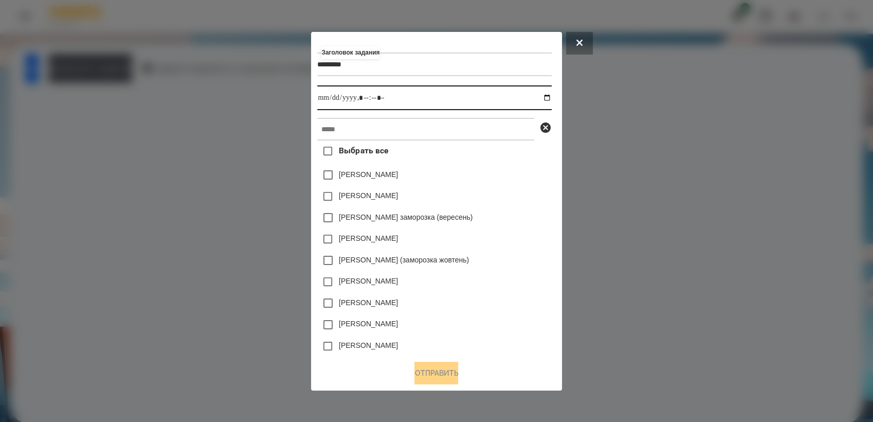
click at [549, 97] on input "datetime-local" at bounding box center [434, 97] width 234 height 25
type input "**********"
click at [522, 271] on div "[PERSON_NAME] (заморозка жовтень)" at bounding box center [434, 260] width 234 height 22
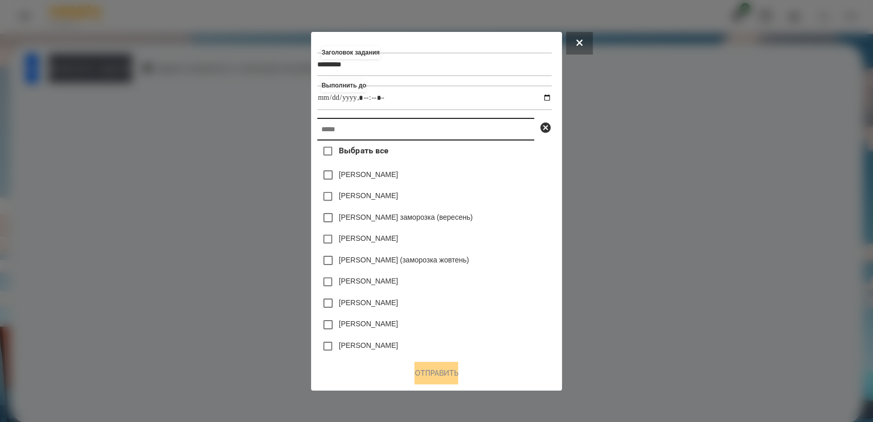
click at [395, 135] on input "text" at bounding box center [425, 129] width 217 height 23
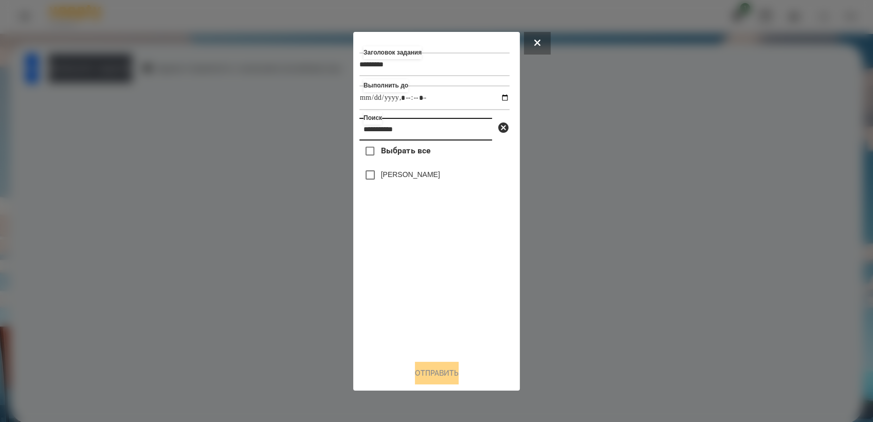
type input "**********"
click at [431, 381] on button "Отправить" at bounding box center [437, 373] width 44 height 23
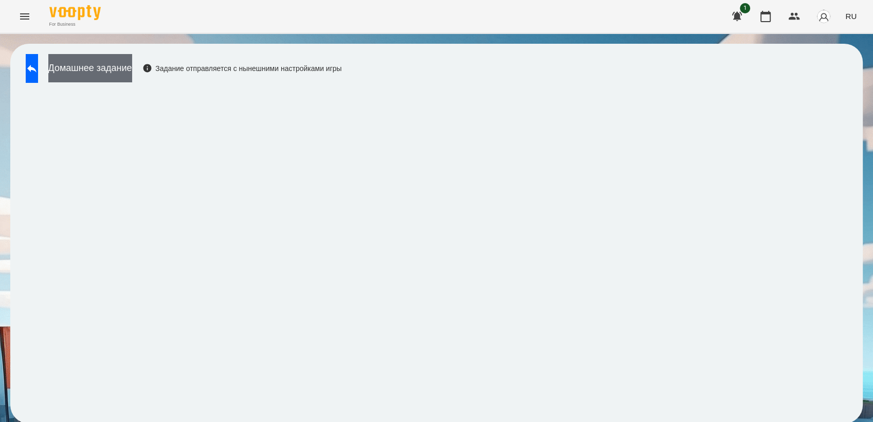
click at [122, 68] on button "Домашнее задание" at bounding box center [90, 68] width 84 height 28
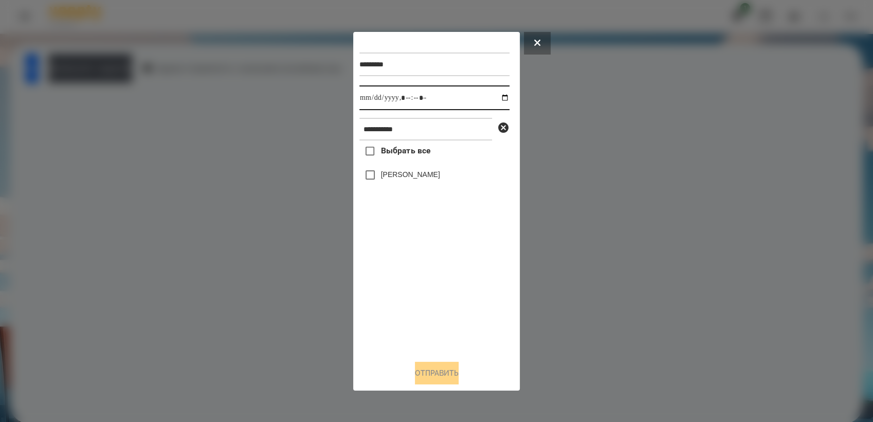
click at [498, 98] on input "datetime-local" at bounding box center [435, 97] width 150 height 25
type input "**********"
drag, startPoint x: 430, startPoint y: 306, endPoint x: 427, endPoint y: 290, distance: 16.2
click at [429, 301] on div "Выбрать все [PERSON_NAME]" at bounding box center [435, 245] width 150 height 211
drag, startPoint x: 440, startPoint y: 371, endPoint x: 444, endPoint y: 368, distance: 5.9
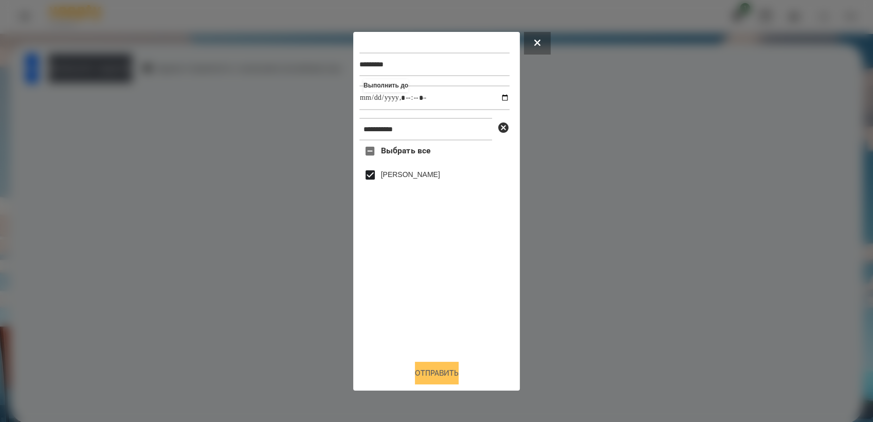
click at [440, 371] on button "Отправить" at bounding box center [437, 373] width 44 height 23
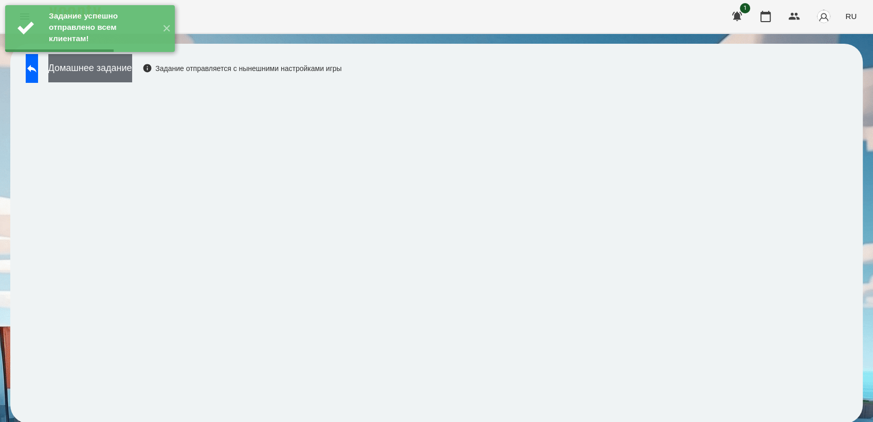
drag, startPoint x: 101, startPoint y: 78, endPoint x: 106, endPoint y: 76, distance: 5.9
click at [106, 76] on button "Домашнее задание" at bounding box center [90, 68] width 84 height 28
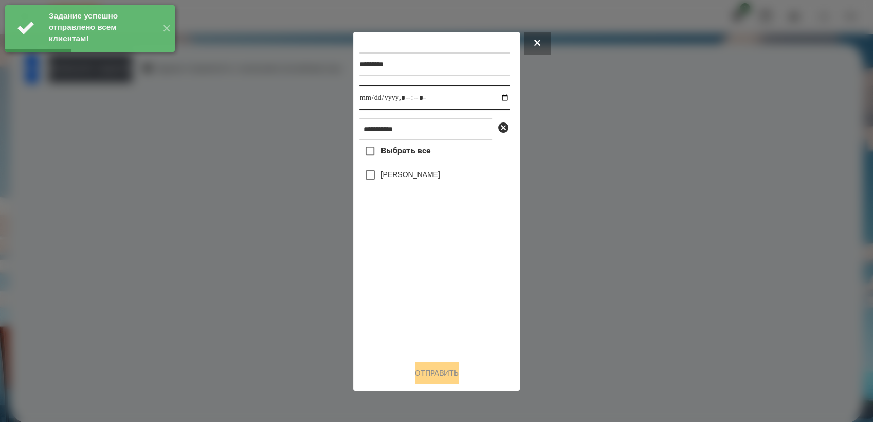
click at [499, 96] on input "datetime-local" at bounding box center [435, 97] width 150 height 25
type input "**********"
click at [409, 270] on div "Выбрать все [PERSON_NAME]" at bounding box center [435, 245] width 150 height 211
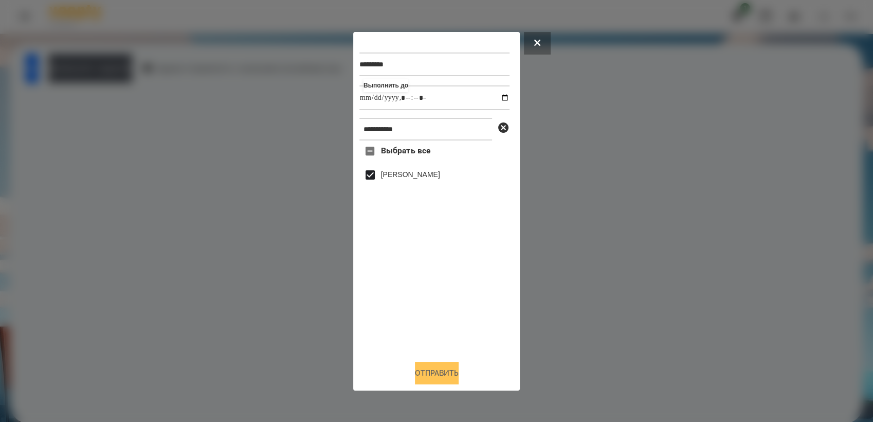
click at [429, 378] on button "Отправить" at bounding box center [437, 373] width 44 height 23
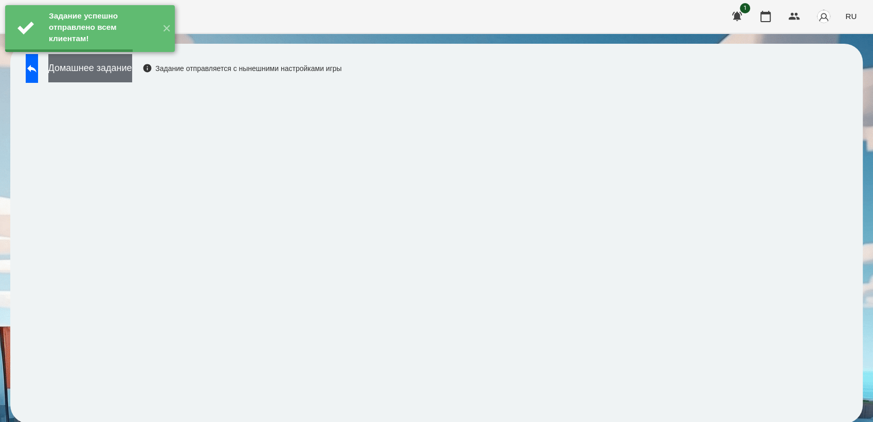
drag, startPoint x: 121, startPoint y: 77, endPoint x: 129, endPoint y: 73, distance: 8.7
click at [129, 73] on button "Домашнее задание" at bounding box center [90, 68] width 84 height 28
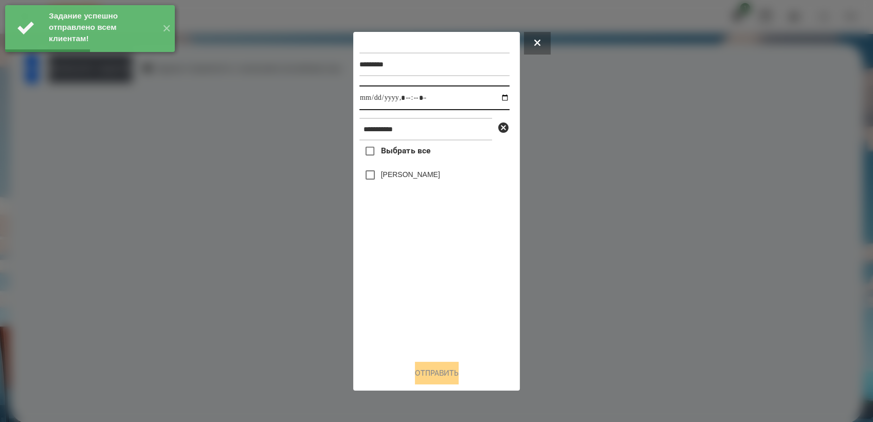
drag, startPoint x: 490, startPoint y: 97, endPoint x: 513, endPoint y: 160, distance: 67.2
click at [491, 97] on input "datetime-local" at bounding box center [435, 97] width 150 height 25
click at [498, 96] on input "datetime-local" at bounding box center [435, 97] width 150 height 25
type input "**********"
drag, startPoint x: 433, startPoint y: 278, endPoint x: 428, endPoint y: 254, distance: 24.2
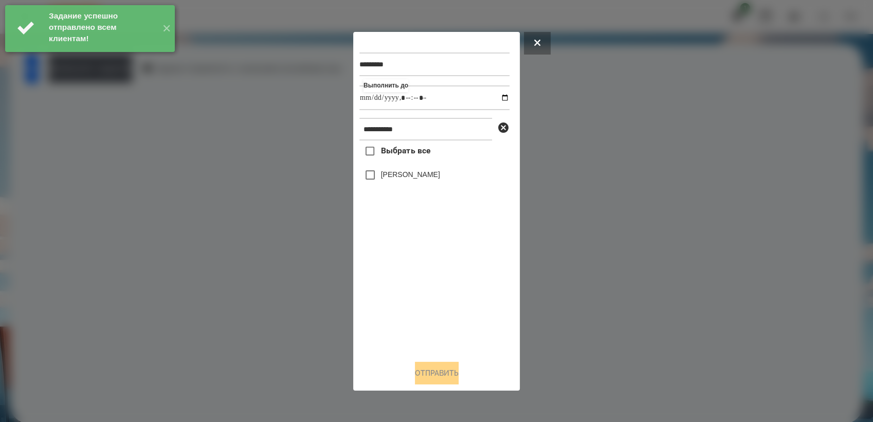
click at [433, 277] on div "Выбрать все [PERSON_NAME]" at bounding box center [435, 245] width 150 height 211
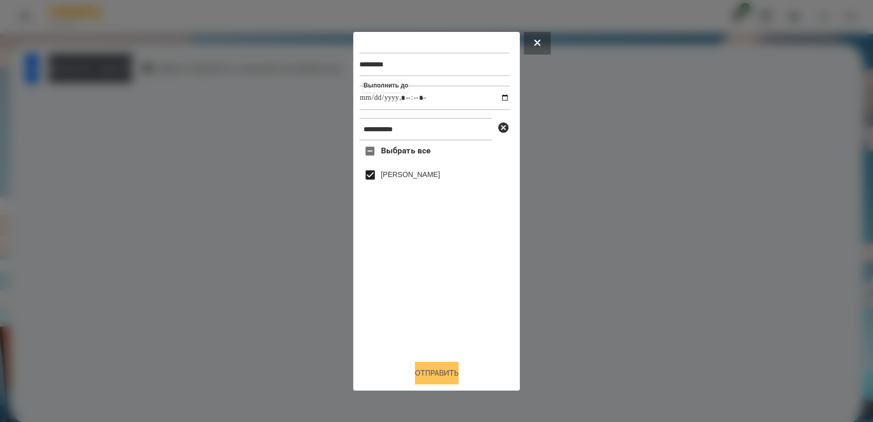
click at [439, 374] on button "Отправить" at bounding box center [437, 373] width 44 height 23
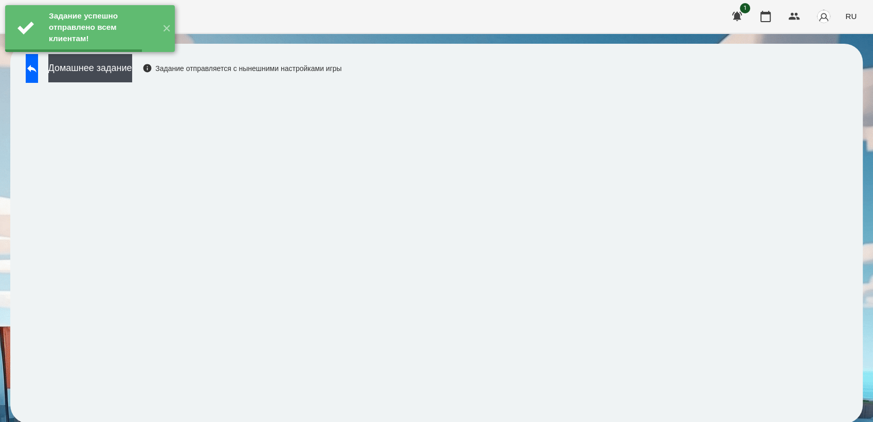
click at [128, 78] on button "Домашнее задание" at bounding box center [90, 68] width 84 height 28
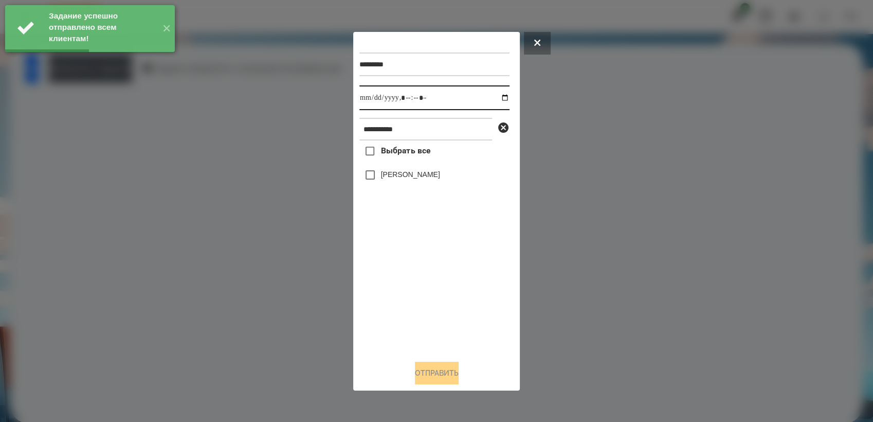
drag, startPoint x: 497, startPoint y: 100, endPoint x: 502, endPoint y: 108, distance: 9.7
click at [498, 101] on input "datetime-local" at bounding box center [435, 97] width 150 height 25
type input "**********"
drag, startPoint x: 430, startPoint y: 330, endPoint x: 387, endPoint y: 226, distance: 112.5
click at [431, 324] on div "Выбрать все [PERSON_NAME]" at bounding box center [435, 245] width 150 height 211
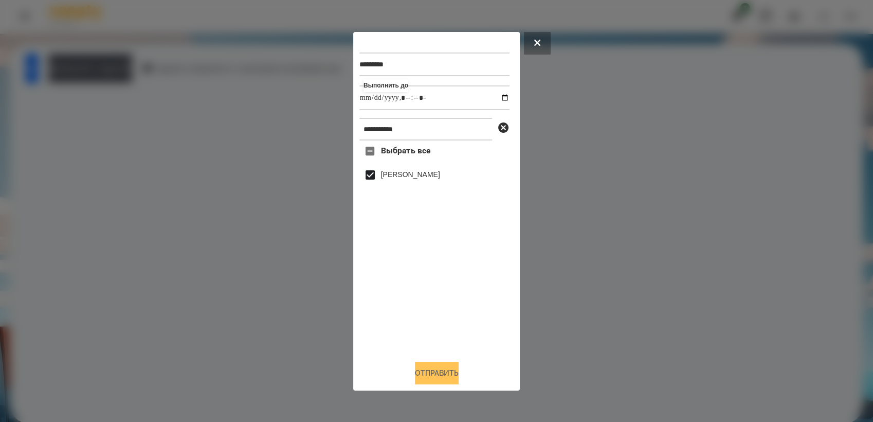
click at [434, 377] on button "Отправить" at bounding box center [437, 373] width 44 height 23
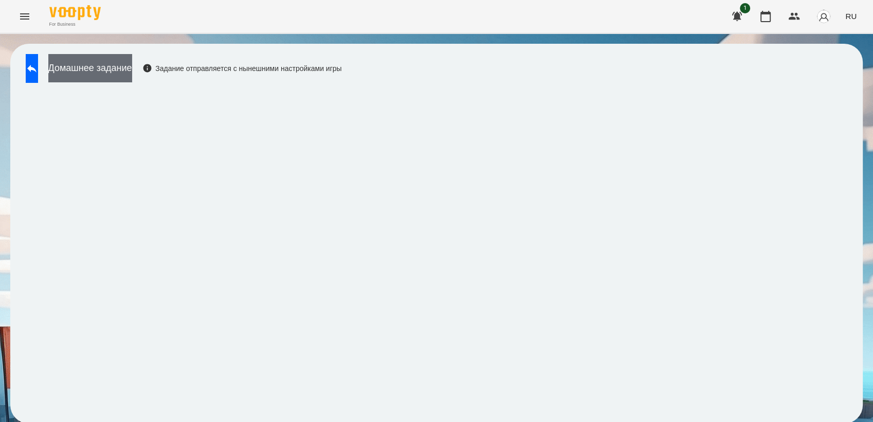
click at [132, 73] on button "Домашнее задание" at bounding box center [90, 68] width 84 height 28
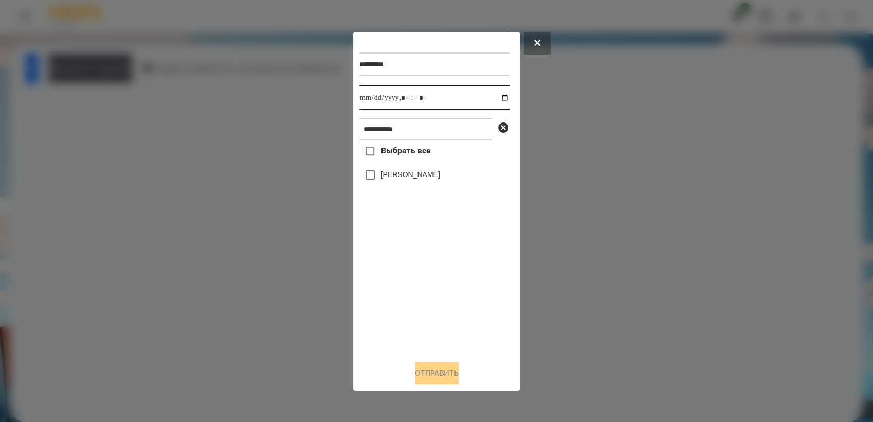
click at [496, 99] on input "datetime-local" at bounding box center [435, 97] width 150 height 25
drag, startPoint x: 424, startPoint y: 294, endPoint x: 412, endPoint y: 225, distance: 70.1
click at [424, 293] on div "Выбрать все [PERSON_NAME]" at bounding box center [435, 245] width 150 height 211
click at [386, 184] on div "[PERSON_NAME]" at bounding box center [435, 175] width 150 height 22
click at [445, 368] on button "Отправить" at bounding box center [437, 373] width 44 height 23
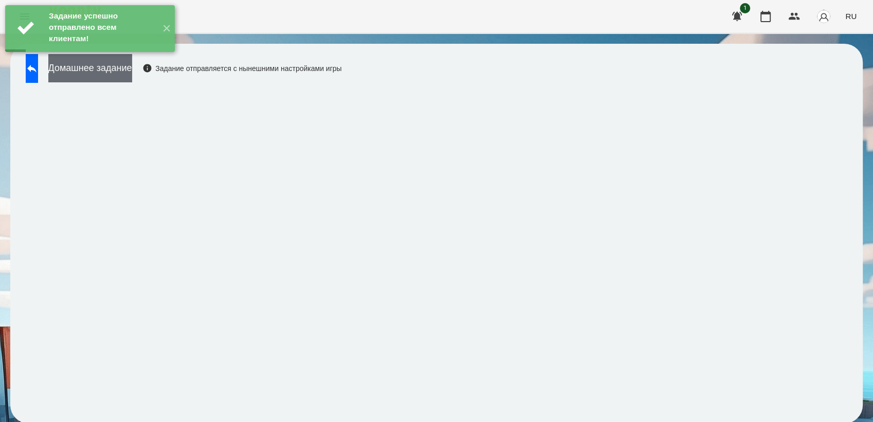
click at [132, 68] on button "Домашнее задание" at bounding box center [90, 68] width 84 height 28
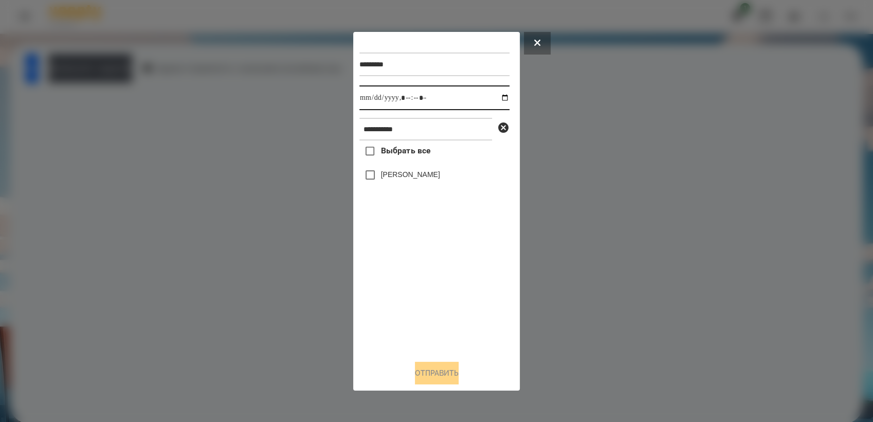
click at [495, 97] on input "datetime-local" at bounding box center [435, 97] width 150 height 25
type input "**********"
click at [439, 265] on div "Выбрать все [PERSON_NAME]" at bounding box center [435, 245] width 150 height 211
click at [455, 367] on button "Отправить" at bounding box center [437, 373] width 44 height 23
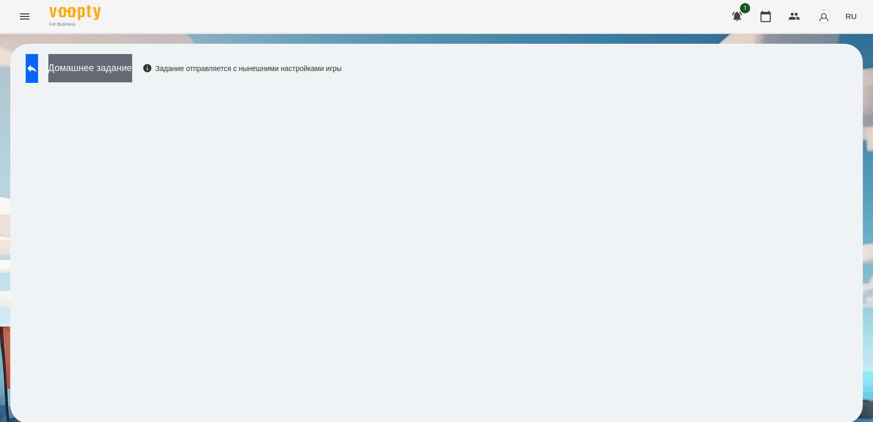
click at [116, 66] on button "Домашнее задание" at bounding box center [90, 68] width 84 height 28
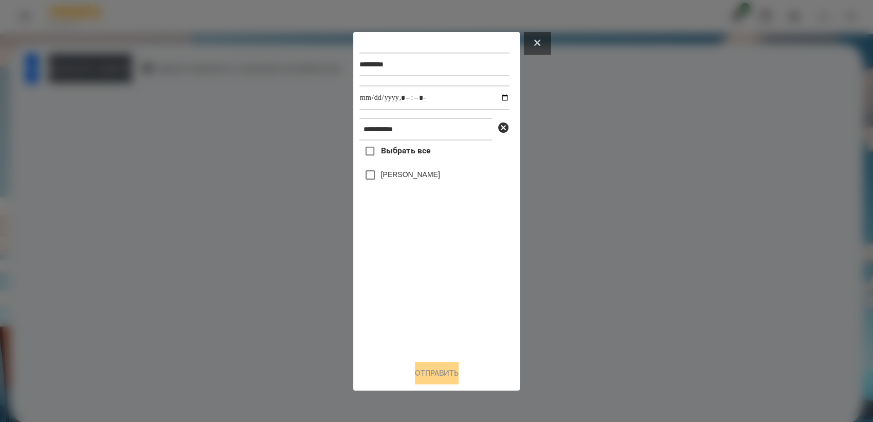
click at [532, 41] on button at bounding box center [537, 43] width 27 height 23
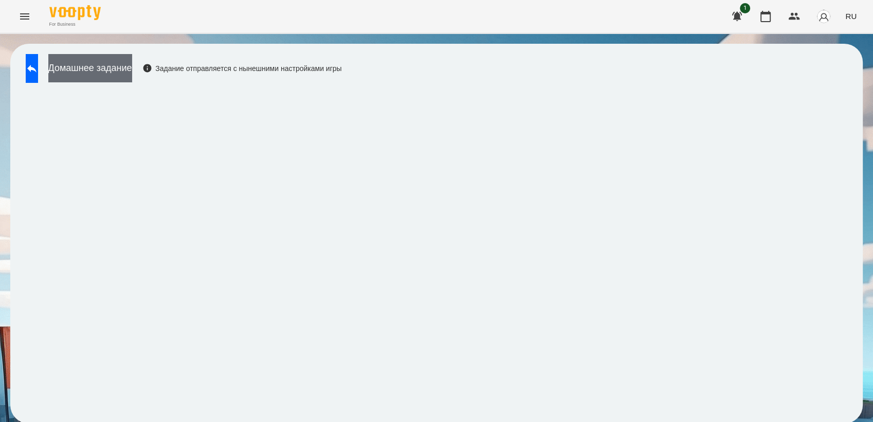
click at [132, 75] on button "Домашнее задание" at bounding box center [90, 68] width 84 height 28
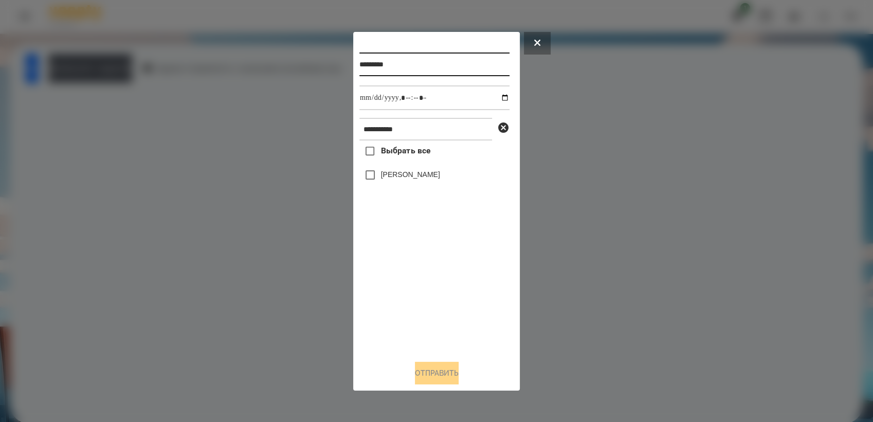
click at [420, 60] on input "*********" at bounding box center [435, 64] width 150 height 24
type input "*********"
click at [498, 98] on input "datetime-local" at bounding box center [435, 97] width 150 height 25
type input "**********"
click at [455, 295] on div "Выбрать все [PERSON_NAME]" at bounding box center [435, 245] width 150 height 211
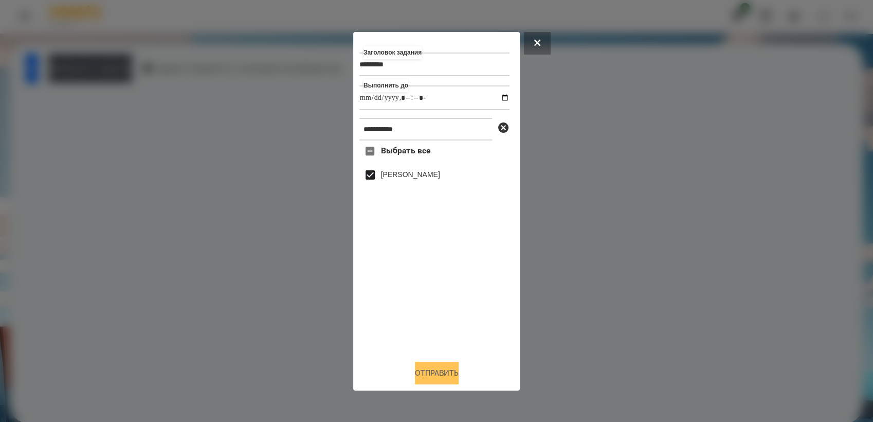
click at [450, 371] on button "Отправить" at bounding box center [437, 373] width 44 height 23
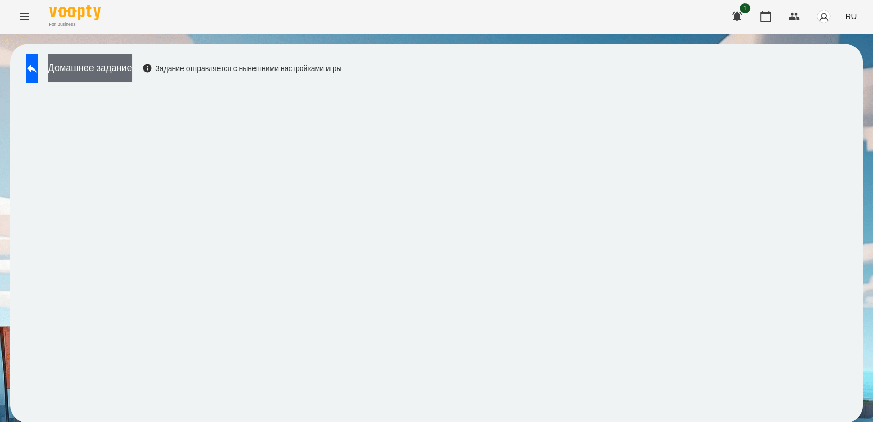
click at [131, 68] on button "Домашнее задание" at bounding box center [90, 68] width 84 height 28
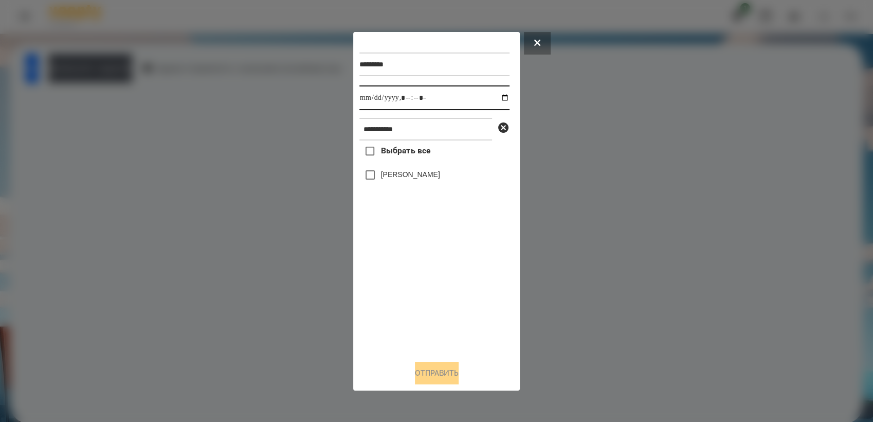
click at [497, 95] on input "datetime-local" at bounding box center [435, 97] width 150 height 25
type input "**********"
click at [419, 287] on div "Выбрать все [PERSON_NAME]" at bounding box center [435, 245] width 150 height 211
click at [447, 372] on button "Отправить" at bounding box center [437, 373] width 44 height 23
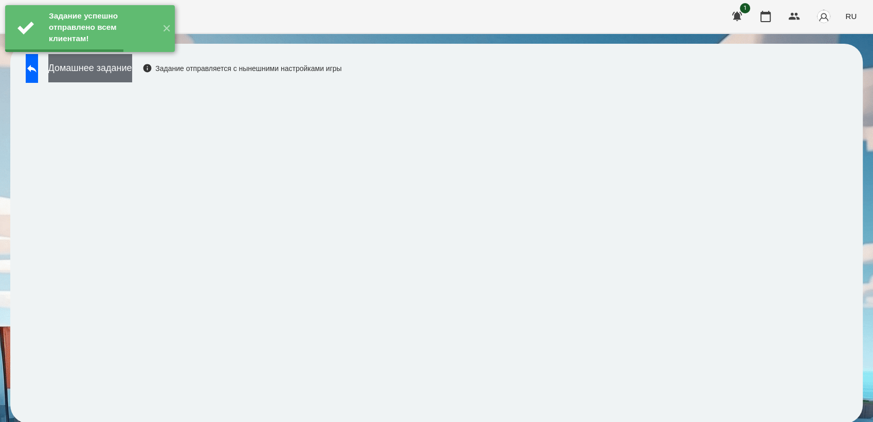
click at [132, 69] on button "Домашнее задание" at bounding box center [90, 68] width 84 height 28
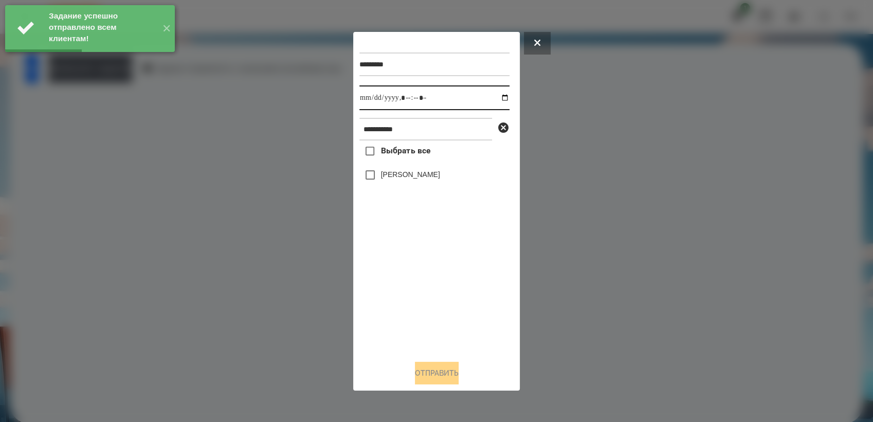
drag, startPoint x: 492, startPoint y: 96, endPoint x: 506, endPoint y: 108, distance: 18.2
click at [494, 96] on input "datetime-local" at bounding box center [435, 97] width 150 height 25
type input "**********"
drag, startPoint x: 408, startPoint y: 291, endPoint x: 401, endPoint y: 261, distance: 30.2
click at [408, 286] on div "Выбрать все [PERSON_NAME]" at bounding box center [435, 245] width 150 height 211
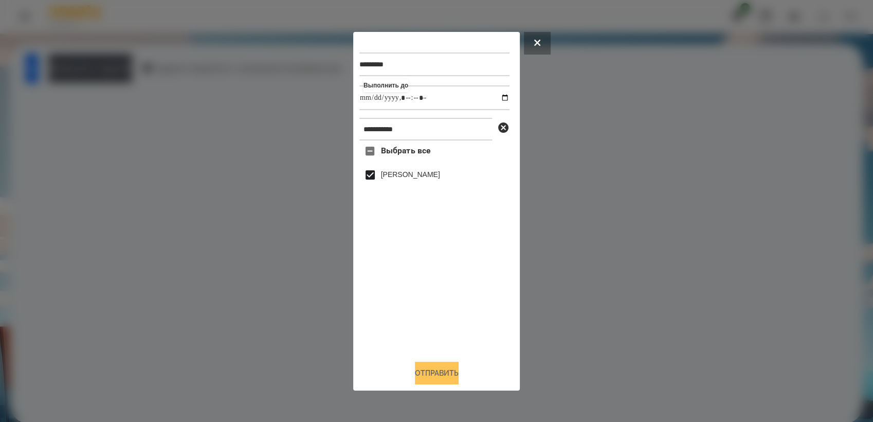
click at [454, 374] on button "Отправить" at bounding box center [437, 373] width 44 height 23
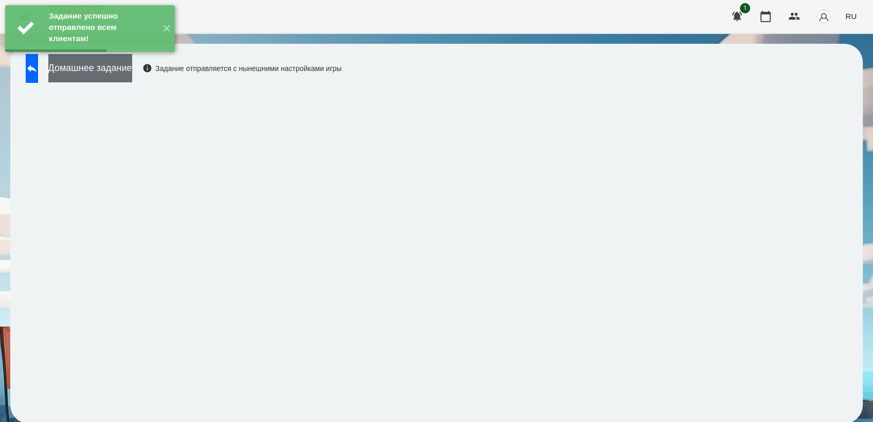
click at [119, 68] on button "Домашнее задание" at bounding box center [90, 68] width 84 height 28
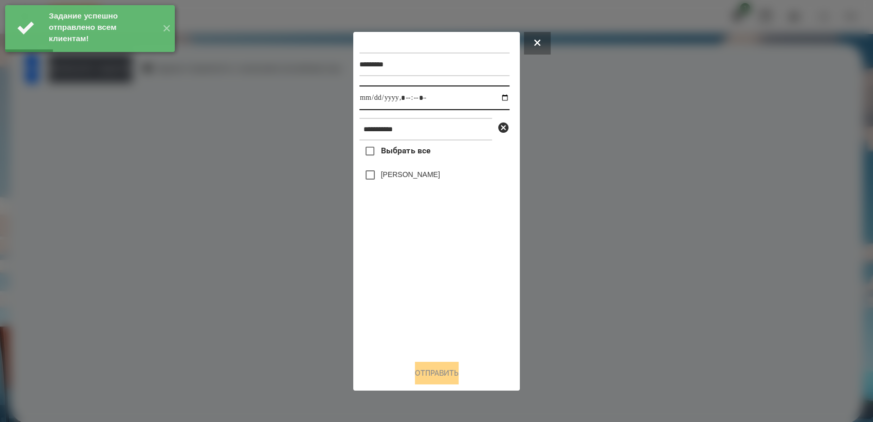
click at [499, 97] on input "datetime-local" at bounding box center [435, 97] width 150 height 25
type input "**********"
drag, startPoint x: 439, startPoint y: 294, endPoint x: 408, endPoint y: 241, distance: 61.1
click at [438, 291] on div "Выбрать все [PERSON_NAME]" at bounding box center [435, 245] width 150 height 211
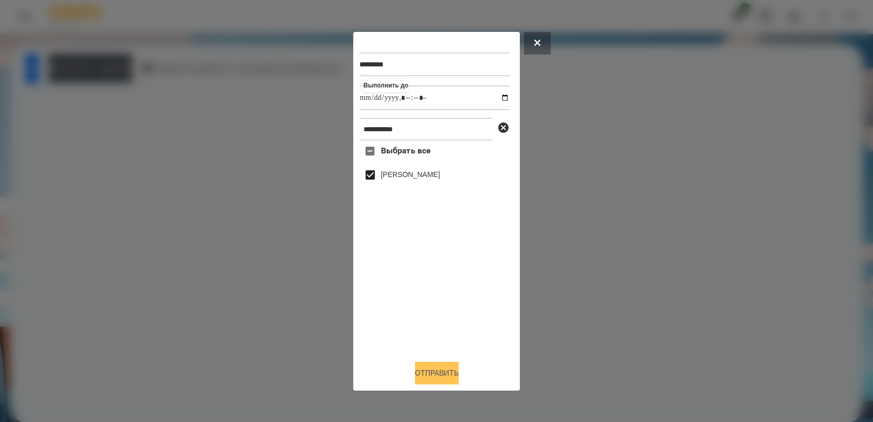
click at [459, 377] on button "Отправить" at bounding box center [437, 373] width 44 height 23
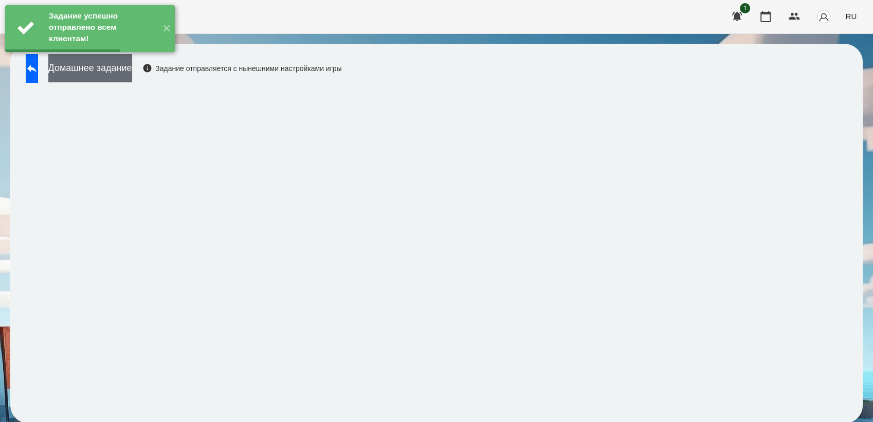
click at [132, 78] on button "Домашнее задание" at bounding box center [90, 68] width 84 height 28
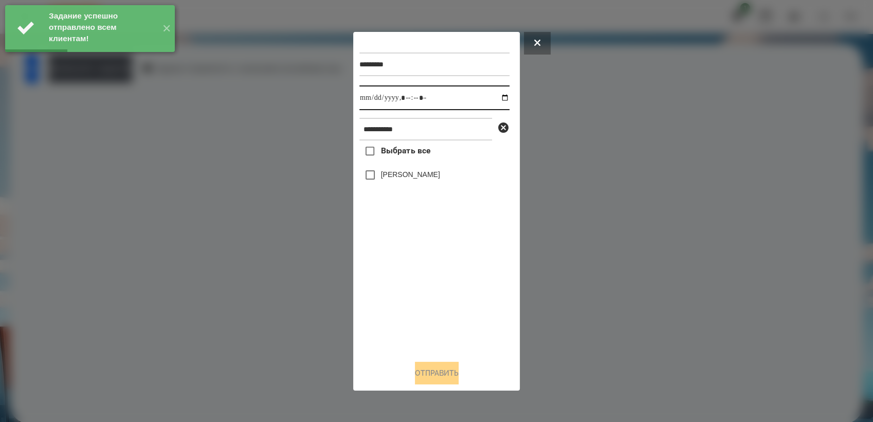
drag, startPoint x: 499, startPoint y: 97, endPoint x: 503, endPoint y: 106, distance: 9.9
click at [500, 97] on input "datetime-local" at bounding box center [435, 97] width 150 height 25
type input "**********"
drag, startPoint x: 432, startPoint y: 285, endPoint x: 391, endPoint y: 240, distance: 61.2
click at [432, 284] on div "Выбрать все [PERSON_NAME]" at bounding box center [435, 245] width 150 height 211
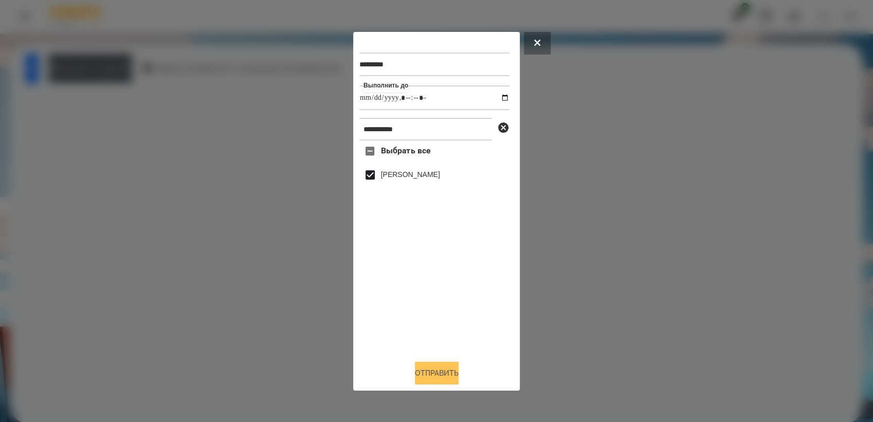
click at [449, 375] on button "Отправить" at bounding box center [437, 373] width 44 height 23
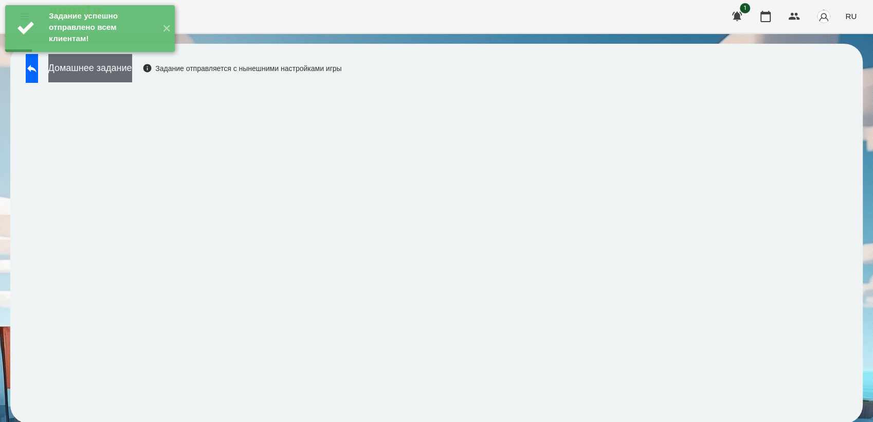
click at [130, 70] on button "Домашнее задание" at bounding box center [90, 68] width 84 height 28
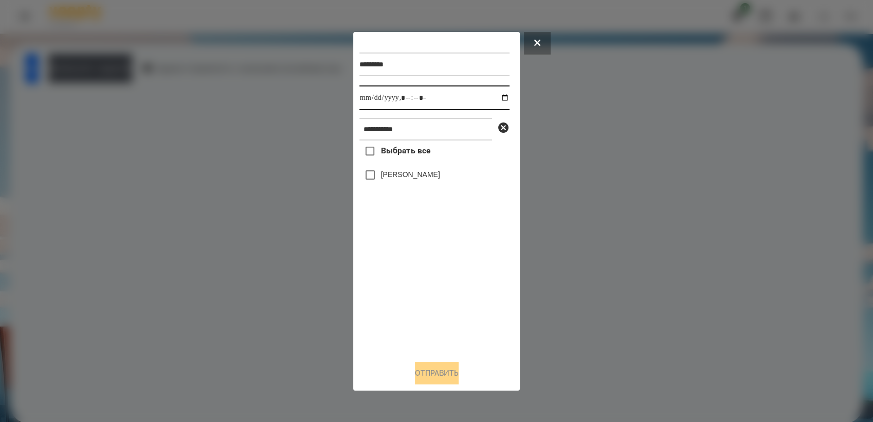
click at [500, 98] on input "datetime-local" at bounding box center [435, 97] width 150 height 25
type input "**********"
click at [445, 297] on div "Выбрать все [PERSON_NAME]" at bounding box center [435, 245] width 150 height 211
click at [430, 368] on button "Отправить" at bounding box center [437, 373] width 44 height 23
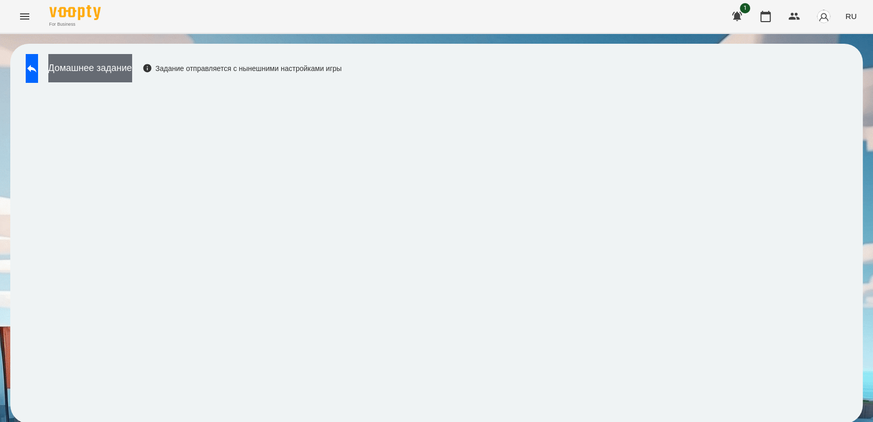
click at [128, 66] on button "Домашнее задание" at bounding box center [90, 68] width 84 height 28
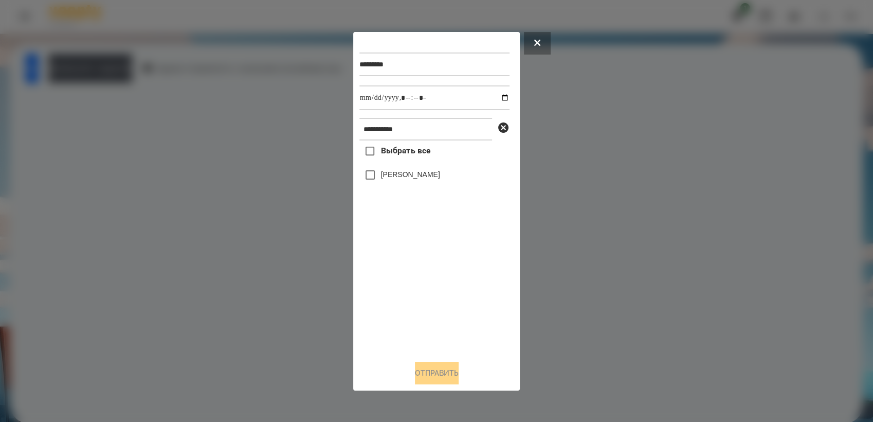
drag, startPoint x: 537, startPoint y: 43, endPoint x: 375, endPoint y: 62, distance: 162.6
click at [538, 43] on button at bounding box center [537, 43] width 27 height 23
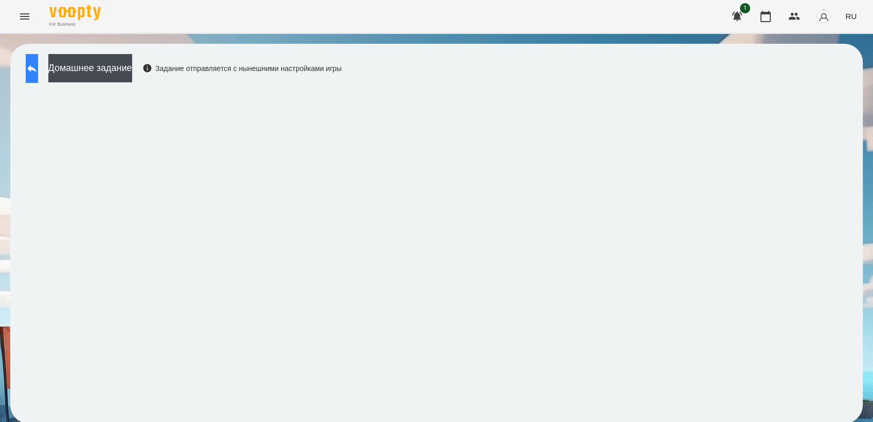
click at [37, 64] on icon at bounding box center [32, 68] width 12 height 12
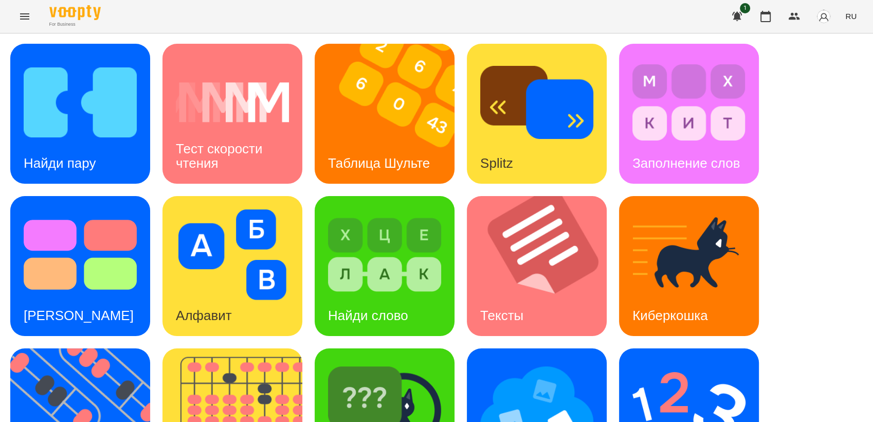
scroll to position [228, 0]
click at [667, 362] on img at bounding box center [689, 407] width 113 height 91
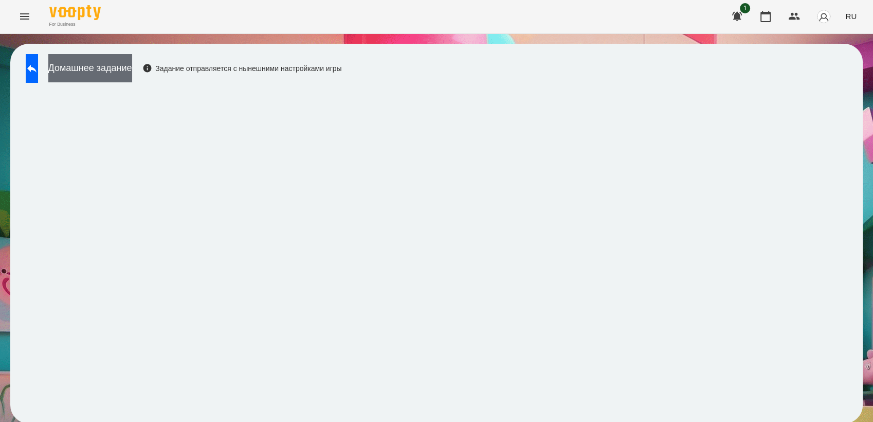
click at [130, 67] on button "Домашнее задание" at bounding box center [90, 68] width 84 height 28
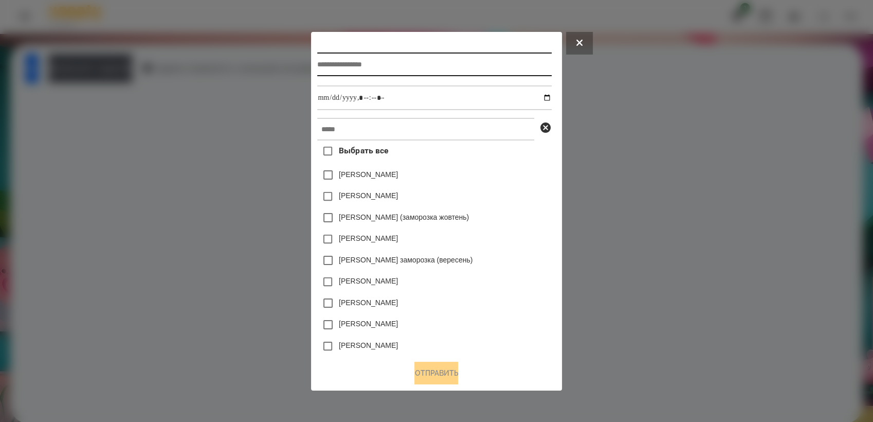
click at [350, 64] on input "text" at bounding box center [434, 64] width 234 height 24
type input "**********"
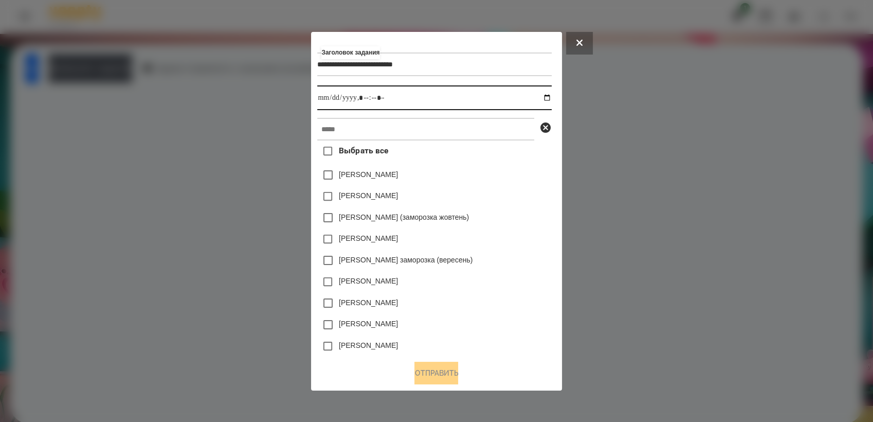
click at [548, 100] on input "datetime-local" at bounding box center [434, 97] width 234 height 25
type input "**********"
click at [508, 221] on div "[PERSON_NAME] (заморозка жовтень)" at bounding box center [434, 218] width 234 height 22
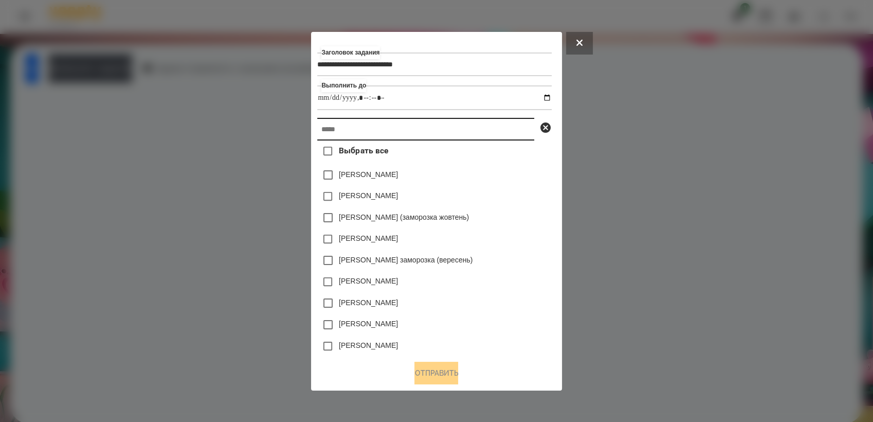
click at [378, 131] on input "text" at bounding box center [425, 129] width 217 height 23
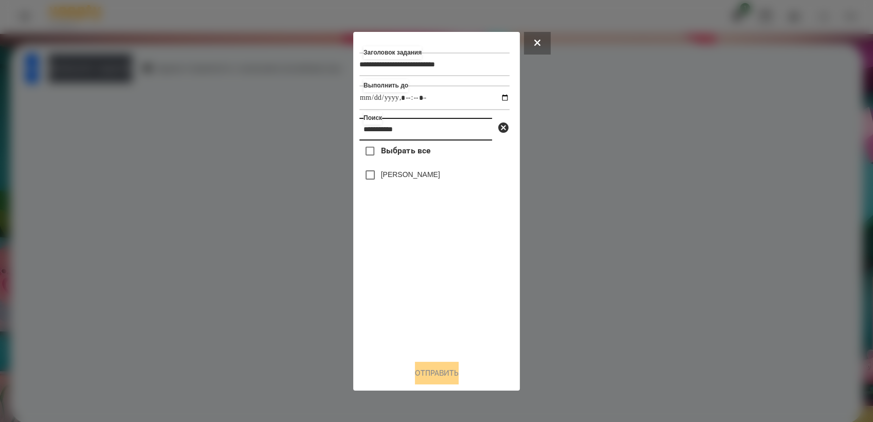
type input "**********"
click at [459, 366] on button "Отправить" at bounding box center [437, 373] width 44 height 23
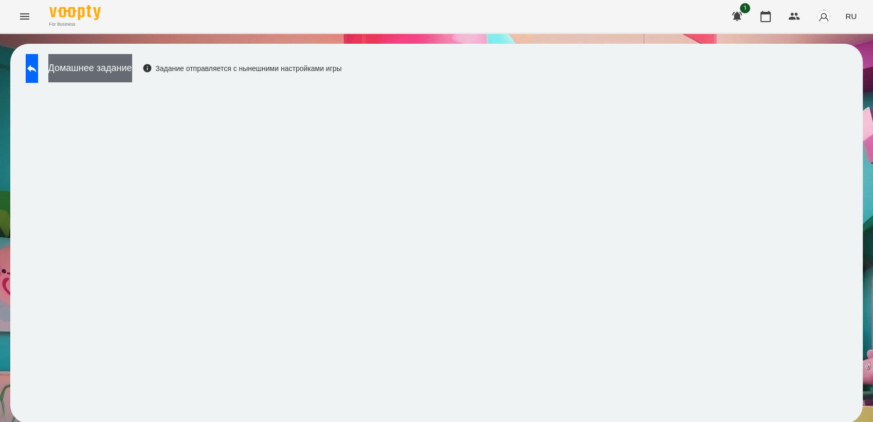
click at [111, 67] on button "Домашнее задание" at bounding box center [90, 68] width 84 height 28
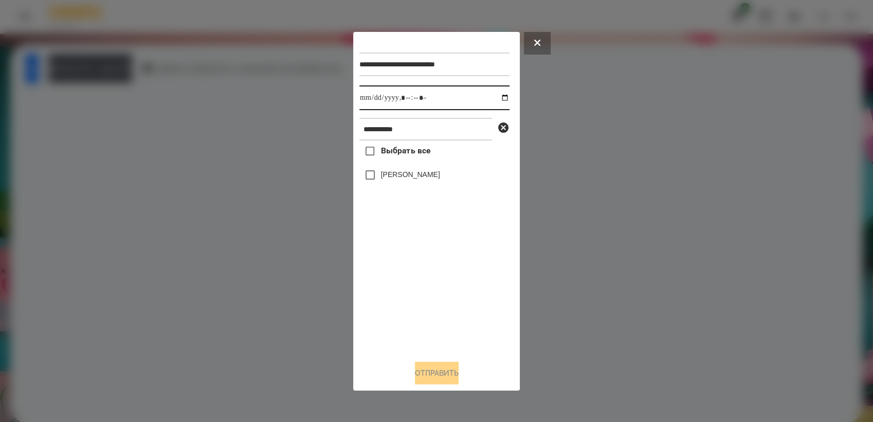
click at [498, 98] on input "datetime-local" at bounding box center [435, 97] width 150 height 25
type input "**********"
click at [412, 291] on div "Выбрать все [PERSON_NAME]" at bounding box center [435, 245] width 150 height 211
click at [440, 369] on button "Отправить" at bounding box center [437, 373] width 44 height 23
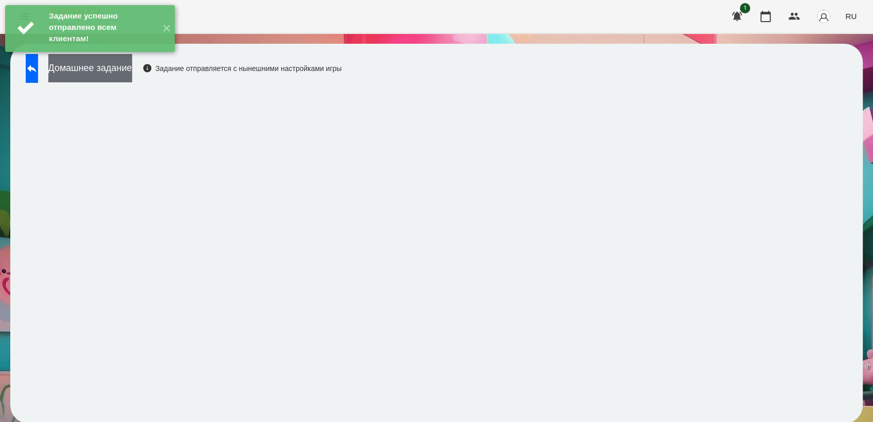
click at [107, 64] on button "Домашнее задание" at bounding box center [90, 68] width 84 height 28
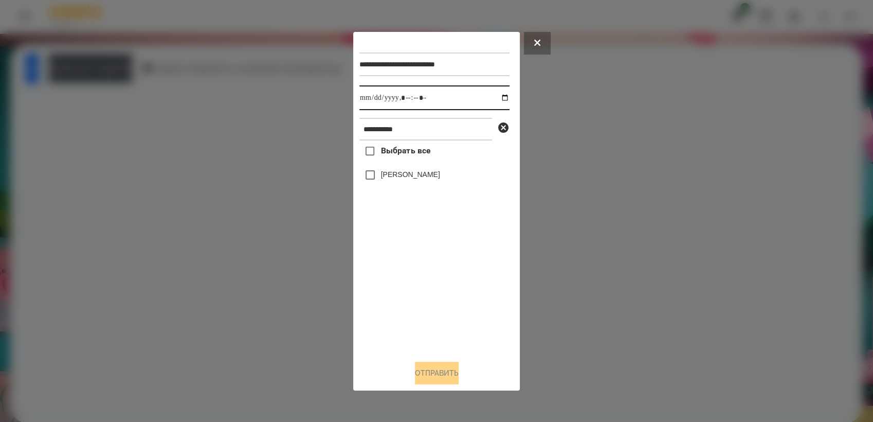
click at [500, 98] on input "datetime-local" at bounding box center [435, 97] width 150 height 25
type input "**********"
drag, startPoint x: 403, startPoint y: 290, endPoint x: 373, endPoint y: 194, distance: 100.2
click at [403, 286] on div "Выбрать все [PERSON_NAME]" at bounding box center [435, 245] width 150 height 211
click at [422, 374] on button "Отправить" at bounding box center [437, 373] width 44 height 23
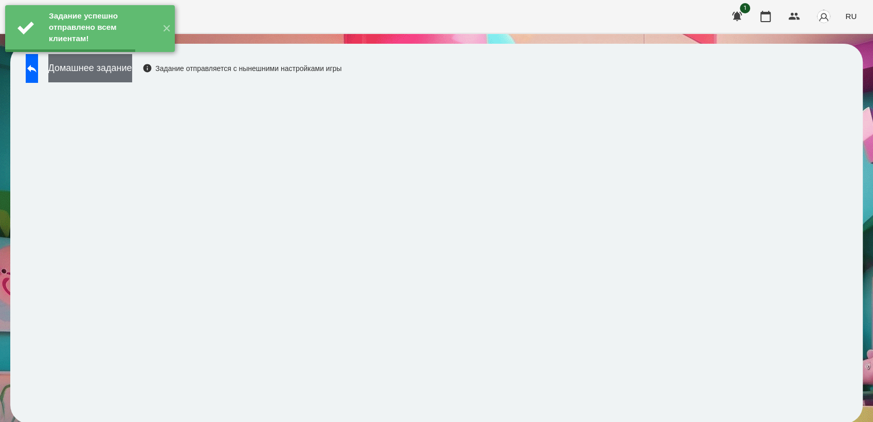
click at [132, 77] on button "Домашнее задание" at bounding box center [90, 68] width 84 height 28
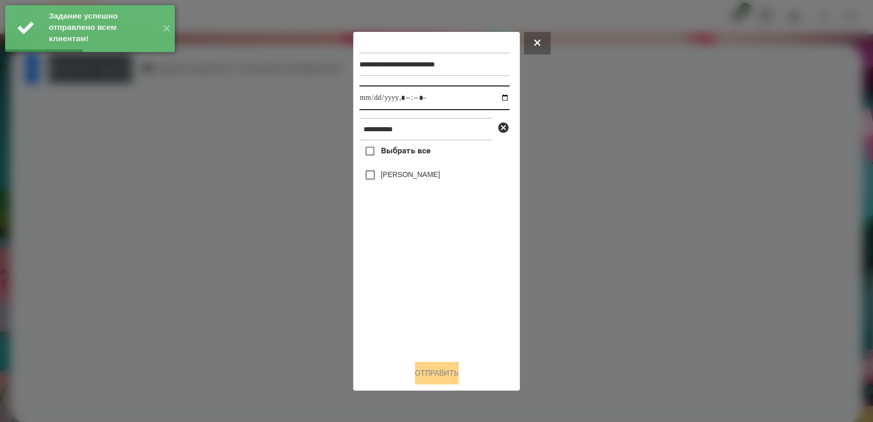
click at [496, 97] on input "datetime-local" at bounding box center [435, 97] width 150 height 25
type input "**********"
drag, startPoint x: 391, startPoint y: 314, endPoint x: 388, endPoint y: 272, distance: 42.3
click at [392, 313] on div "Выбрать все [PERSON_NAME]" at bounding box center [435, 245] width 150 height 211
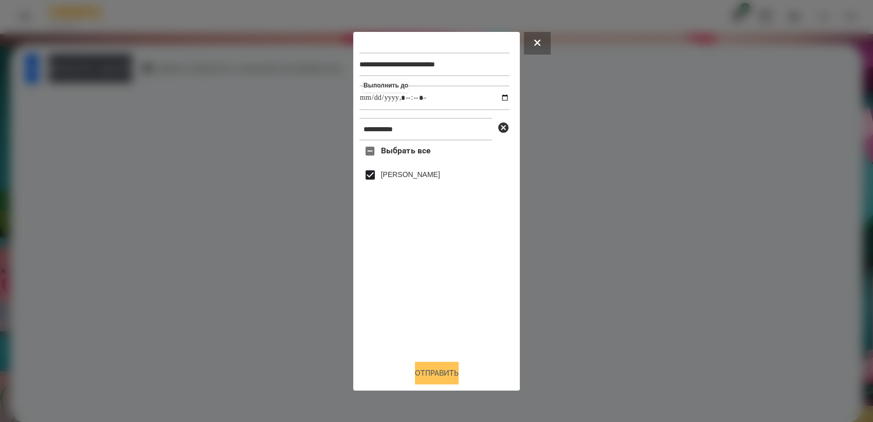
click at [440, 378] on button "Отправить" at bounding box center [437, 373] width 44 height 23
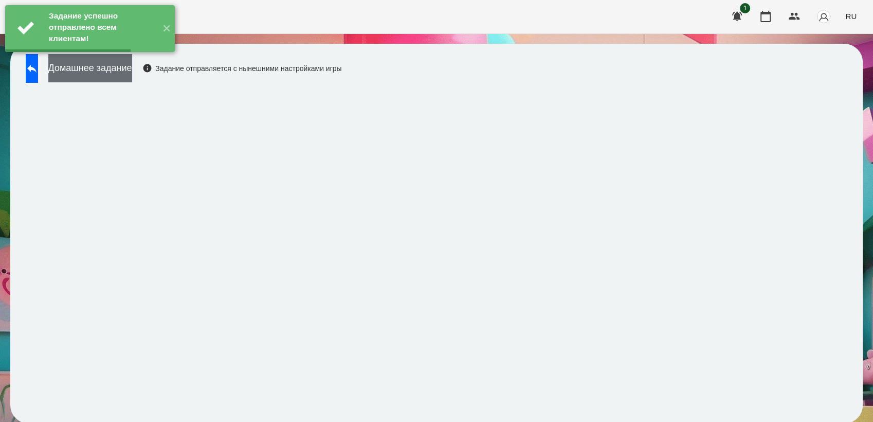
click at [132, 71] on button "Домашнее задание" at bounding box center [90, 68] width 84 height 28
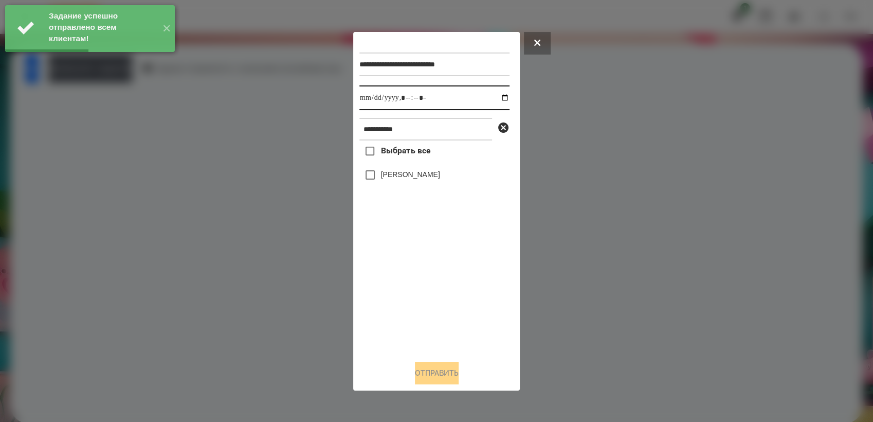
click at [496, 97] on input "datetime-local" at bounding box center [435, 97] width 150 height 25
type input "**********"
drag, startPoint x: 428, startPoint y: 267, endPoint x: 419, endPoint y: 242, distance: 27.2
click at [428, 267] on div "Выбрать все [PERSON_NAME]" at bounding box center [435, 245] width 150 height 211
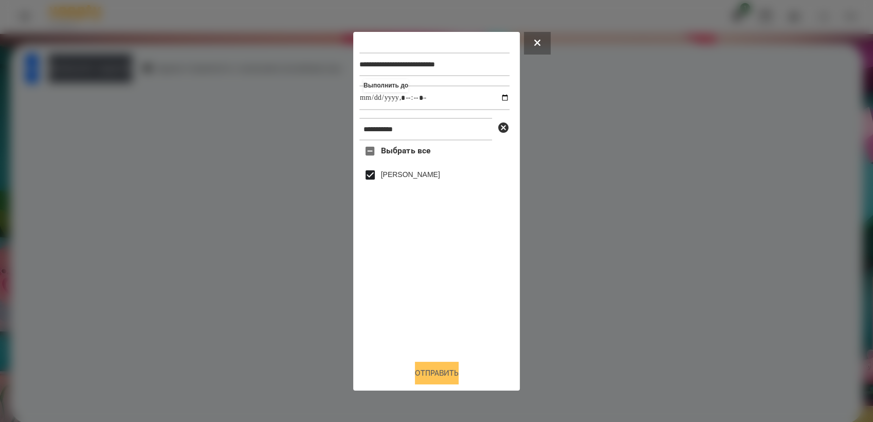
click at [422, 370] on button "Отправить" at bounding box center [437, 373] width 44 height 23
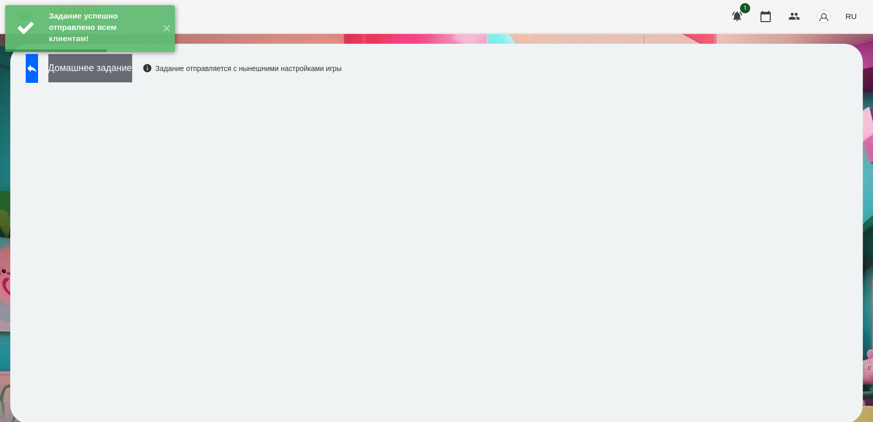
click at [132, 70] on button "Домашнее задание" at bounding box center [90, 68] width 84 height 28
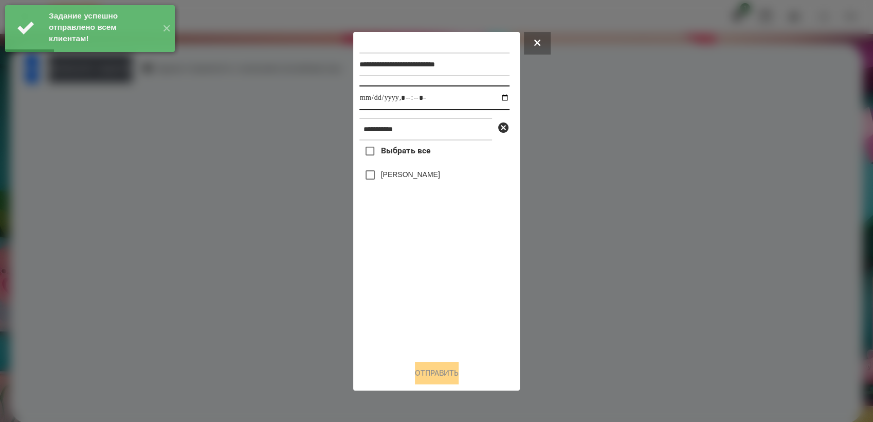
click at [499, 98] on input "datetime-local" at bounding box center [435, 97] width 150 height 25
type input "**********"
click at [402, 290] on div "Выбрать все [PERSON_NAME]" at bounding box center [435, 245] width 150 height 211
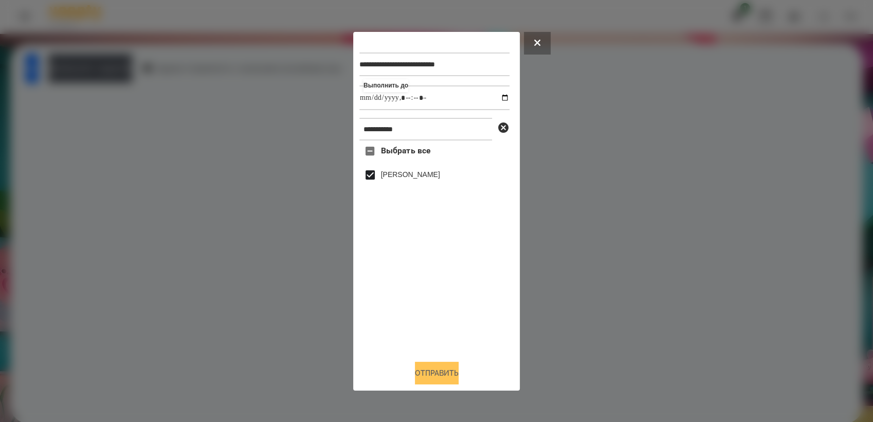
click at [435, 379] on button "Отправить" at bounding box center [437, 373] width 44 height 23
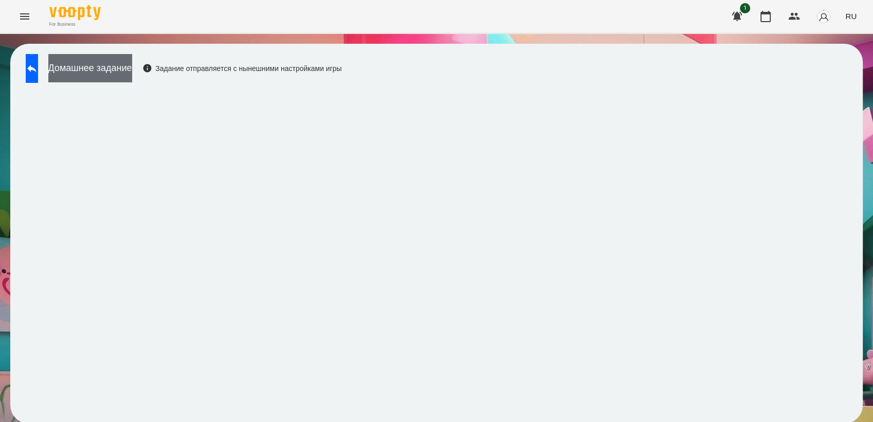
click at [132, 74] on button "Домашнее задание" at bounding box center [90, 68] width 84 height 28
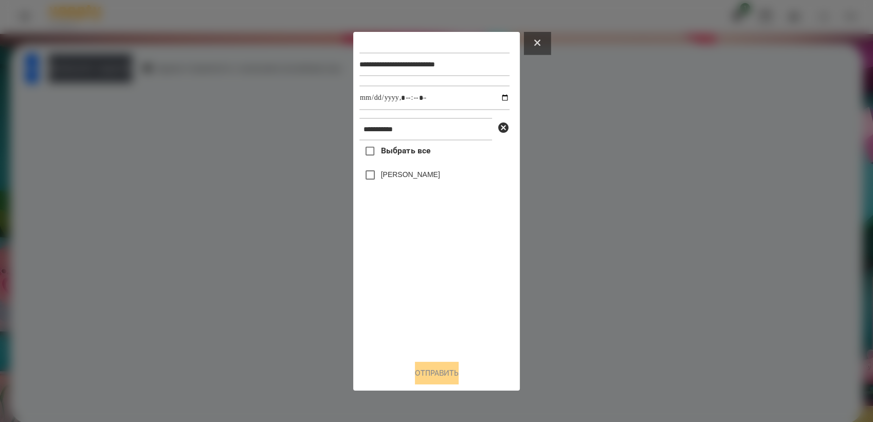
click at [540, 41] on icon at bounding box center [537, 43] width 6 height 6
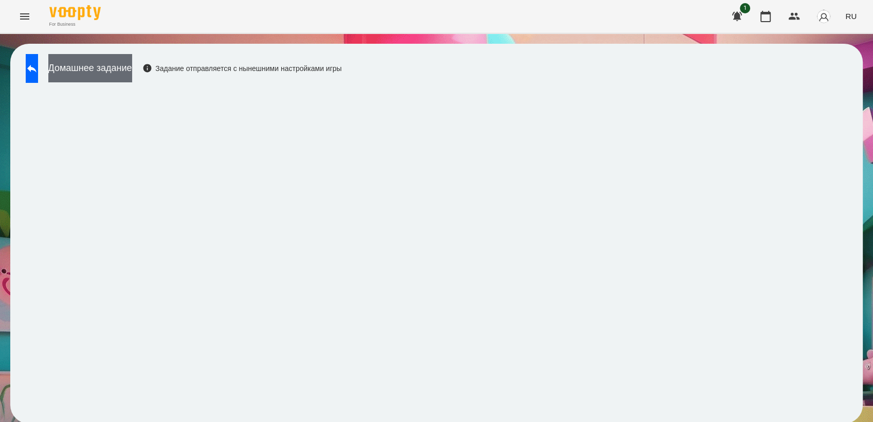
click at [118, 74] on button "Домашнее задание" at bounding box center [90, 68] width 84 height 28
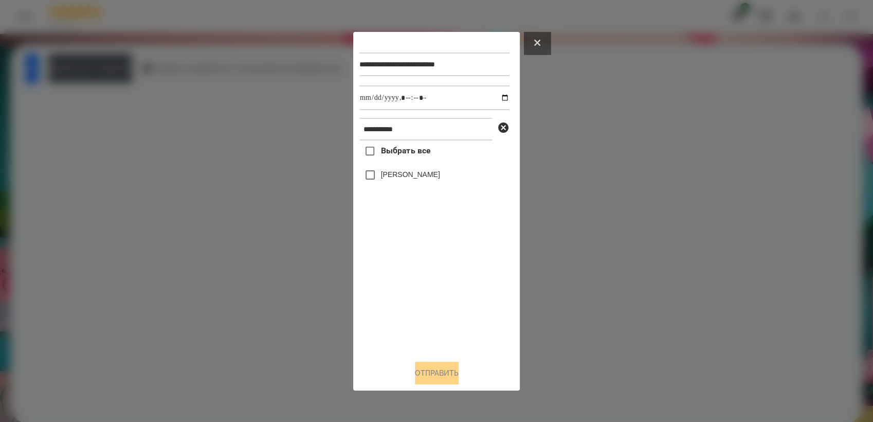
click at [541, 37] on button at bounding box center [537, 43] width 27 height 23
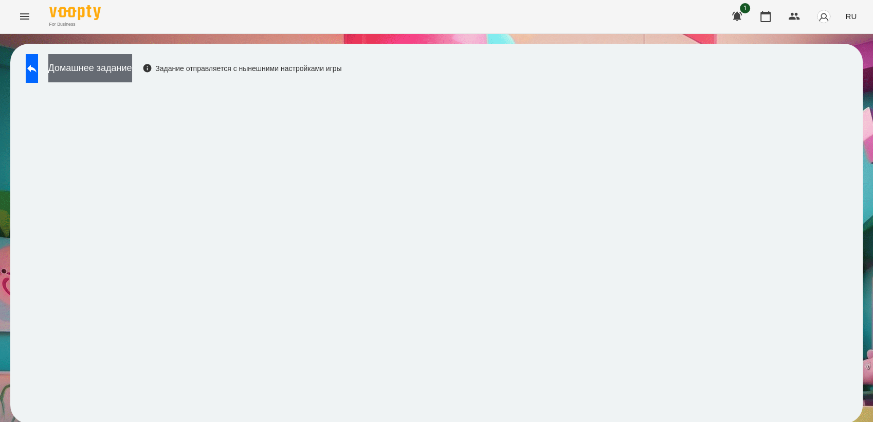
click at [103, 69] on button "Домашнее задание" at bounding box center [90, 68] width 84 height 28
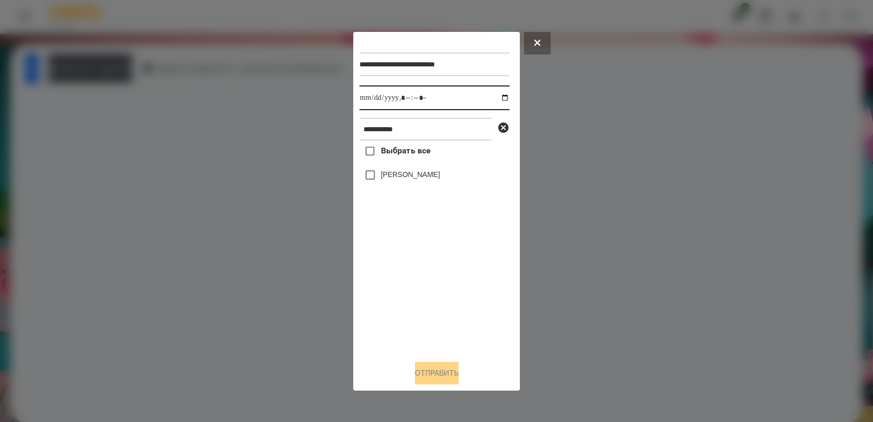
drag, startPoint x: 498, startPoint y: 96, endPoint x: 503, endPoint y: 109, distance: 13.5
click at [498, 96] on input "datetime-local" at bounding box center [435, 97] width 150 height 25
type input "**********"
click at [440, 262] on div "Выбрать все [PERSON_NAME]" at bounding box center [435, 245] width 150 height 211
click at [455, 375] on button "Отправить" at bounding box center [437, 373] width 44 height 23
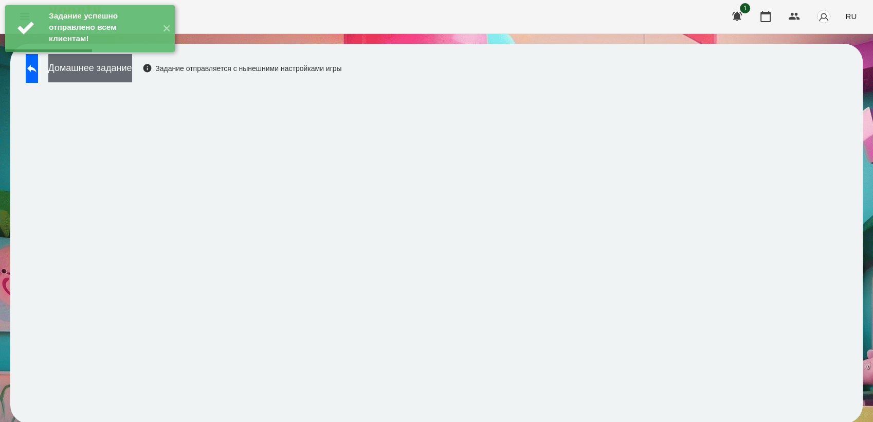
click at [132, 77] on button "Домашнее задание" at bounding box center [90, 68] width 84 height 28
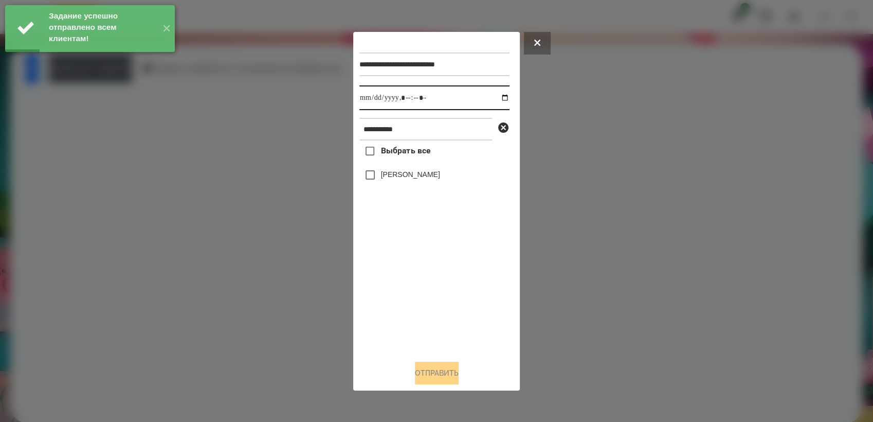
click at [497, 98] on input "datetime-local" at bounding box center [435, 97] width 150 height 25
type input "**********"
drag, startPoint x: 423, startPoint y: 270, endPoint x: 397, endPoint y: 205, distance: 69.9
click at [423, 271] on div "Выбрать все [PERSON_NAME]" at bounding box center [435, 245] width 150 height 211
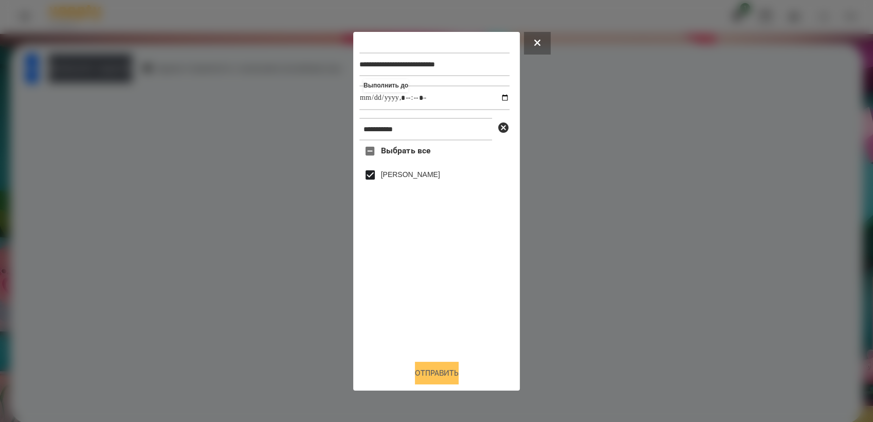
click at [447, 372] on button "Отправить" at bounding box center [437, 373] width 44 height 23
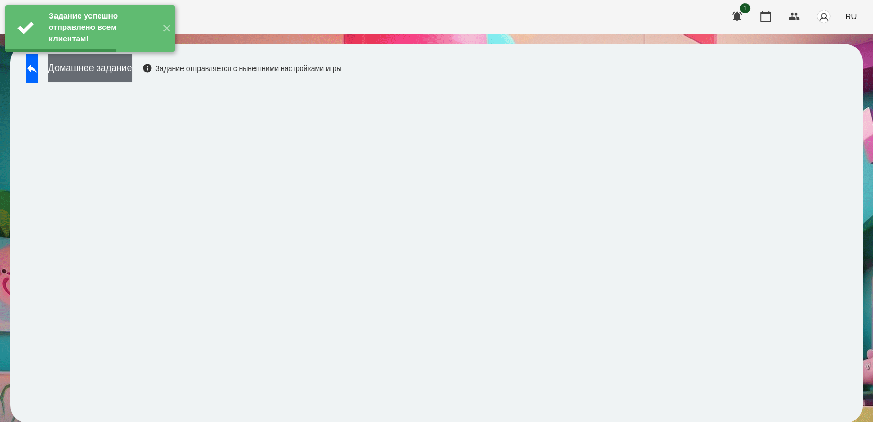
drag, startPoint x: 140, startPoint y: 73, endPoint x: 148, endPoint y: 74, distance: 7.2
click at [132, 74] on button "Домашнее задание" at bounding box center [90, 68] width 84 height 28
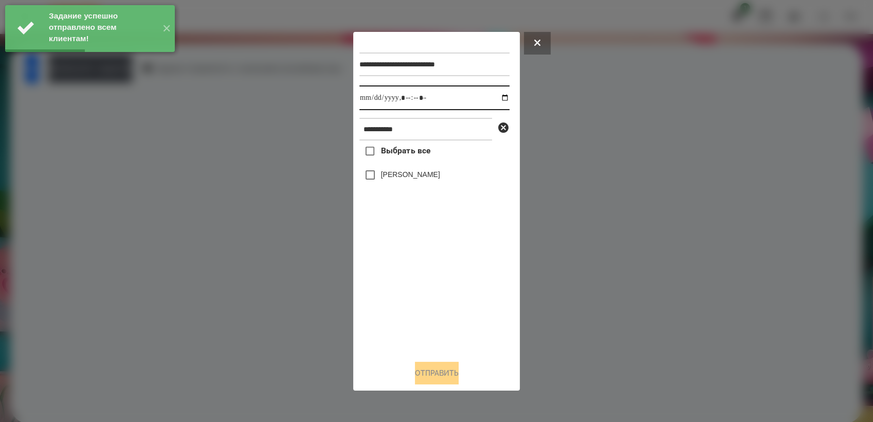
click at [499, 98] on input "datetime-local" at bounding box center [435, 97] width 150 height 25
type input "**********"
drag, startPoint x: 442, startPoint y: 280, endPoint x: 419, endPoint y: 235, distance: 50.1
click at [442, 280] on div "Выбрать все [PERSON_NAME]" at bounding box center [435, 245] width 150 height 211
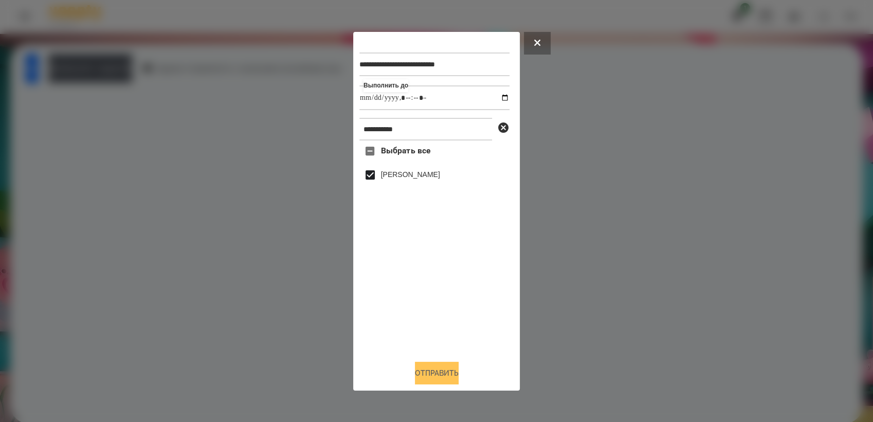
click at [450, 375] on button "Отправить" at bounding box center [437, 373] width 44 height 23
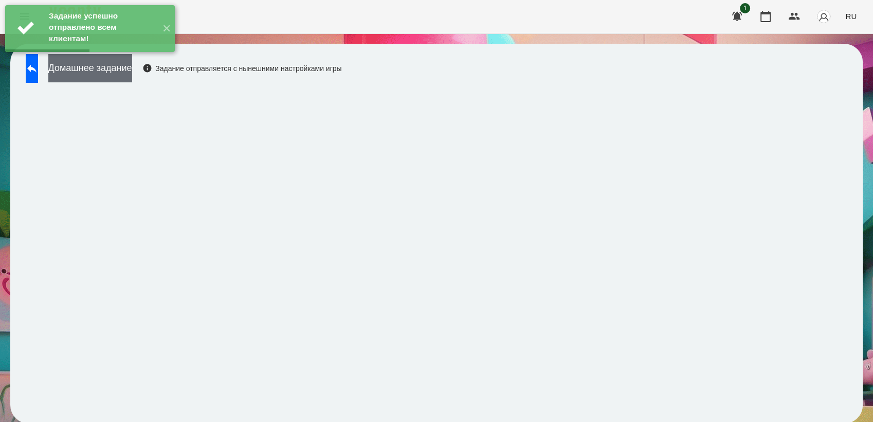
click at [118, 69] on button "Домашнее задание" at bounding box center [90, 68] width 84 height 28
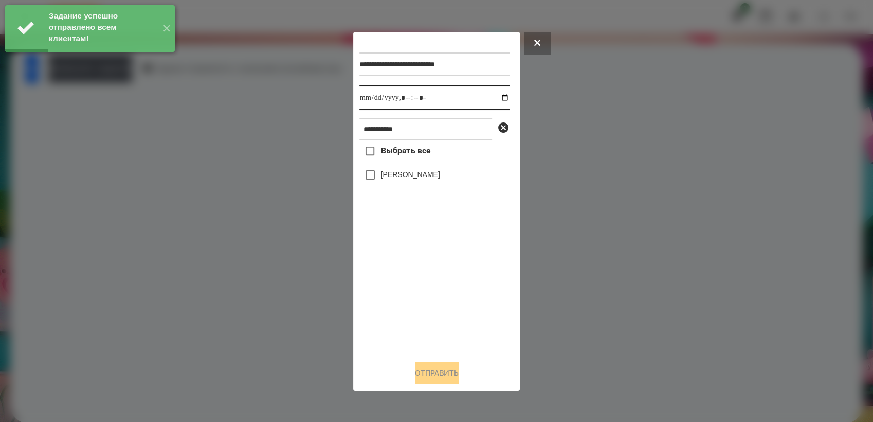
drag, startPoint x: 498, startPoint y: 95, endPoint x: 502, endPoint y: 111, distance: 16.0
click at [498, 95] on input "datetime-local" at bounding box center [435, 97] width 150 height 25
type input "**********"
drag, startPoint x: 428, startPoint y: 269, endPoint x: 426, endPoint y: 261, distance: 7.9
click at [428, 268] on div "Выбрать все [PERSON_NAME]" at bounding box center [435, 245] width 150 height 211
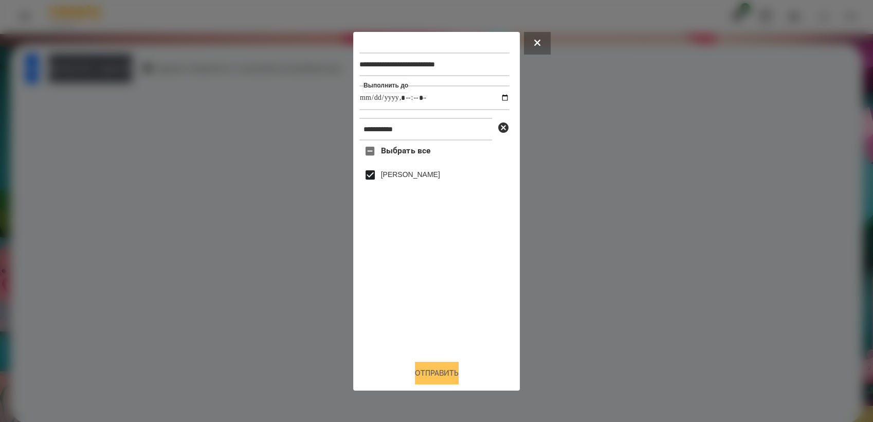
click at [443, 374] on button "Отправить" at bounding box center [437, 373] width 44 height 23
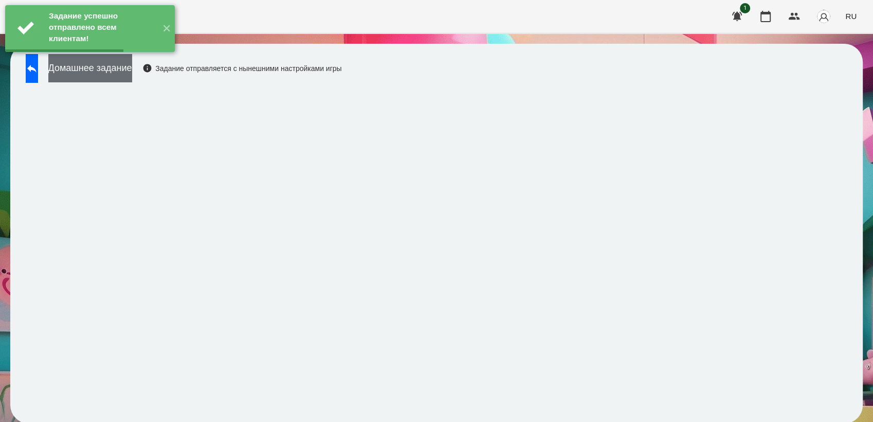
click at [117, 64] on button "Домашнее задание" at bounding box center [90, 68] width 84 height 28
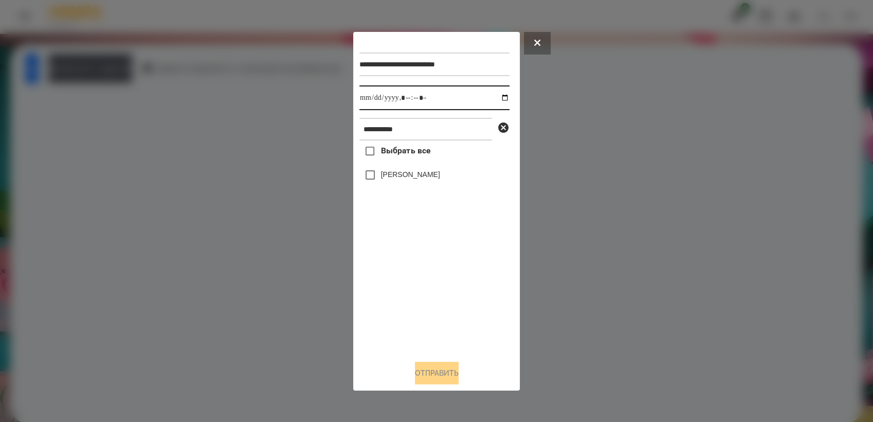
click at [500, 97] on input "datetime-local" at bounding box center [435, 97] width 150 height 25
type input "**********"
click at [425, 296] on div "Выбрать все [PERSON_NAME]" at bounding box center [435, 245] width 150 height 211
click at [448, 380] on button "Отправить" at bounding box center [437, 373] width 44 height 23
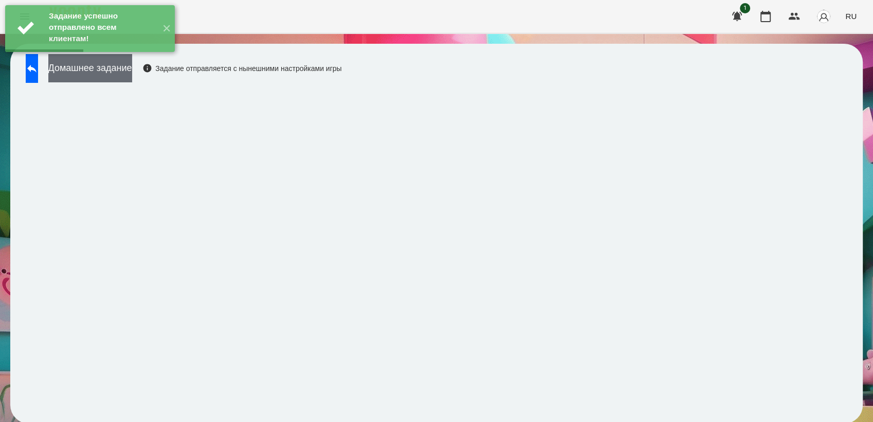
click at [97, 68] on button "Домашнее задание" at bounding box center [90, 68] width 84 height 28
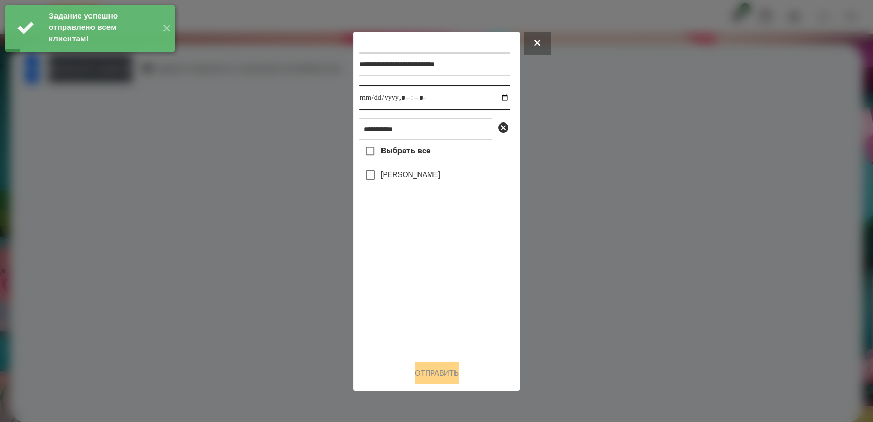
click at [502, 95] on input "datetime-local" at bounding box center [435, 97] width 150 height 25
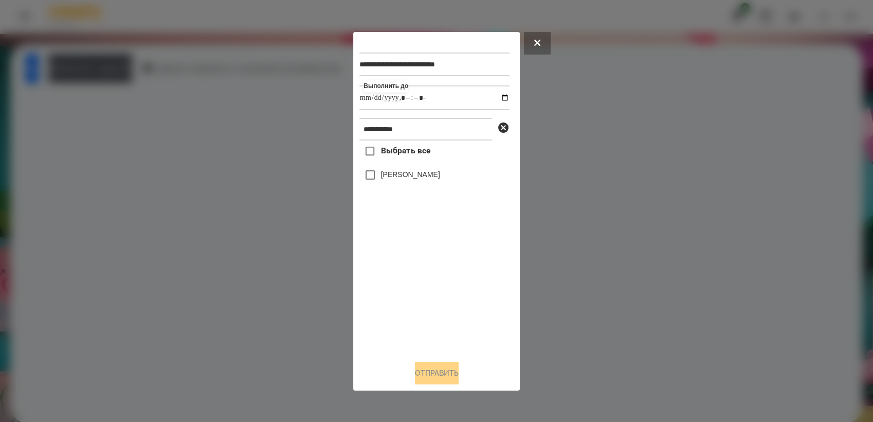
type input "**********"
click at [430, 293] on div "Выбрать все [PERSON_NAME]" at bounding box center [435, 245] width 150 height 211
click at [459, 371] on button "Отправить" at bounding box center [437, 373] width 44 height 23
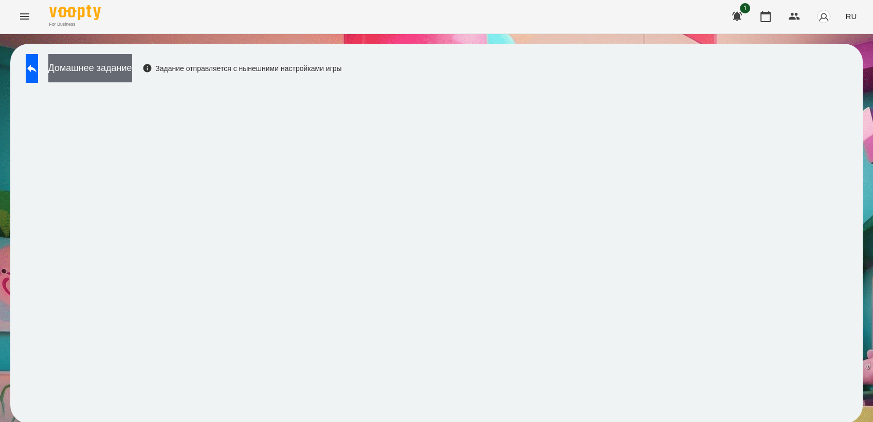
click at [132, 72] on button "Домашнее задание" at bounding box center [90, 68] width 84 height 28
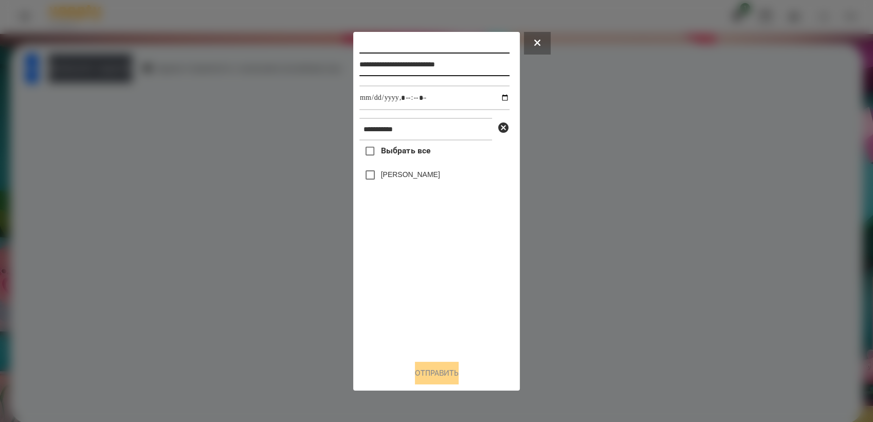
click at [492, 66] on input "**********" at bounding box center [435, 64] width 150 height 24
type input "**********"
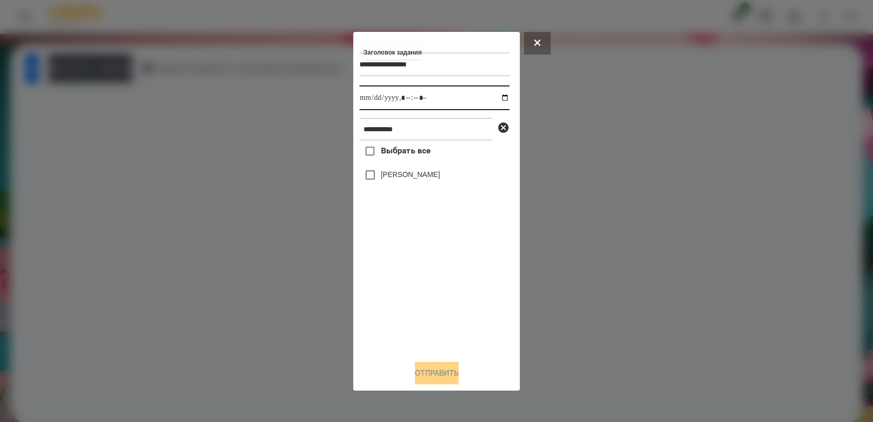
click at [497, 99] on input "datetime-local" at bounding box center [435, 97] width 150 height 25
type input "**********"
click at [428, 282] on div "Выбрать все [PERSON_NAME]" at bounding box center [435, 245] width 150 height 211
click at [432, 372] on button "Отправить" at bounding box center [437, 373] width 44 height 23
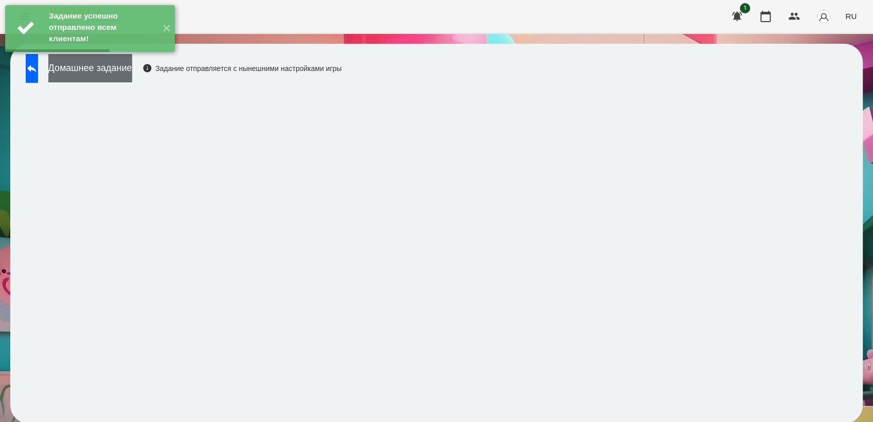
click at [124, 77] on button "Домашнее задание" at bounding box center [90, 68] width 84 height 28
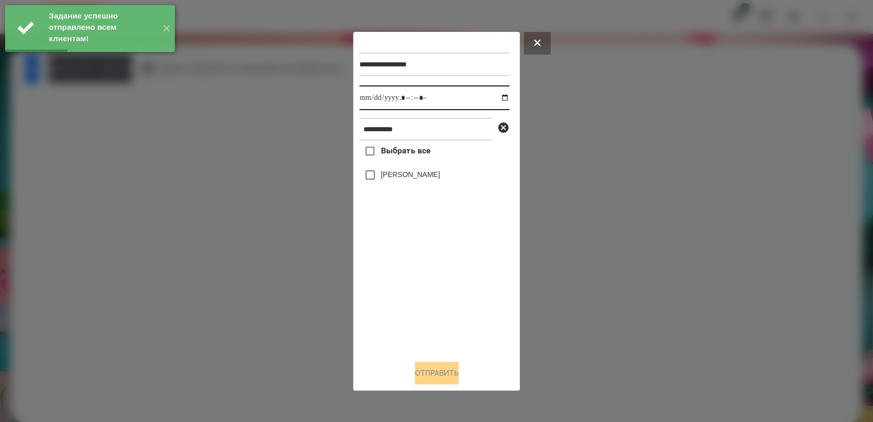
click at [497, 96] on input "datetime-local" at bounding box center [435, 97] width 150 height 25
type input "**********"
drag, startPoint x: 422, startPoint y: 277, endPoint x: 414, endPoint y: 260, distance: 18.9
click at [421, 275] on div "Выбрать все [PERSON_NAME]" at bounding box center [435, 245] width 150 height 211
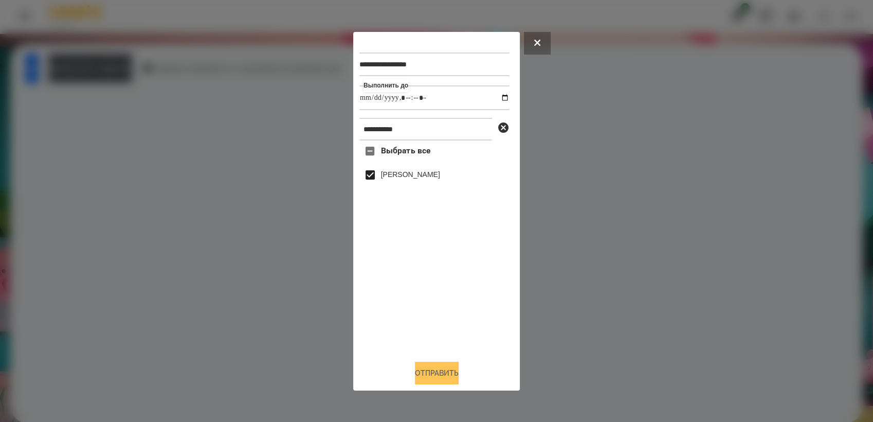
click at [448, 371] on button "Отправить" at bounding box center [437, 373] width 44 height 23
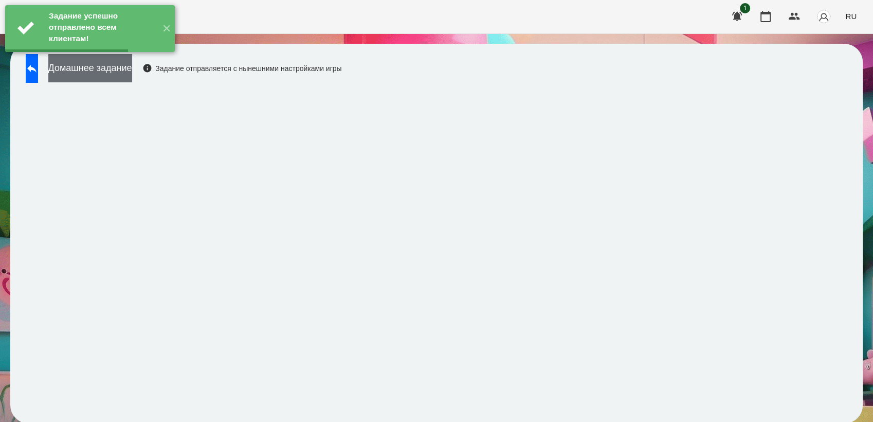
click at [127, 73] on button "Домашнее задание" at bounding box center [90, 68] width 84 height 28
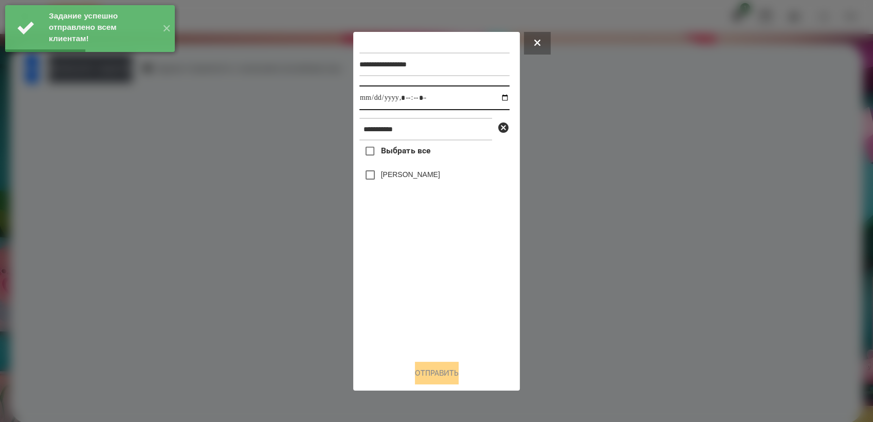
click at [498, 97] on input "datetime-local" at bounding box center [435, 97] width 150 height 25
type input "**********"
click at [427, 279] on div "Выбрать все [PERSON_NAME]" at bounding box center [435, 245] width 150 height 211
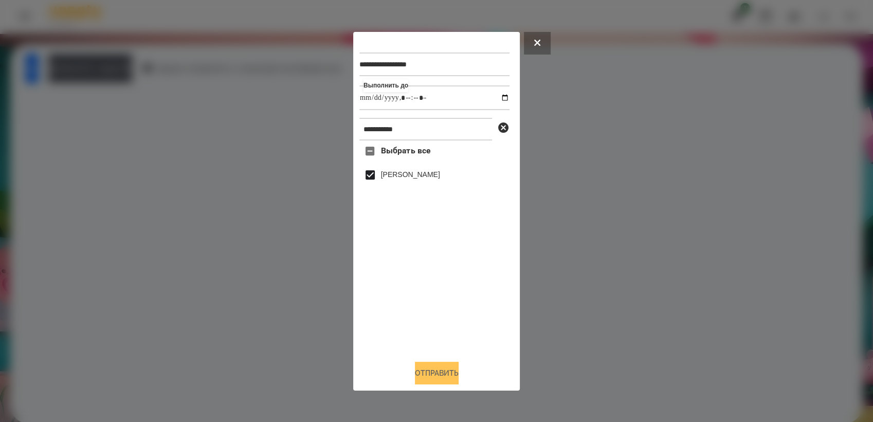
click at [448, 367] on button "Отправить" at bounding box center [437, 373] width 44 height 23
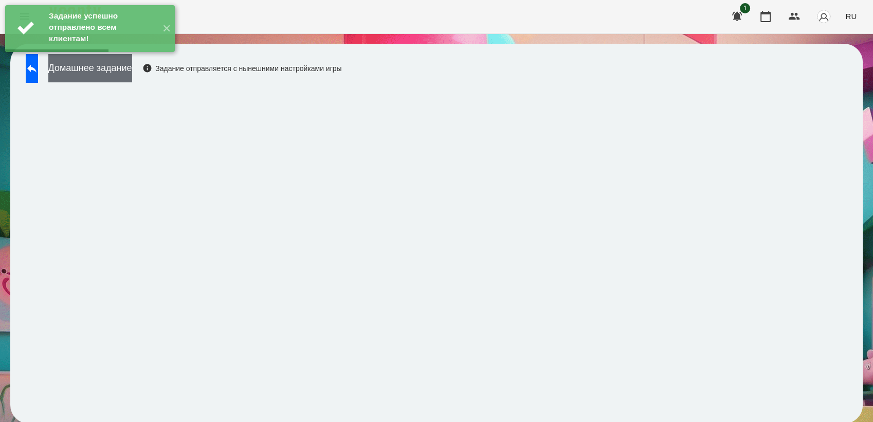
click at [112, 67] on button "Домашнее задание" at bounding box center [90, 68] width 84 height 28
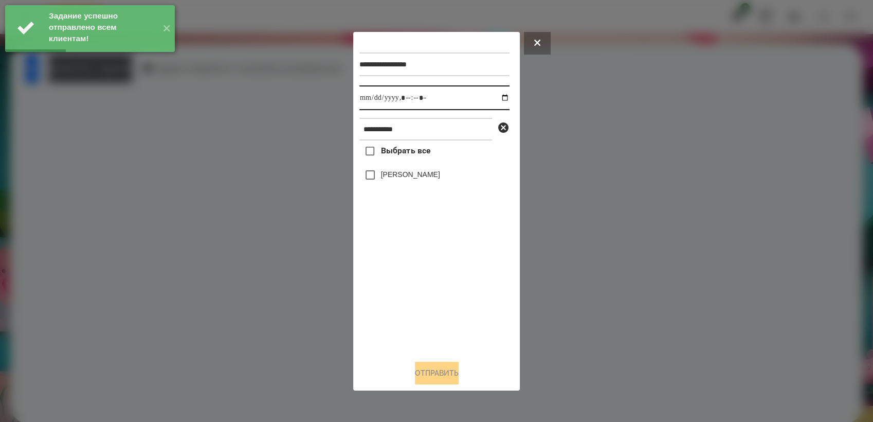
click at [498, 97] on input "datetime-local" at bounding box center [435, 97] width 150 height 25
type input "**********"
drag, startPoint x: 421, startPoint y: 274, endPoint x: 417, endPoint y: 269, distance: 6.3
click at [419, 272] on div "Выбрать все [PERSON_NAME]" at bounding box center [435, 245] width 150 height 211
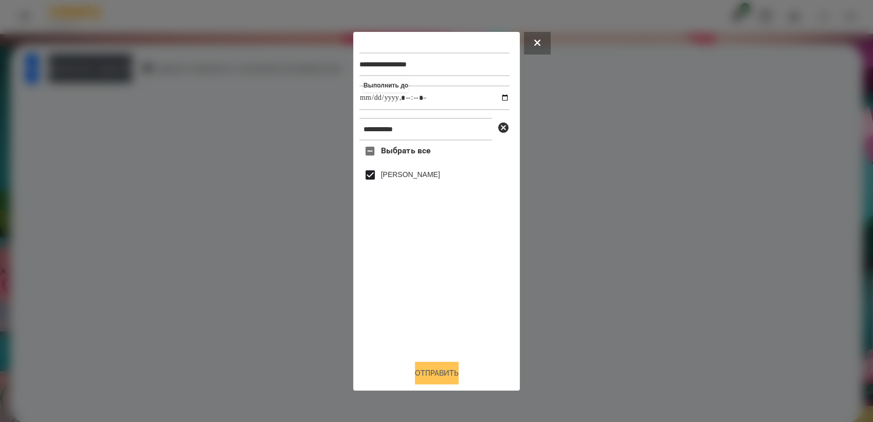
click at [454, 379] on button "Отправить" at bounding box center [437, 373] width 44 height 23
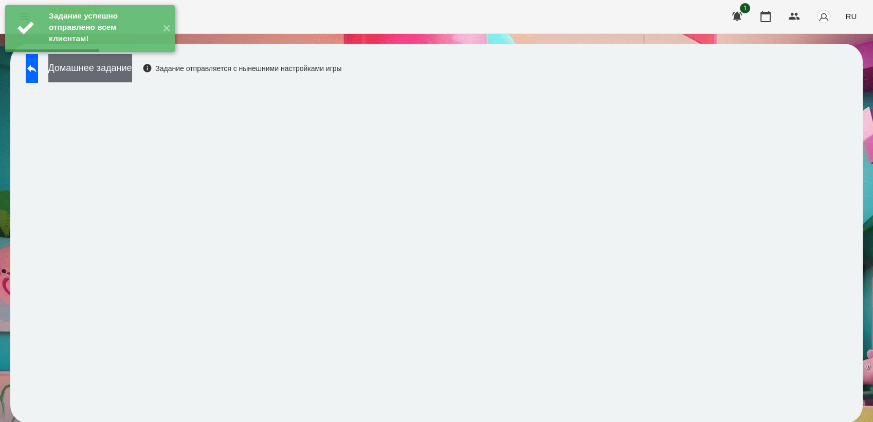
click at [132, 72] on button "Домашнее задание" at bounding box center [90, 68] width 84 height 28
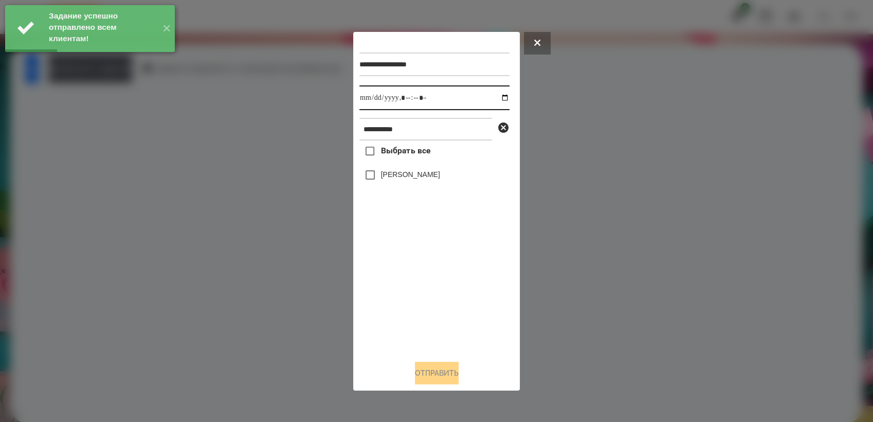
click at [498, 98] on input "datetime-local" at bounding box center [435, 97] width 150 height 25
type input "**********"
click at [428, 272] on div "Выбрать все [PERSON_NAME]" at bounding box center [435, 245] width 150 height 211
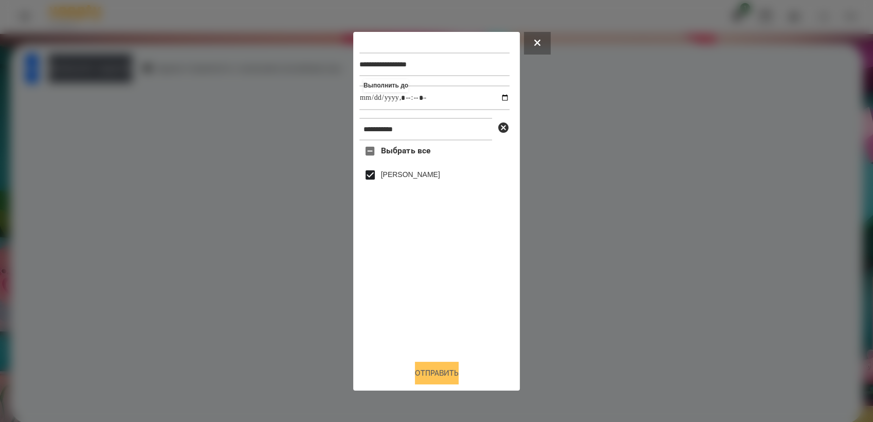
click at [455, 373] on button "Отправить" at bounding box center [437, 373] width 44 height 23
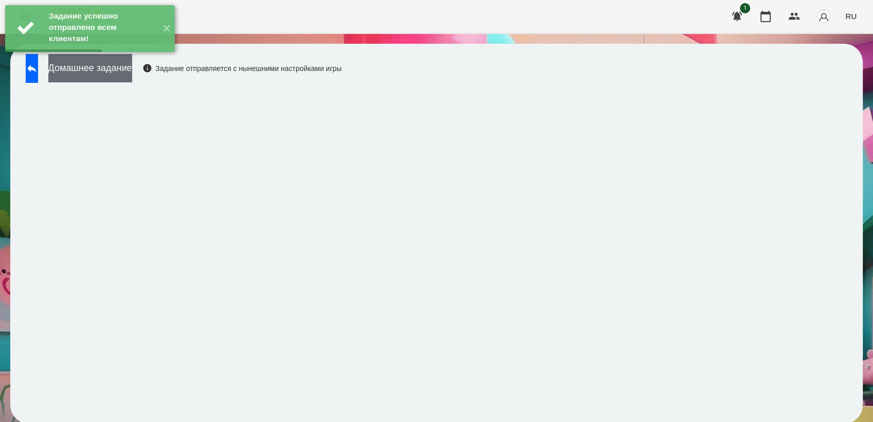
click at [104, 72] on button "Домашнее задание" at bounding box center [90, 68] width 84 height 28
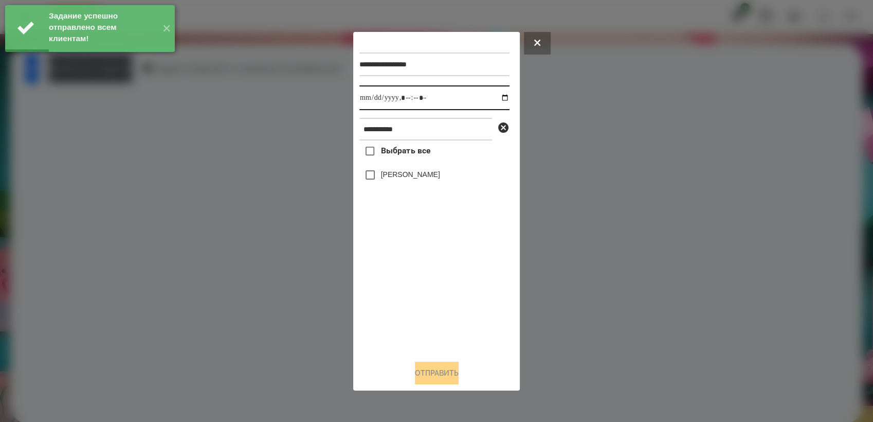
drag, startPoint x: 499, startPoint y: 95, endPoint x: 508, endPoint y: 111, distance: 17.9
click at [500, 96] on input "datetime-local" at bounding box center [435, 97] width 150 height 25
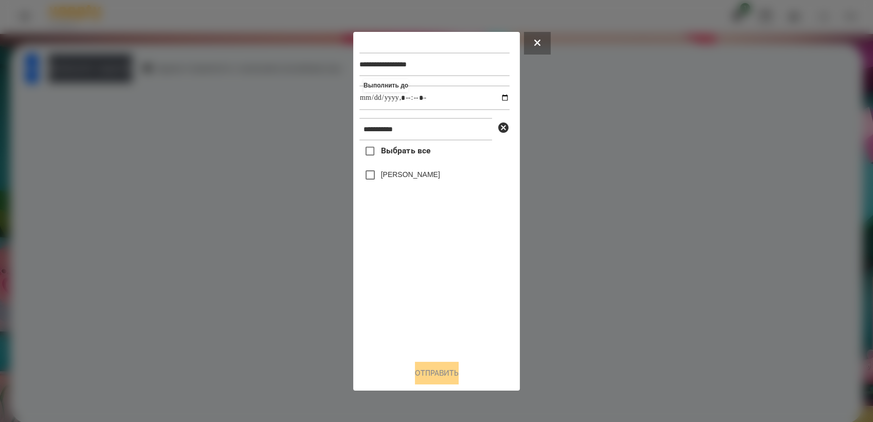
type input "**********"
click at [440, 297] on div "Выбрать все [PERSON_NAME]" at bounding box center [435, 245] width 150 height 211
click at [451, 371] on button "Отправить" at bounding box center [437, 373] width 44 height 23
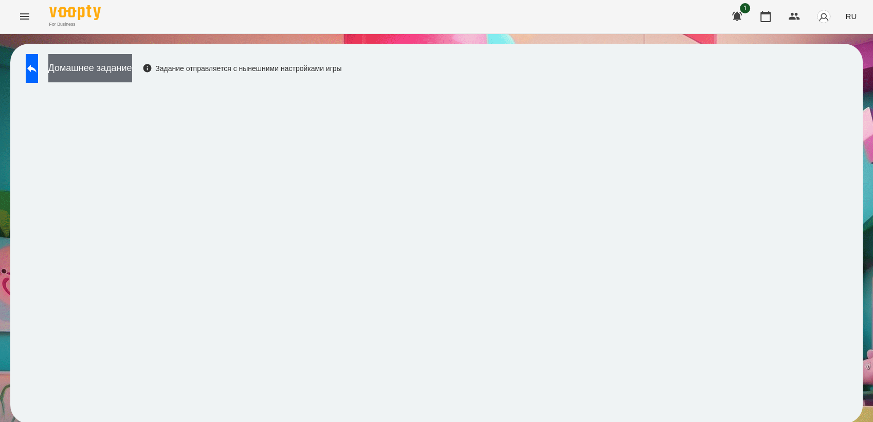
click at [119, 67] on button "Домашнее задание" at bounding box center [90, 68] width 84 height 28
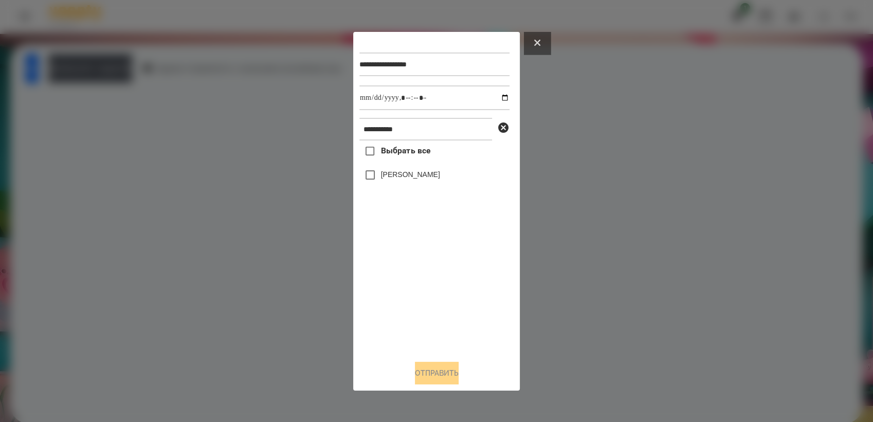
click at [539, 44] on button at bounding box center [537, 43] width 27 height 23
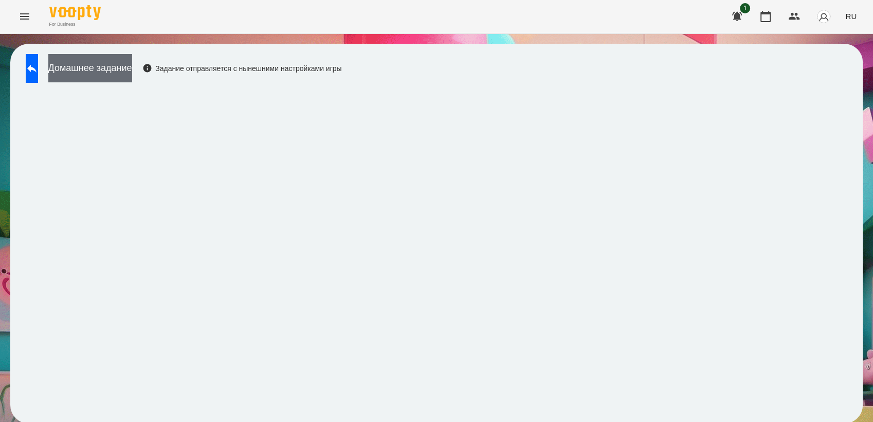
click at [132, 71] on button "Домашнее задание" at bounding box center [90, 68] width 84 height 28
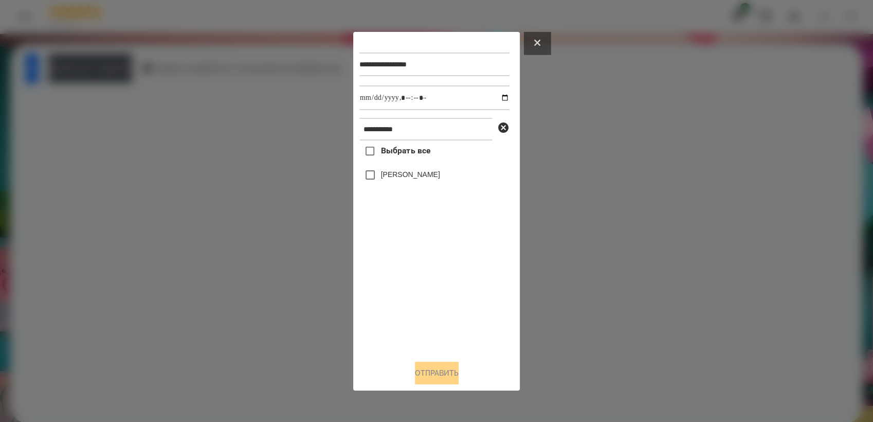
click at [539, 42] on icon at bounding box center [537, 43] width 6 height 6
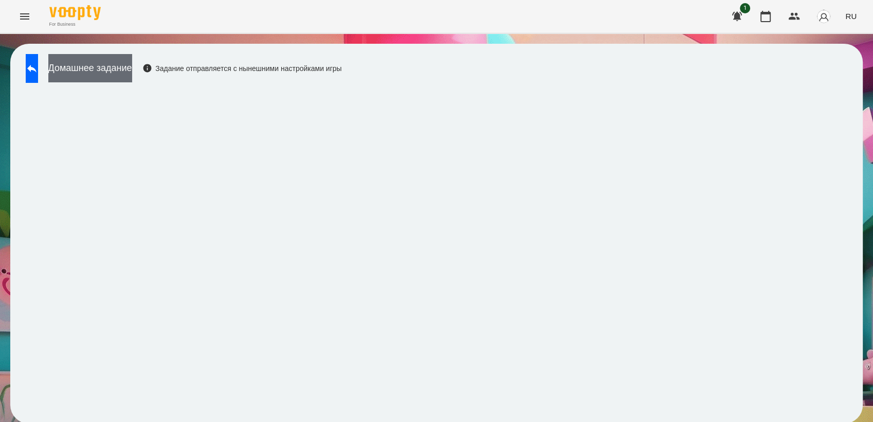
click at [116, 80] on button "Домашнее задание" at bounding box center [90, 68] width 84 height 28
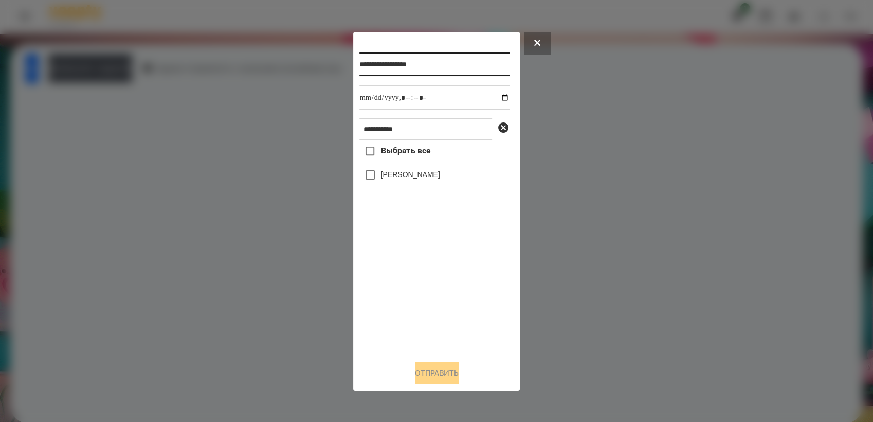
click at [451, 66] on input "**********" at bounding box center [435, 64] width 150 height 24
type input "**********"
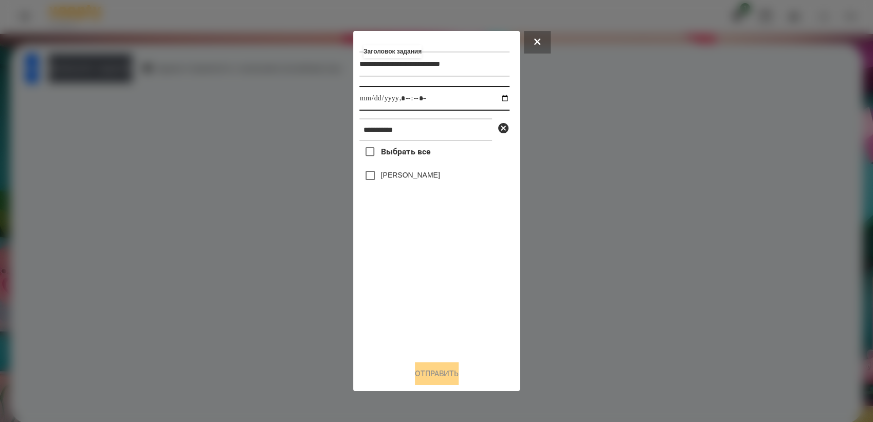
click at [495, 97] on input "datetime-local" at bounding box center [435, 98] width 150 height 25
type input "**********"
click at [446, 288] on div "Выбрать все [PERSON_NAME]" at bounding box center [435, 246] width 150 height 211
click at [436, 377] on button "Отправить" at bounding box center [437, 373] width 44 height 23
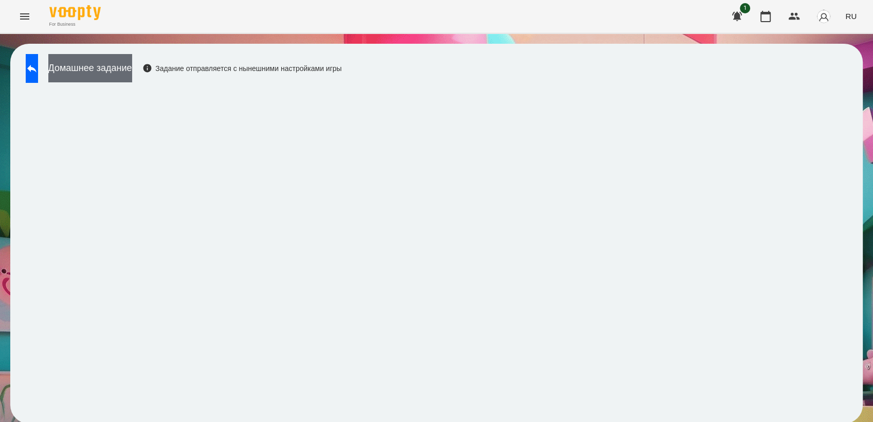
click at [119, 66] on button "Домашнее задание" at bounding box center [90, 68] width 84 height 28
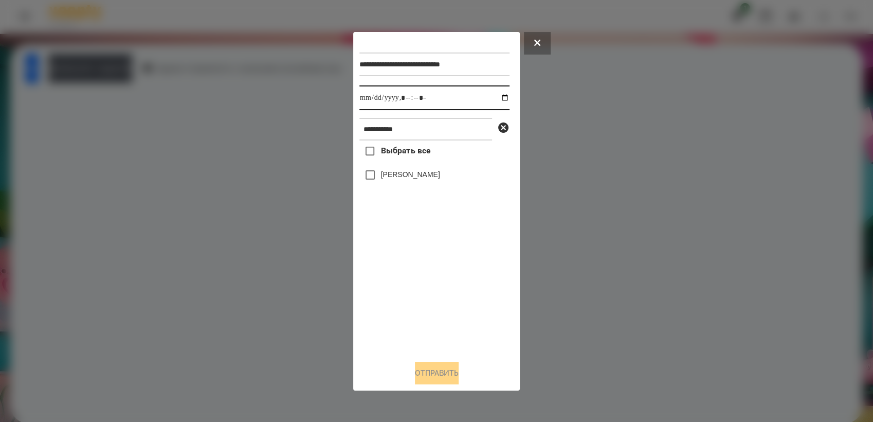
drag, startPoint x: 495, startPoint y: 97, endPoint x: 501, endPoint y: 109, distance: 13.3
click at [497, 98] on input "datetime-local" at bounding box center [435, 97] width 150 height 25
type input "**********"
click at [420, 299] on div "Выбрать все [PERSON_NAME]" at bounding box center [435, 245] width 150 height 211
click at [451, 366] on button "Отправить" at bounding box center [437, 373] width 44 height 23
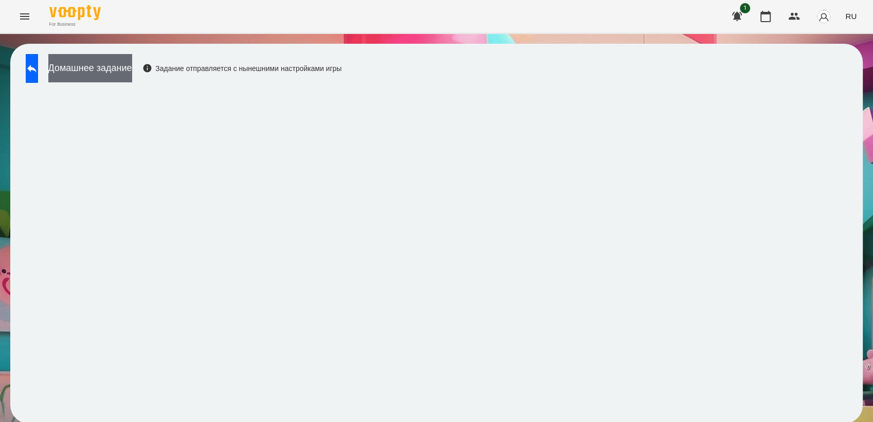
click at [97, 63] on button "Домашнее задание" at bounding box center [90, 68] width 84 height 28
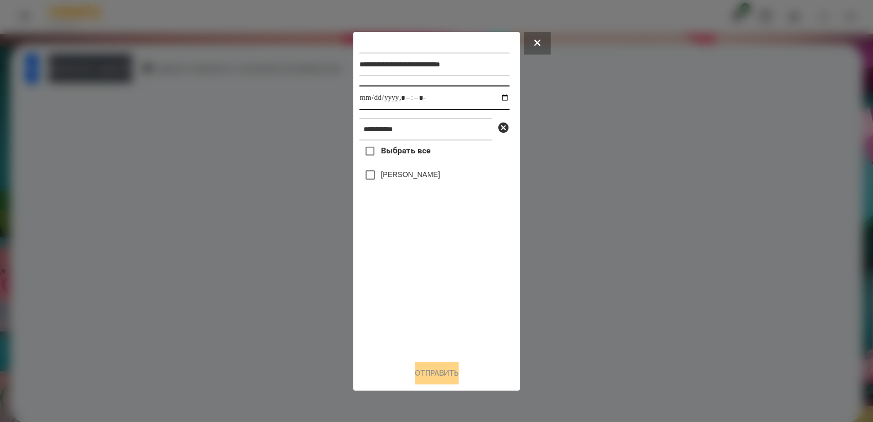
click at [497, 97] on input "datetime-local" at bounding box center [435, 97] width 150 height 25
type input "**********"
drag, startPoint x: 424, startPoint y: 288, endPoint x: 373, endPoint y: 216, distance: 88.2
click at [423, 288] on div "Выбрать все [PERSON_NAME]" at bounding box center [435, 245] width 150 height 211
click at [435, 372] on button "Отправить" at bounding box center [437, 373] width 44 height 23
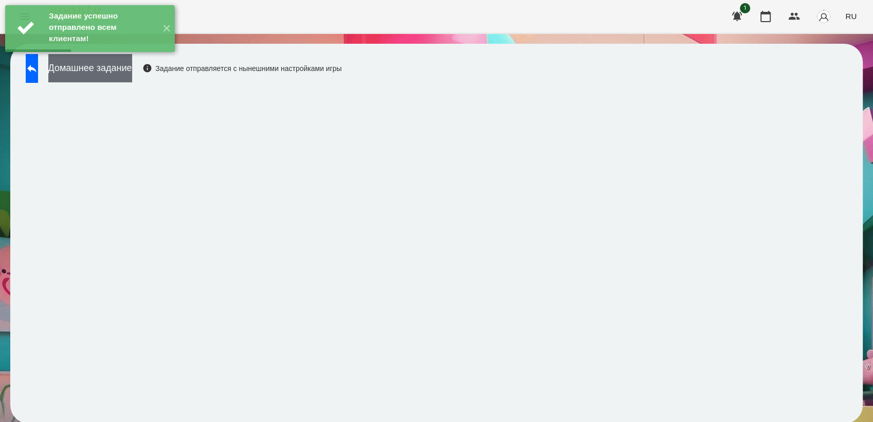
click at [132, 69] on button "Домашнее задание" at bounding box center [90, 68] width 84 height 28
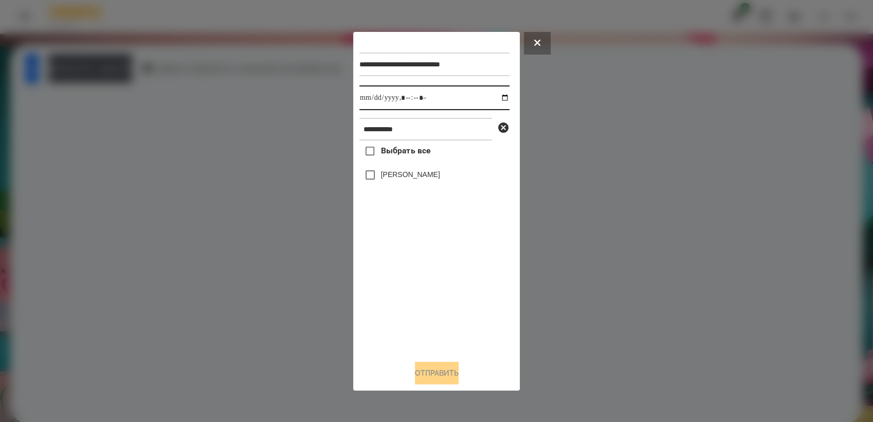
click at [496, 97] on input "datetime-local" at bounding box center [435, 97] width 150 height 25
type input "**********"
click at [428, 264] on div "Выбрать все [PERSON_NAME]" at bounding box center [435, 245] width 150 height 211
click at [431, 373] on button "Отправить" at bounding box center [437, 373] width 44 height 23
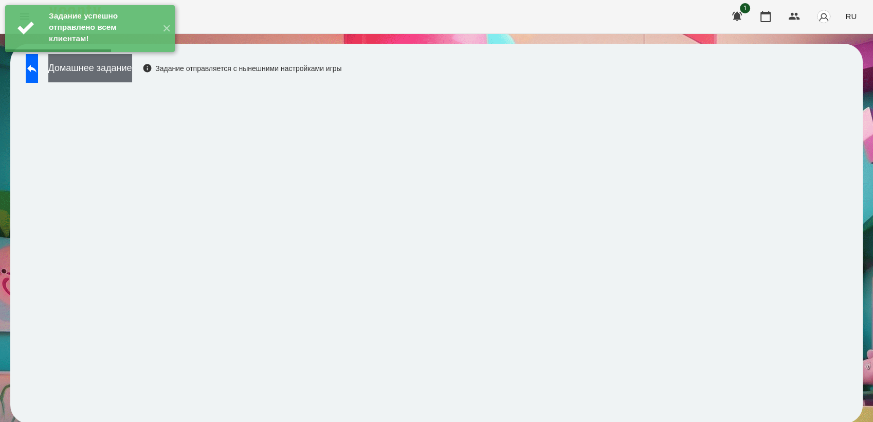
click at [132, 75] on button "Домашнее задание" at bounding box center [90, 68] width 84 height 28
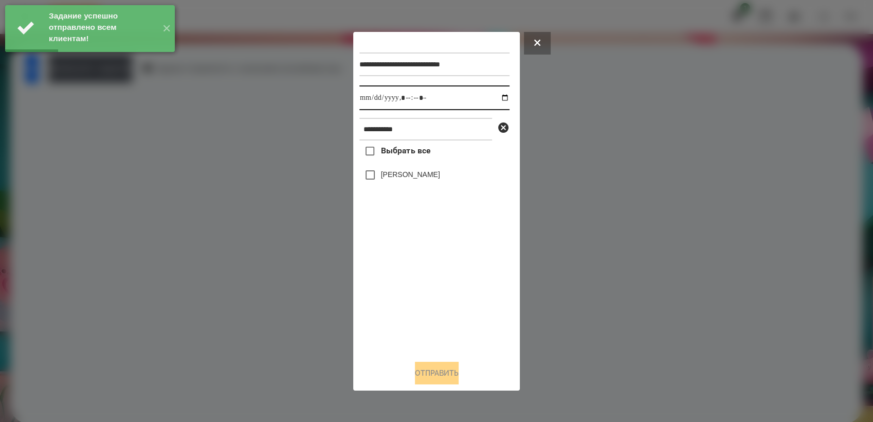
click at [499, 98] on input "datetime-local" at bounding box center [435, 97] width 150 height 25
type input "**********"
click at [425, 285] on div "Выбрать все [PERSON_NAME]" at bounding box center [435, 245] width 150 height 211
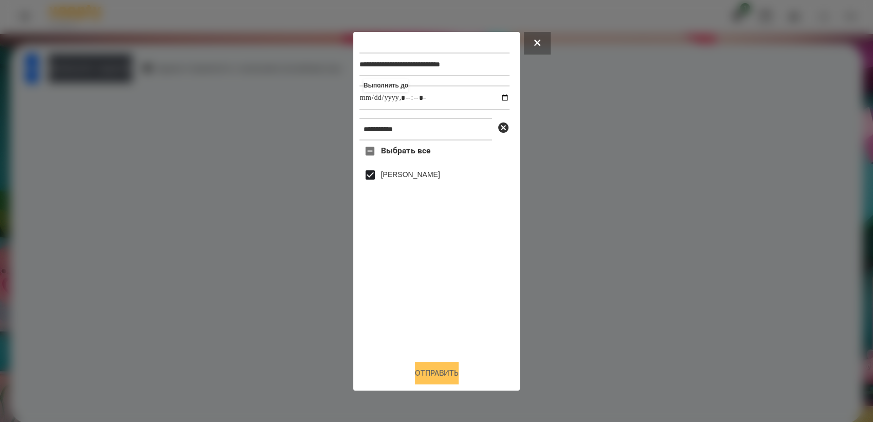
click at [431, 371] on button "Отправить" at bounding box center [437, 373] width 44 height 23
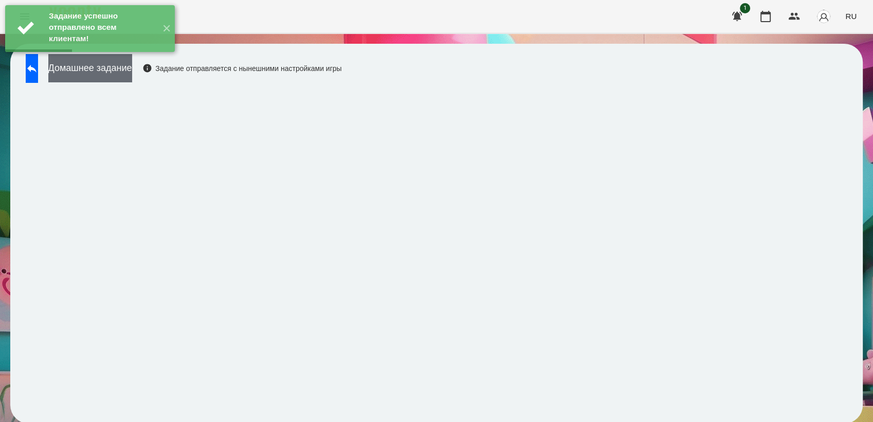
click at [132, 74] on button "Домашнее задание" at bounding box center [90, 68] width 84 height 28
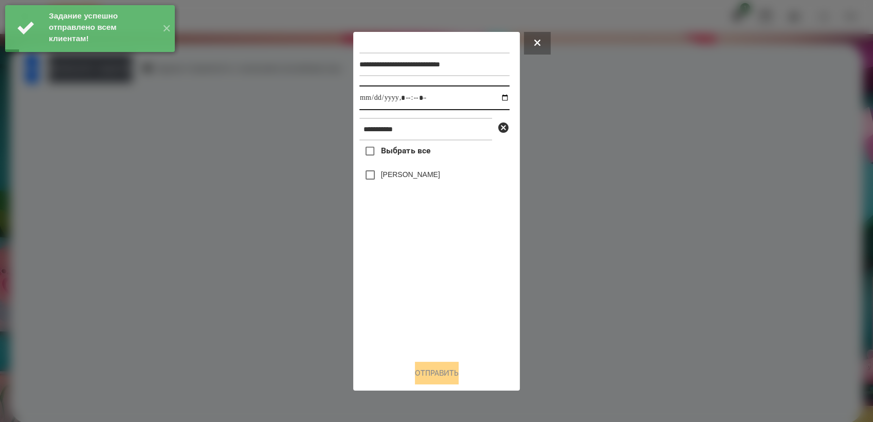
click at [500, 97] on input "datetime-local" at bounding box center [435, 97] width 150 height 25
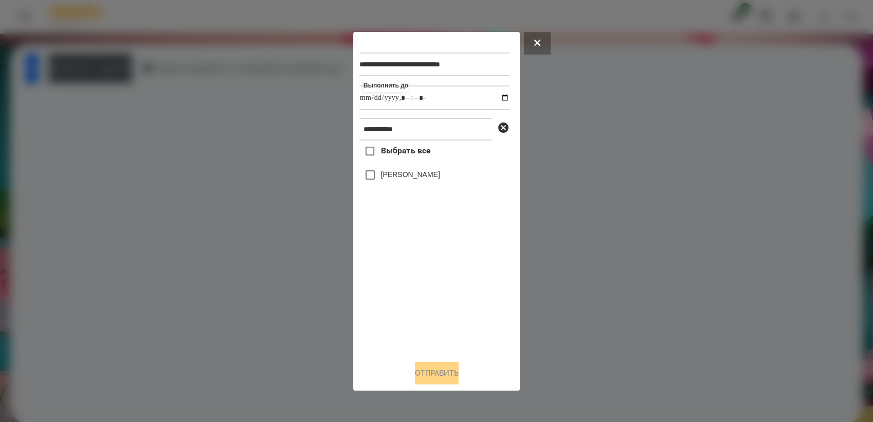
type input "**********"
click at [453, 300] on div "Выбрать все [PERSON_NAME]" at bounding box center [435, 245] width 150 height 211
click at [452, 384] on button "Отправить" at bounding box center [437, 373] width 44 height 23
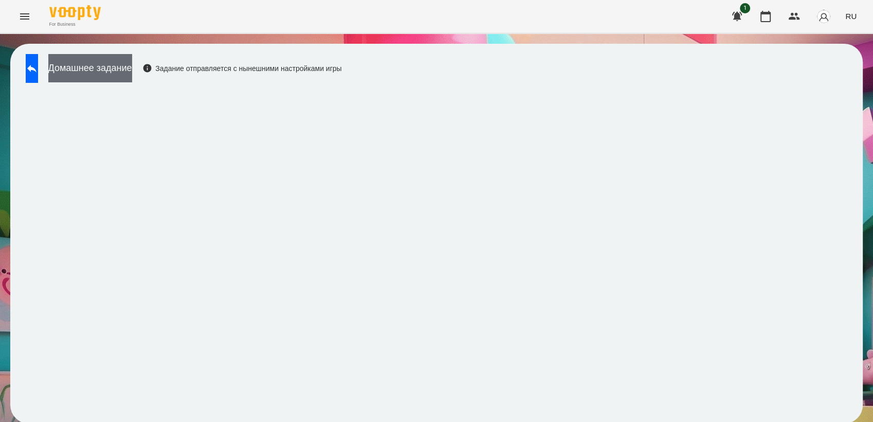
click at [118, 60] on button "Домашнее задание" at bounding box center [90, 68] width 84 height 28
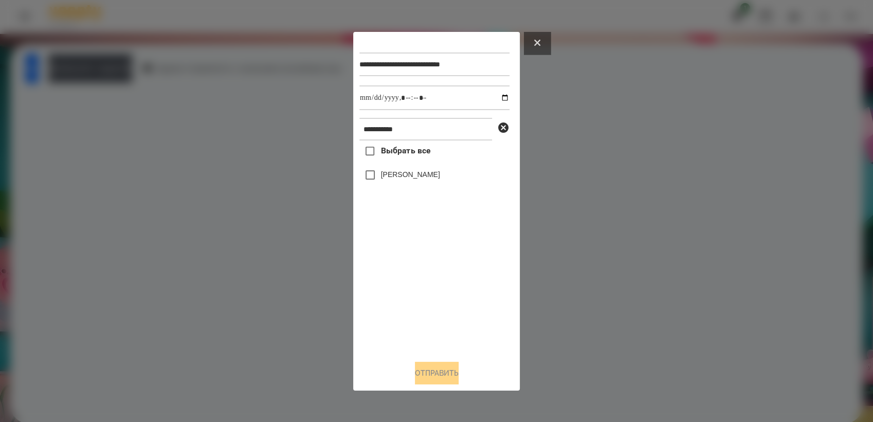
click at [540, 40] on icon at bounding box center [537, 43] width 6 height 6
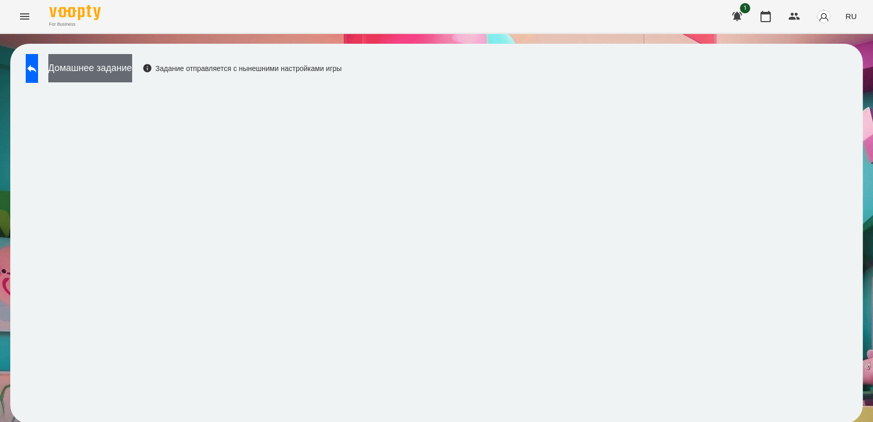
click at [111, 72] on button "Домашнее задание" at bounding box center [90, 68] width 84 height 28
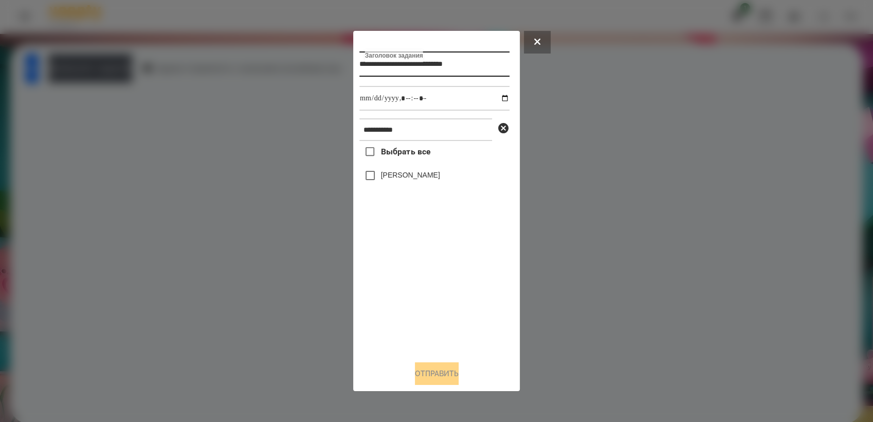
scroll to position [0, 7]
type input "**********"
click at [494, 96] on input "datetime-local" at bounding box center [435, 98] width 150 height 25
type input "**********"
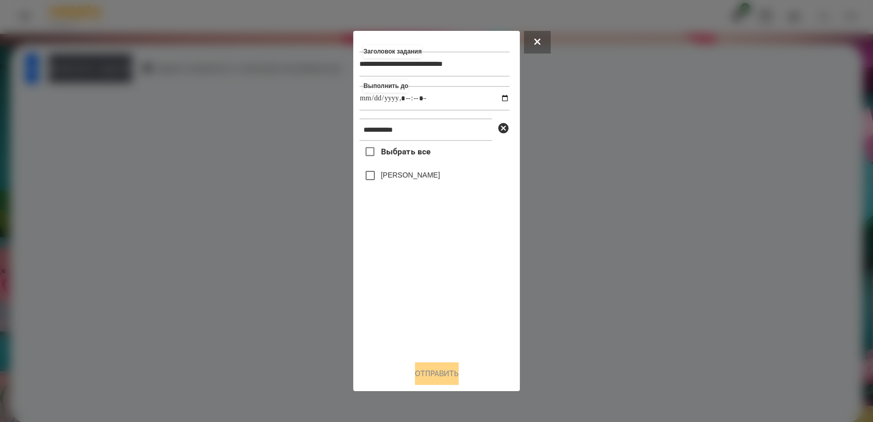
drag, startPoint x: 443, startPoint y: 302, endPoint x: 432, endPoint y: 280, distance: 24.6
click at [443, 302] on div "Выбрать все [PERSON_NAME]" at bounding box center [435, 246] width 150 height 211
click at [441, 372] on button "Отправить" at bounding box center [437, 373] width 44 height 23
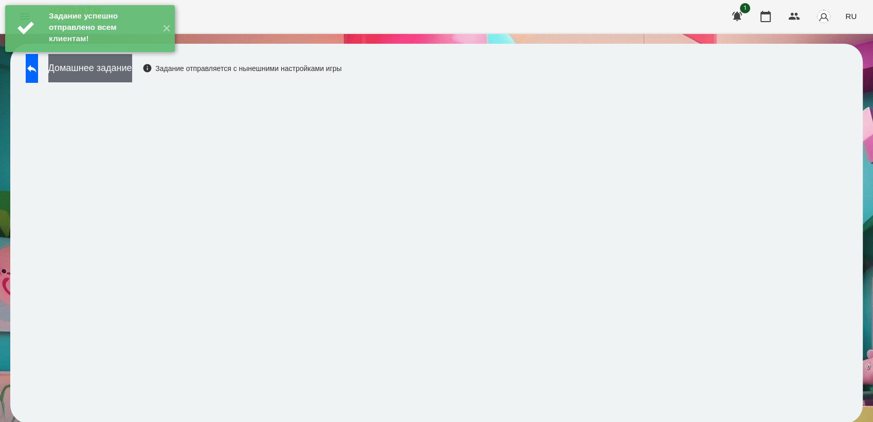
click at [115, 73] on button "Домашнее задание" at bounding box center [90, 68] width 84 height 28
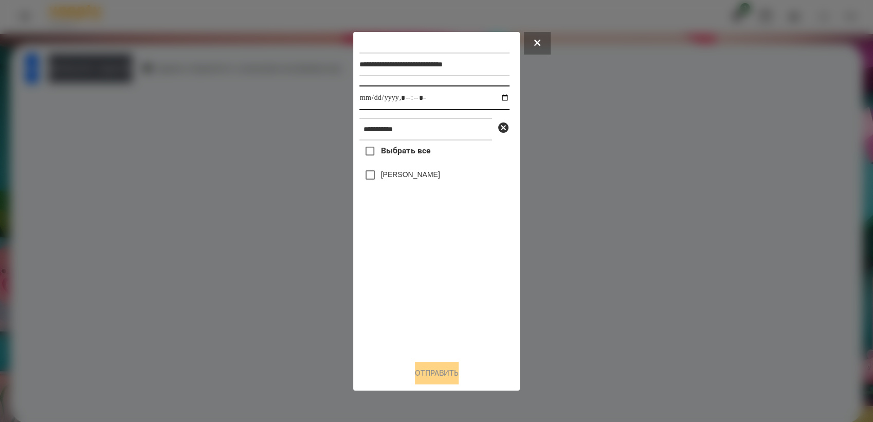
click at [495, 96] on input "datetime-local" at bounding box center [435, 97] width 150 height 25
type input "**********"
drag, startPoint x: 424, startPoint y: 274, endPoint x: 407, endPoint y: 208, distance: 68.5
click at [424, 272] on div "Выбрать все [PERSON_NAME]" at bounding box center [435, 245] width 150 height 211
click at [432, 369] on button "Отправить" at bounding box center [437, 373] width 44 height 23
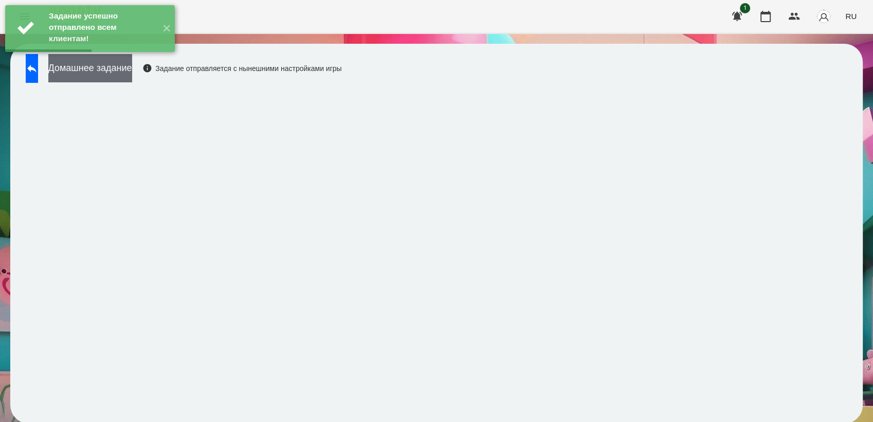
click at [130, 69] on button "Домашнее задание" at bounding box center [90, 68] width 84 height 28
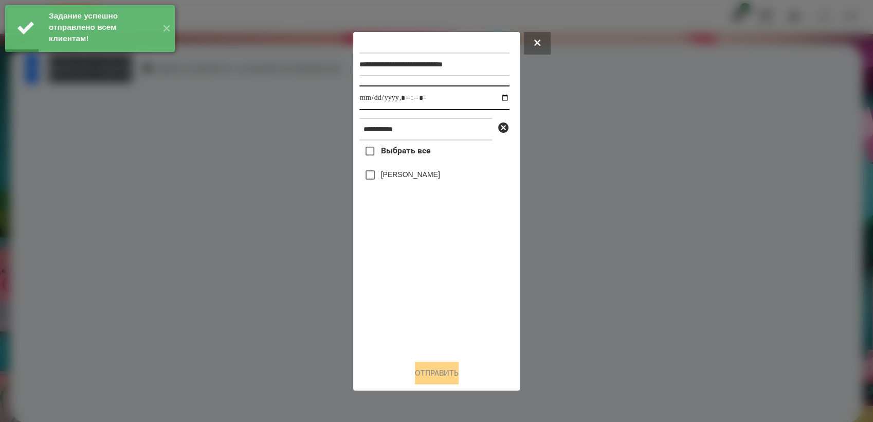
click at [496, 98] on input "datetime-local" at bounding box center [435, 97] width 150 height 25
type input "**********"
click at [392, 274] on div "Выбрать все [PERSON_NAME]" at bounding box center [435, 245] width 150 height 211
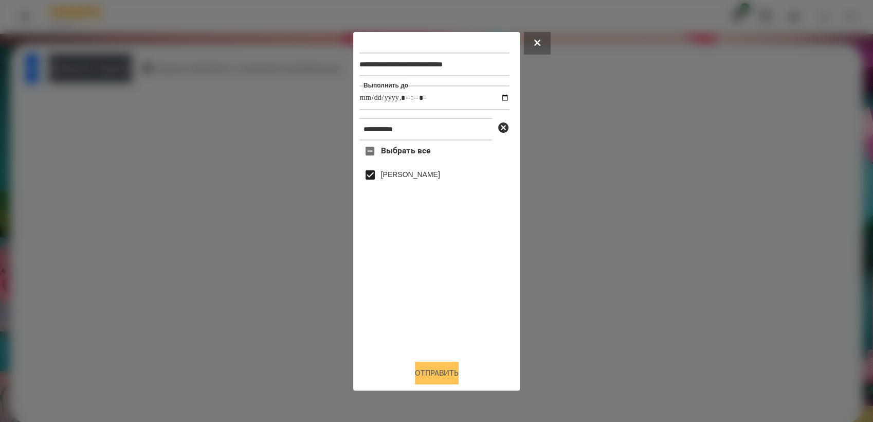
click at [443, 374] on button "Отправить" at bounding box center [437, 373] width 44 height 23
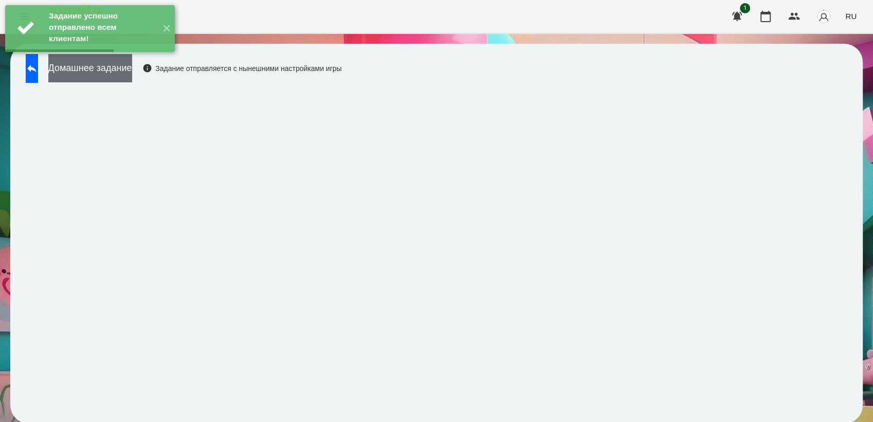
click at [95, 64] on button "Домашнее задание" at bounding box center [90, 68] width 84 height 28
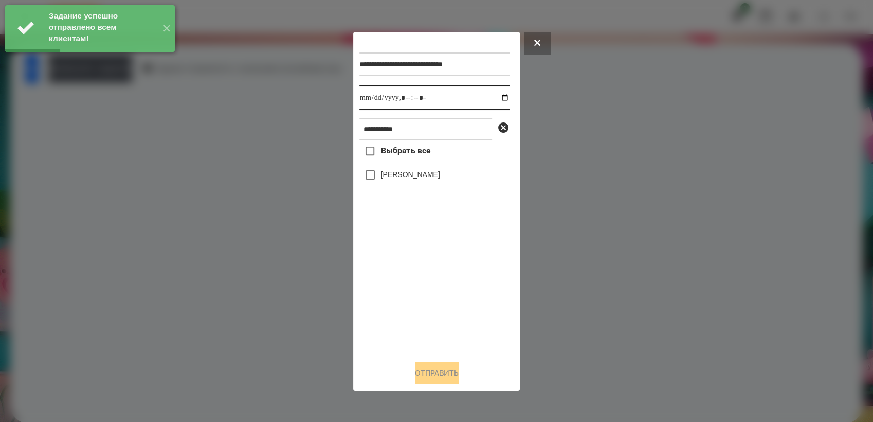
click at [496, 101] on input "datetime-local" at bounding box center [435, 97] width 150 height 25
type input "**********"
click at [414, 284] on div "Выбрать все [PERSON_NAME]" at bounding box center [435, 245] width 150 height 211
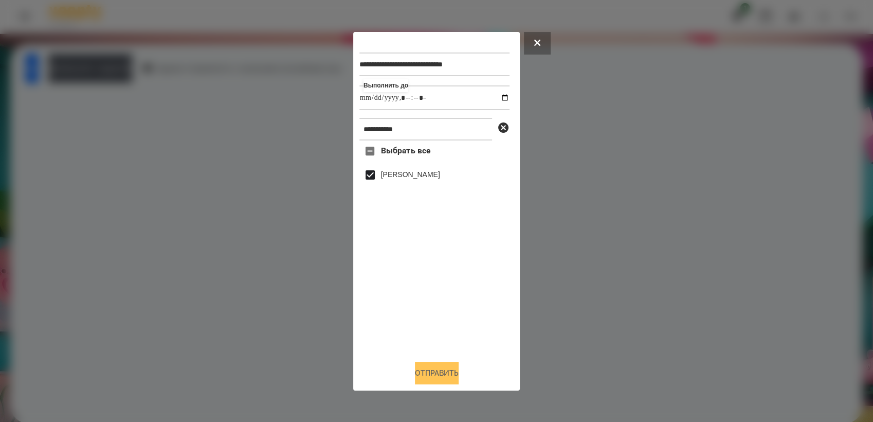
click at [442, 376] on button "Отправить" at bounding box center [437, 373] width 44 height 23
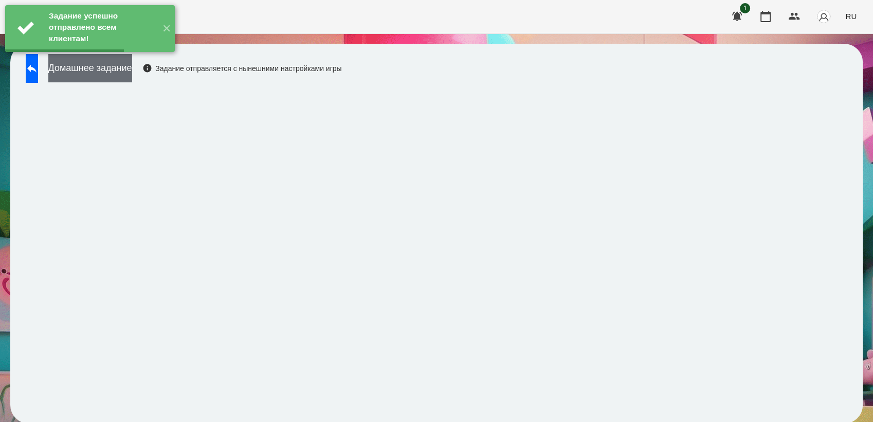
click at [132, 77] on button "Домашнее задание" at bounding box center [90, 68] width 84 height 28
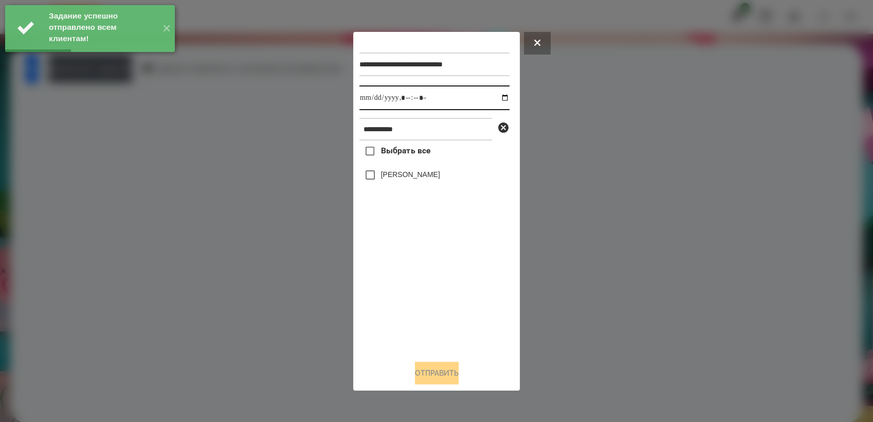
click at [502, 100] on input "datetime-local" at bounding box center [435, 97] width 150 height 25
type input "**********"
click at [390, 288] on div "Выбрать все [PERSON_NAME]" at bounding box center [435, 245] width 150 height 211
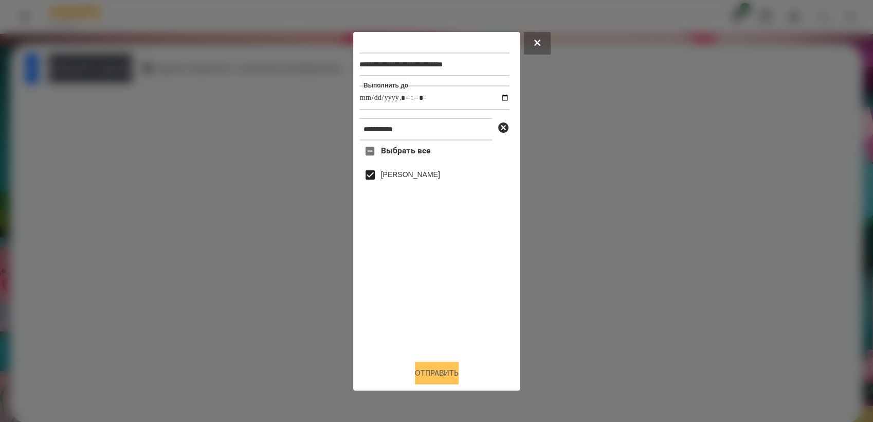
click at [438, 378] on button "Отправить" at bounding box center [437, 373] width 44 height 23
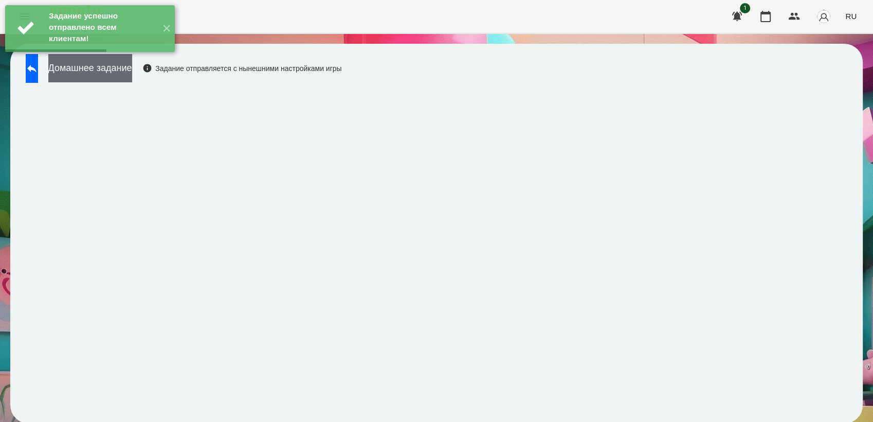
click at [132, 68] on button "Домашнее задание" at bounding box center [90, 68] width 84 height 28
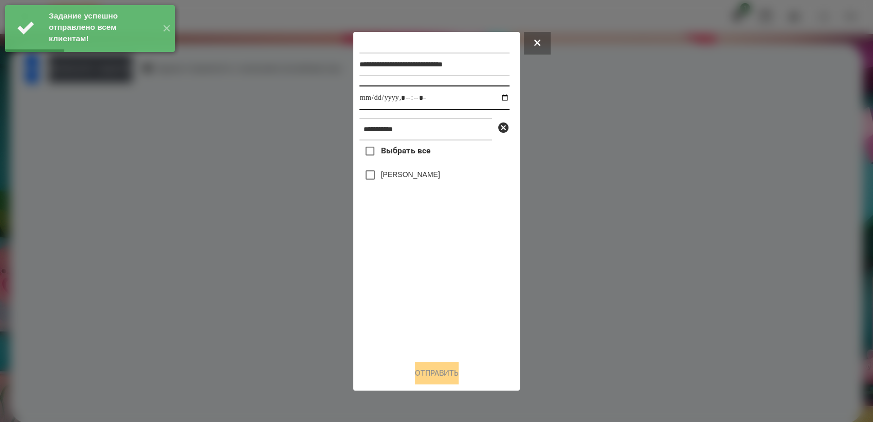
click at [498, 98] on input "datetime-local" at bounding box center [435, 97] width 150 height 25
type input "**********"
click at [438, 319] on div "Выбрать все [PERSON_NAME]" at bounding box center [435, 245] width 150 height 211
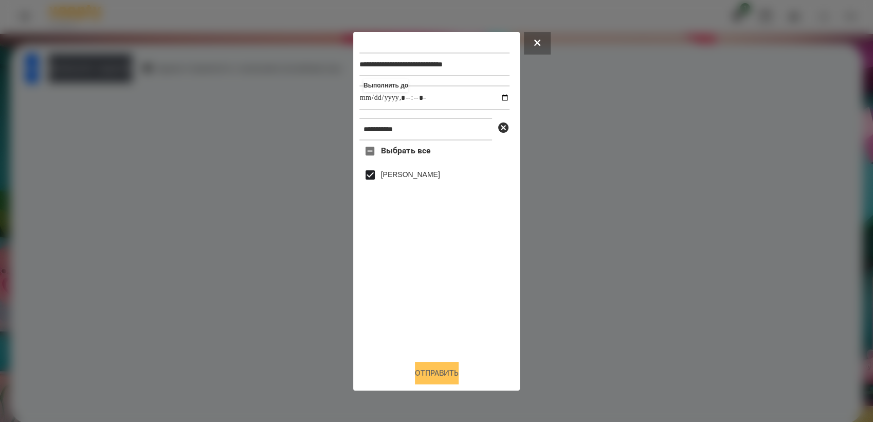
click at [448, 365] on button "Отправить" at bounding box center [437, 373] width 44 height 23
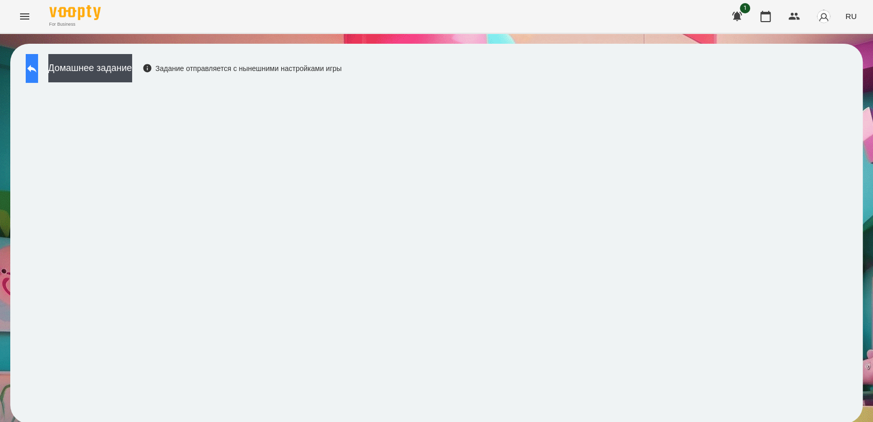
click at [38, 72] on icon at bounding box center [32, 68] width 12 height 12
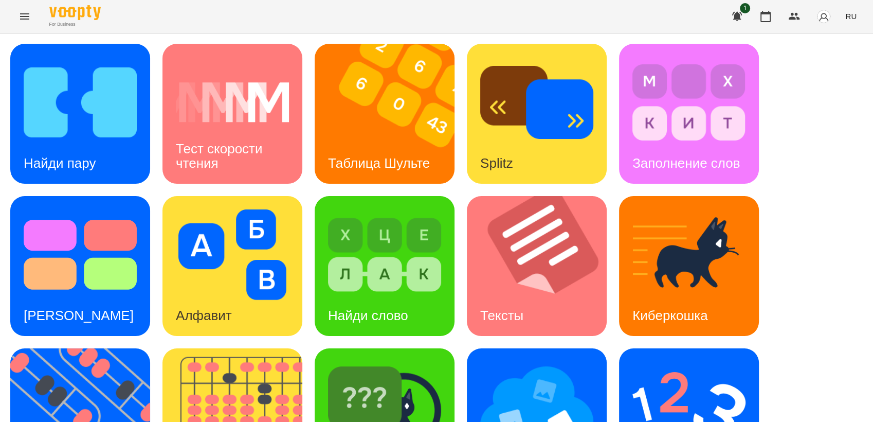
scroll to position [171, 0]
click at [67, 348] on img at bounding box center [86, 418] width 153 height 140
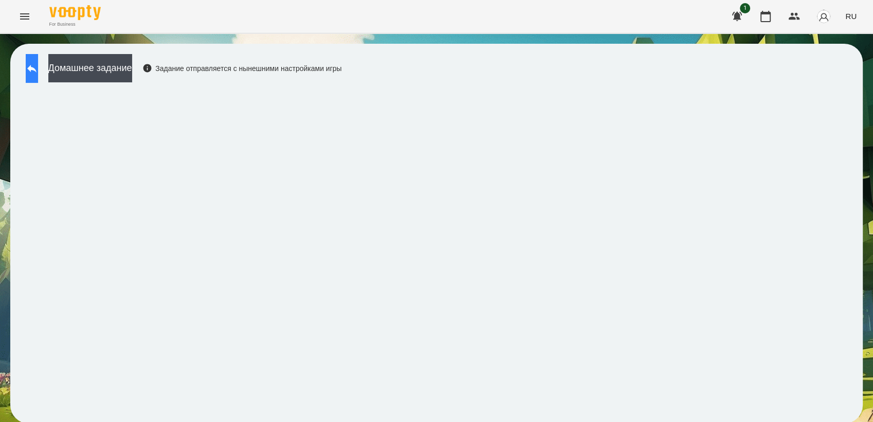
click at [38, 62] on icon at bounding box center [32, 68] width 12 height 12
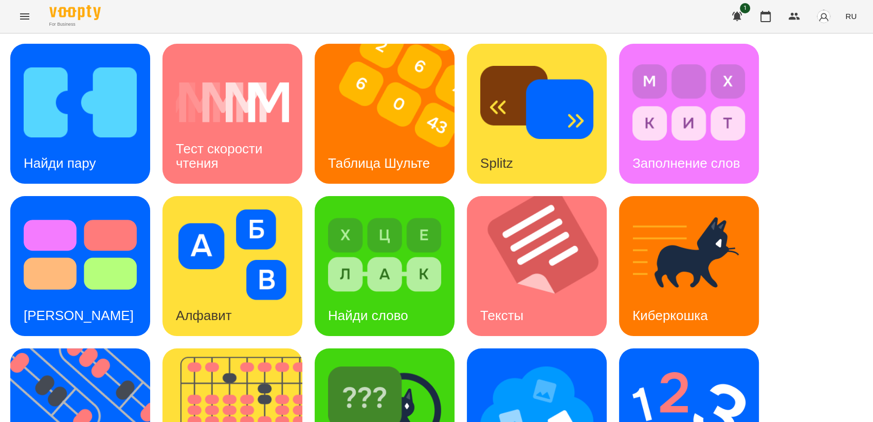
scroll to position [228, 0]
click at [91, 348] on img at bounding box center [86, 418] width 153 height 140
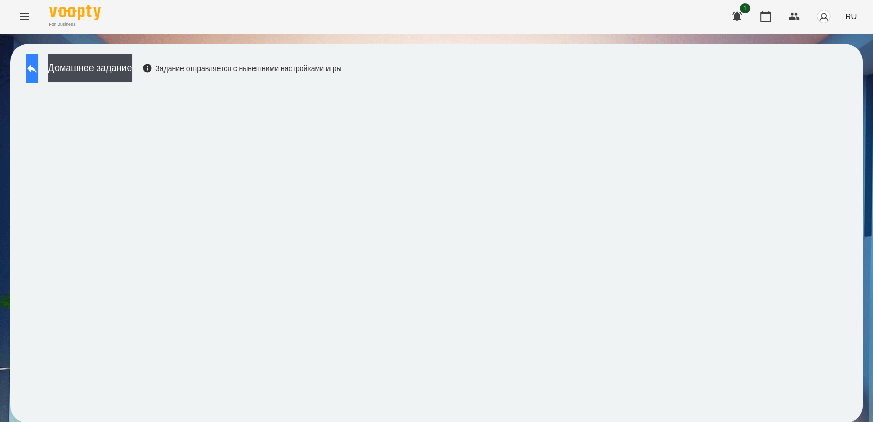
click at [38, 61] on button at bounding box center [32, 68] width 12 height 29
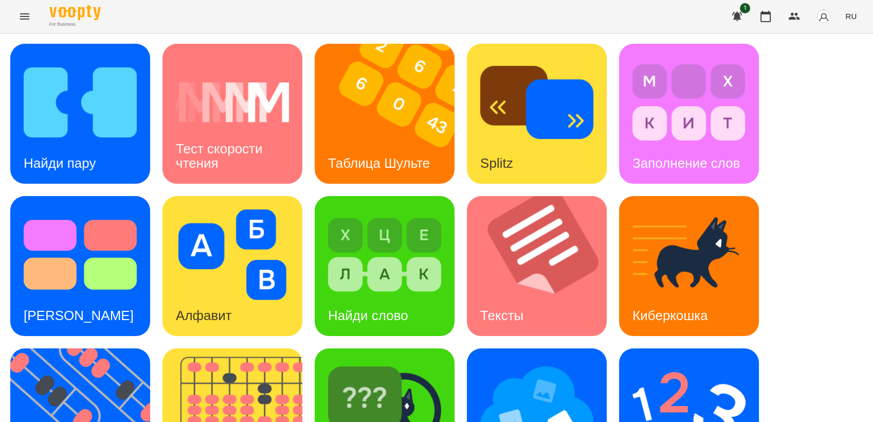
scroll to position [114, 0]
click at [110, 348] on img at bounding box center [86, 418] width 153 height 140
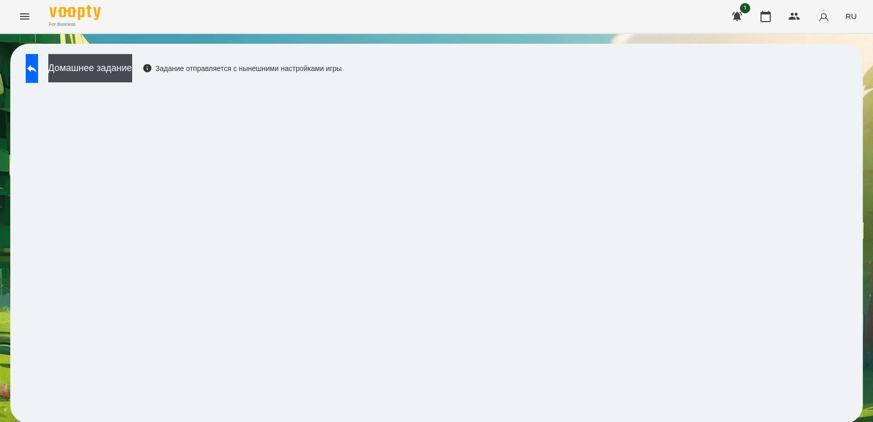
scroll to position [1, 0]
click at [34, 67] on button at bounding box center [32, 68] width 12 height 29
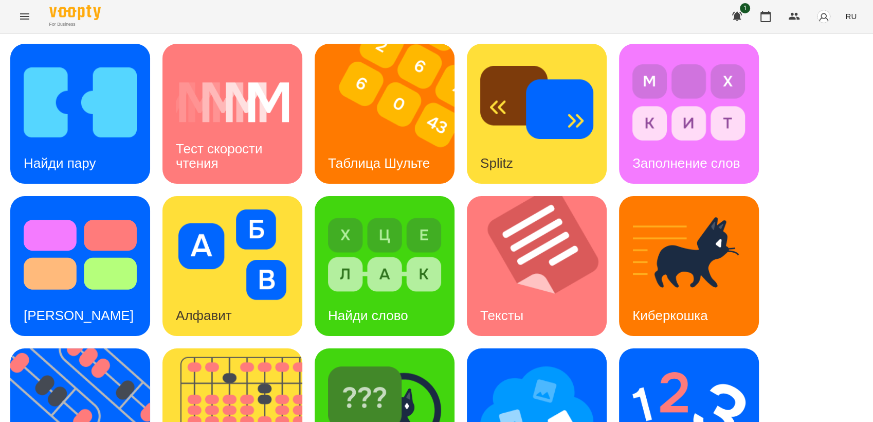
scroll to position [228, 0]
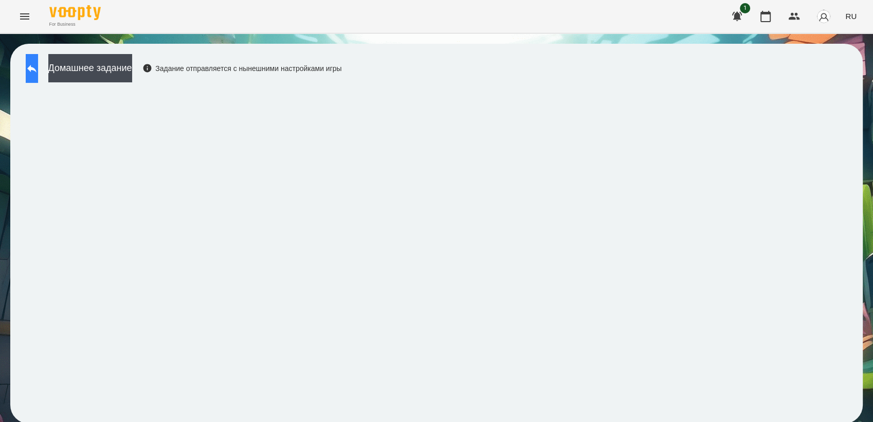
click at [38, 66] on icon at bounding box center [32, 68] width 12 height 12
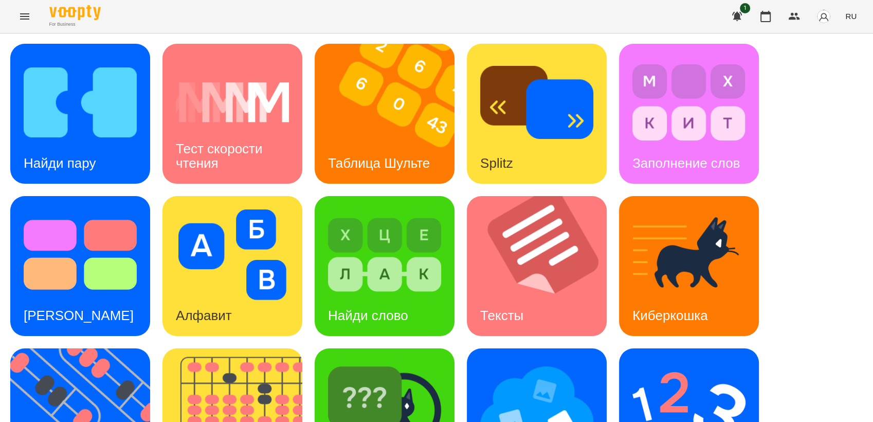
scroll to position [228, 0]
click at [398, 362] on img at bounding box center [384, 407] width 113 height 91
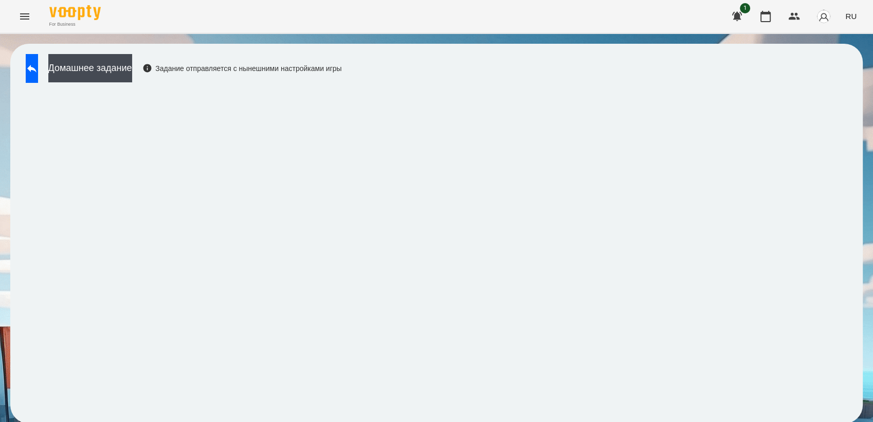
scroll to position [1, 0]
click at [38, 75] on button at bounding box center [32, 68] width 12 height 29
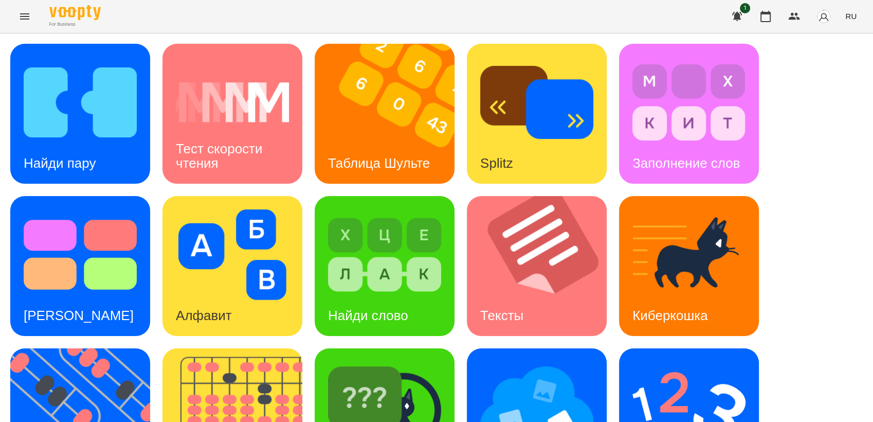
scroll to position [115, 0]
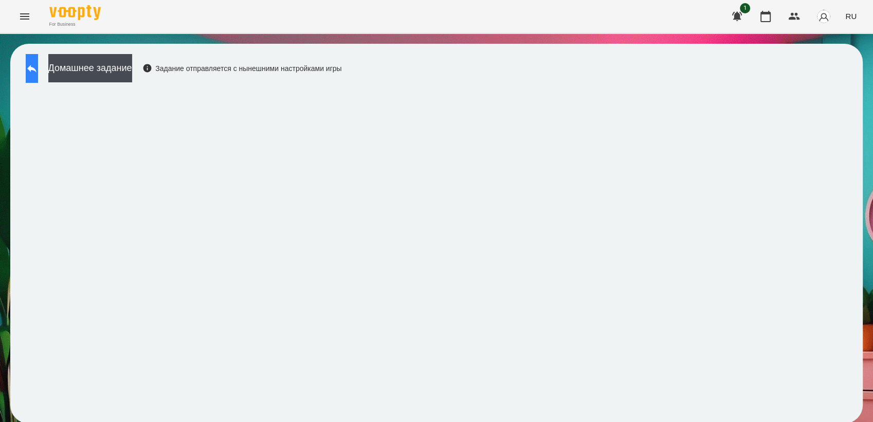
click at [34, 76] on button at bounding box center [32, 68] width 12 height 29
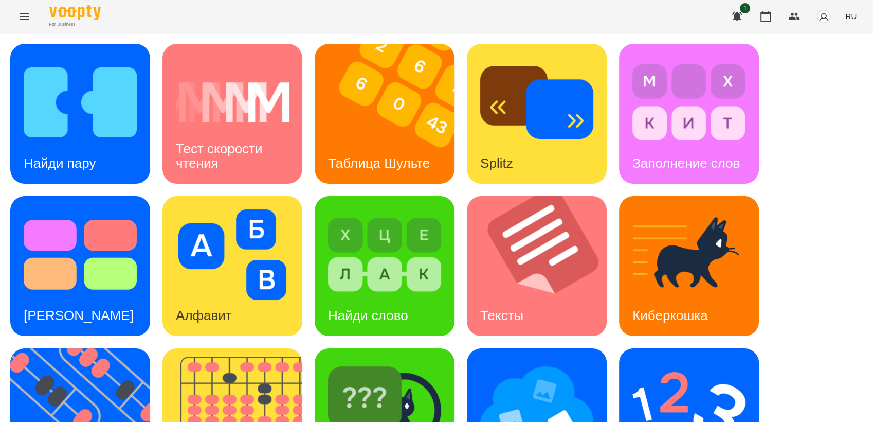
scroll to position [228, 0]
